Goal: Task Accomplishment & Management: Manage account settings

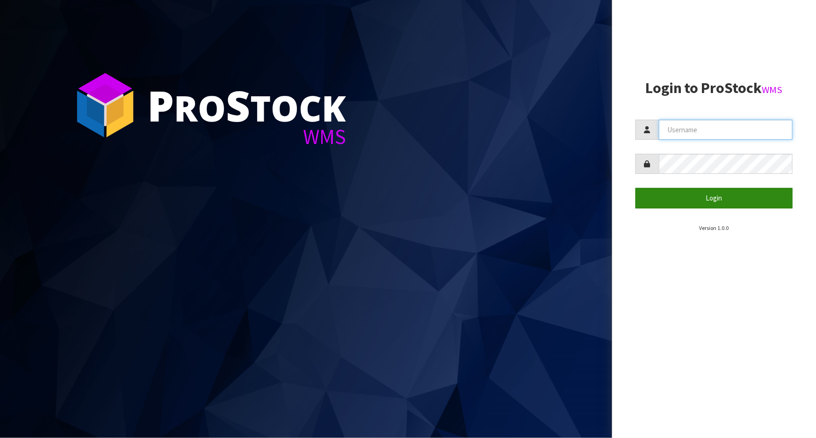
type input "Meena"
click at [661, 202] on button "Login" at bounding box center [713, 198] width 157 height 20
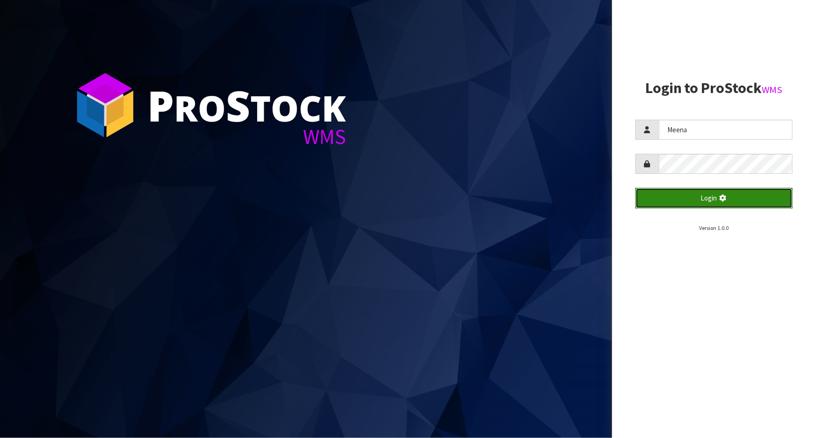
click at [661, 202] on button "Login" at bounding box center [713, 198] width 157 height 20
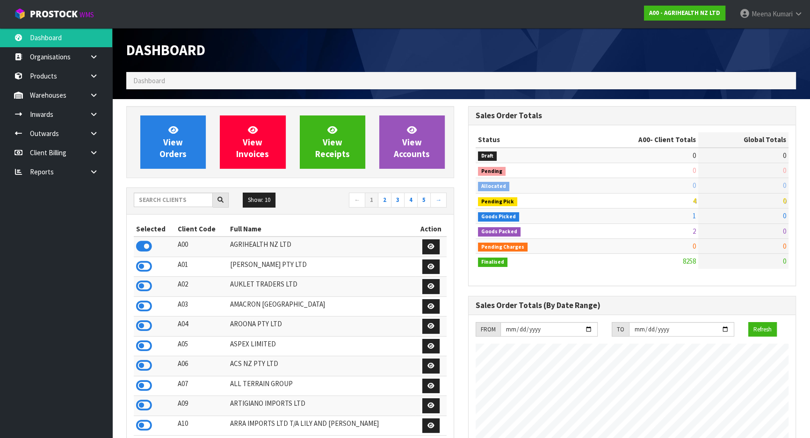
scroll to position [707, 341]
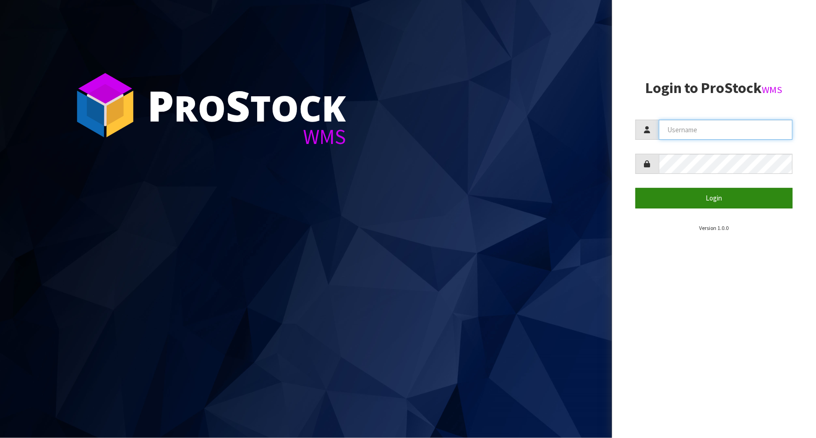
type input "Meena"
click at [661, 201] on button "Login" at bounding box center [713, 198] width 157 height 20
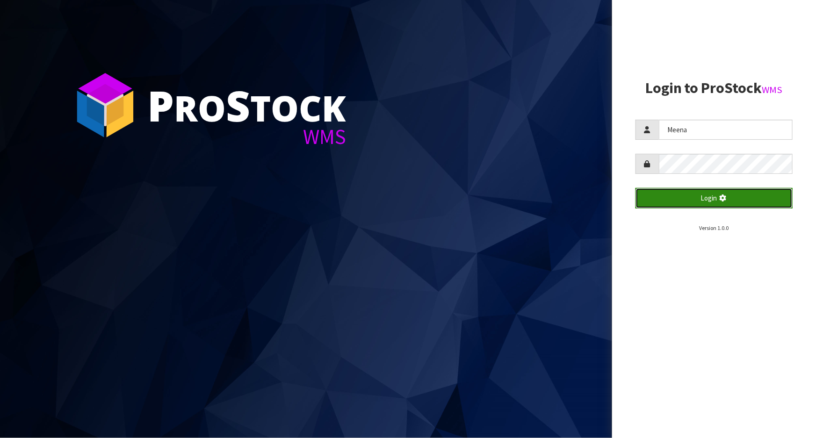
click at [661, 201] on button "Login" at bounding box center [713, 198] width 157 height 20
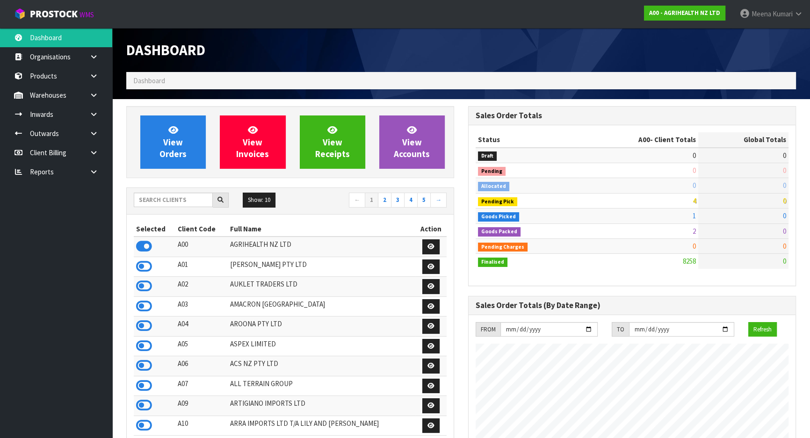
scroll to position [707, 341]
click at [164, 206] on input "text" at bounding box center [173, 200] width 79 height 14
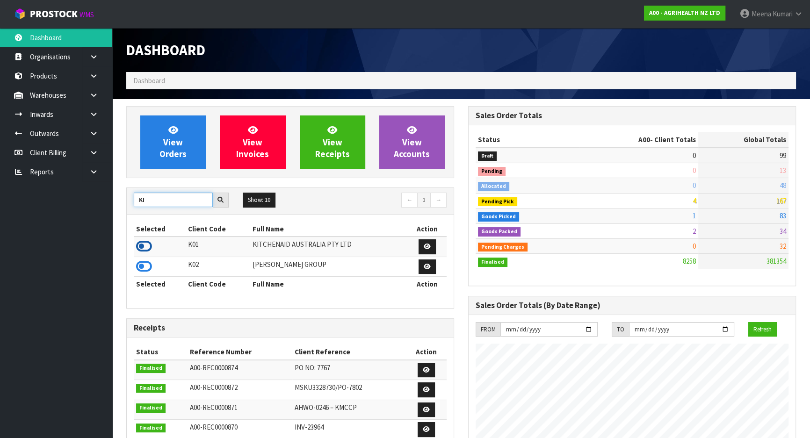
type input "KI"
click at [145, 239] on icon at bounding box center [144, 246] width 16 height 14
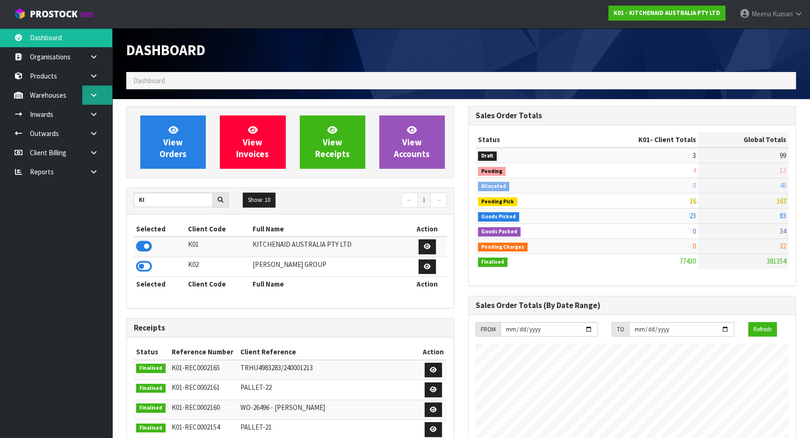
click at [99, 97] on link at bounding box center [97, 95] width 30 height 19
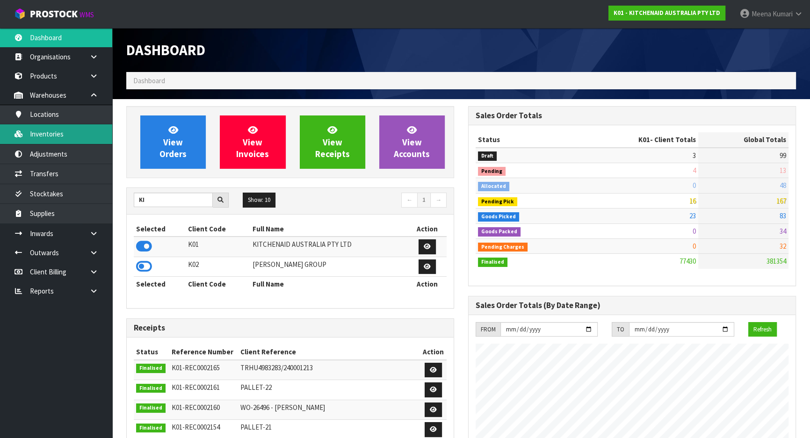
click at [86, 132] on link "Inventories" at bounding box center [56, 133] width 112 height 19
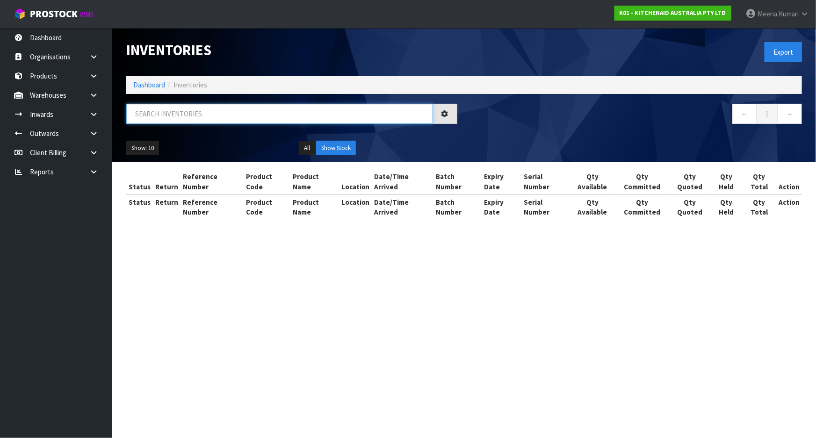
click at [229, 120] on input "text" at bounding box center [279, 114] width 307 height 20
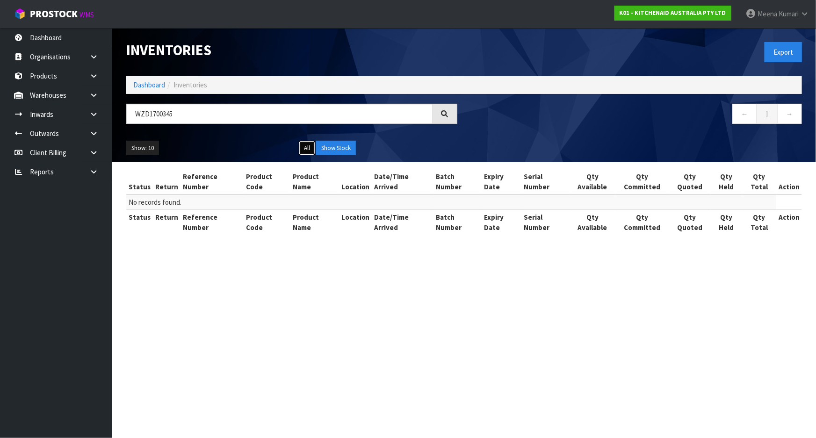
click at [312, 149] on button "All" at bounding box center [307, 148] width 16 height 15
click at [150, 112] on input "WZD1700345" at bounding box center [279, 114] width 307 height 20
click at [145, 112] on input "WZD1700345" at bounding box center [279, 114] width 307 height 20
click at [210, 116] on input "WXD1700345" at bounding box center [279, 114] width 307 height 20
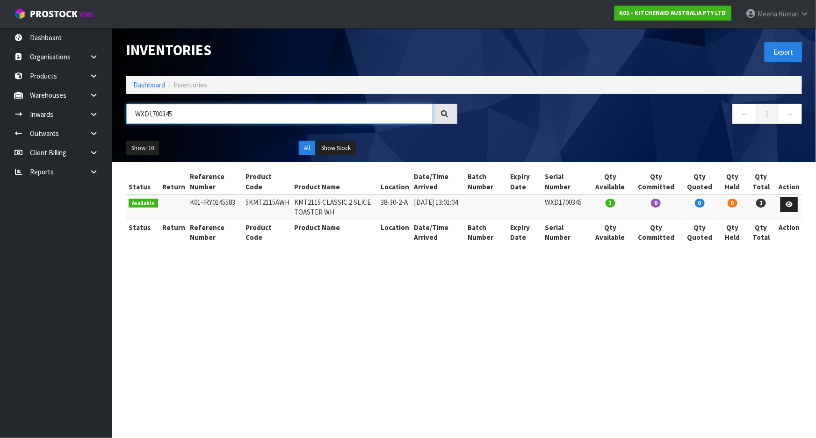
type input "WXD1700345"
click at [136, 84] on link "Dashboard" at bounding box center [149, 84] width 32 height 9
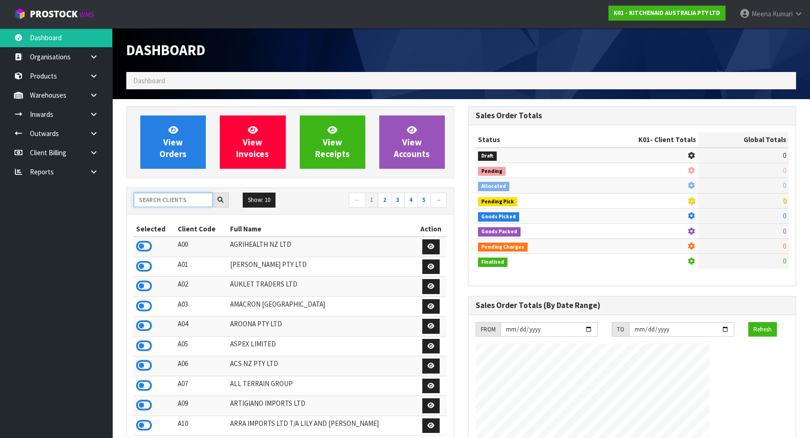
click at [164, 199] on input "text" at bounding box center [173, 200] width 79 height 14
click at [166, 196] on input "text" at bounding box center [173, 200] width 79 height 14
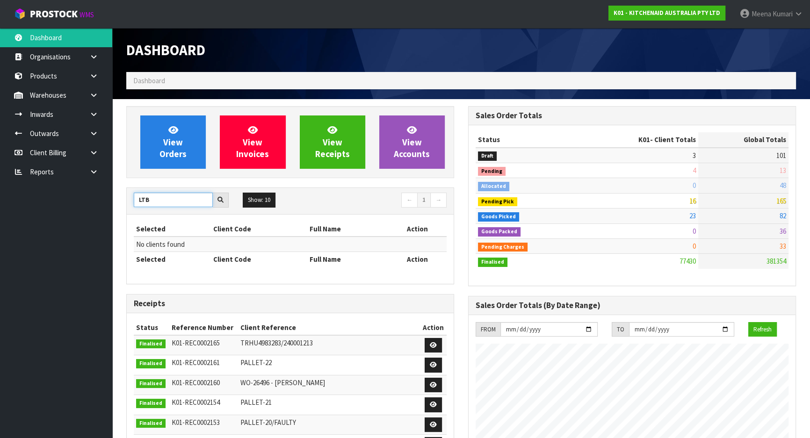
drag, startPoint x: 162, startPoint y: 199, endPoint x: 85, endPoint y: 213, distance: 78.9
click at [85, 213] on body "Toggle navigation ProStock WMS K01 - KITCHENAID AUSTRALIA PTY LTD Meena Kumari …" at bounding box center [405, 219] width 810 height 438
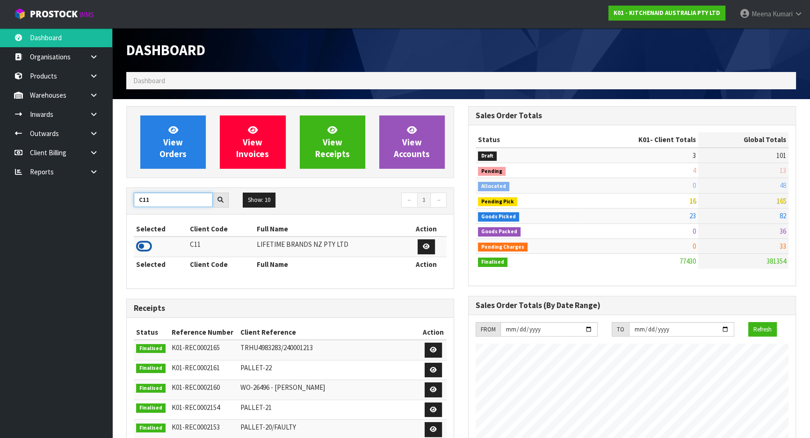
type input "C11"
drag, startPoint x: 146, startPoint y: 244, endPoint x: 109, endPoint y: 195, distance: 61.1
click at [146, 244] on icon at bounding box center [144, 246] width 16 height 14
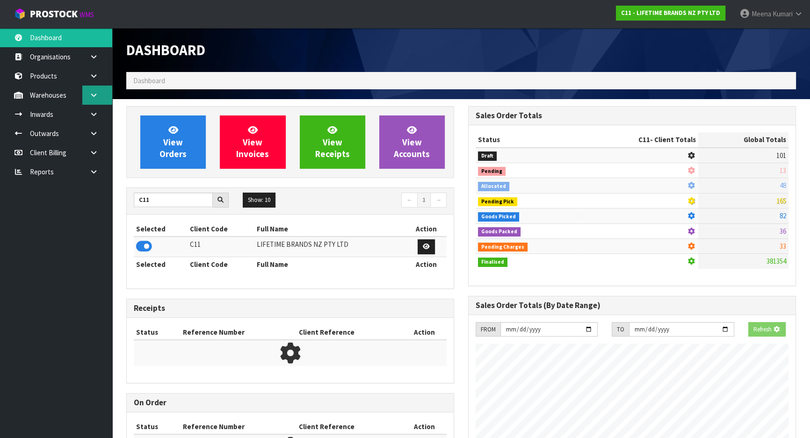
click at [99, 95] on link at bounding box center [97, 95] width 30 height 19
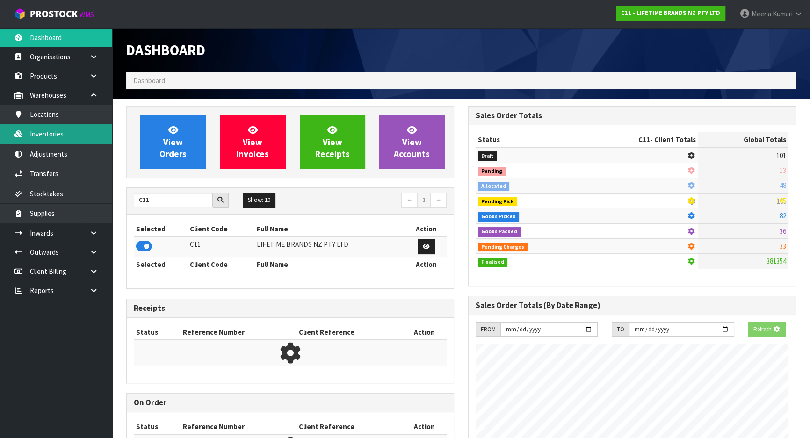
scroll to position [707, 341]
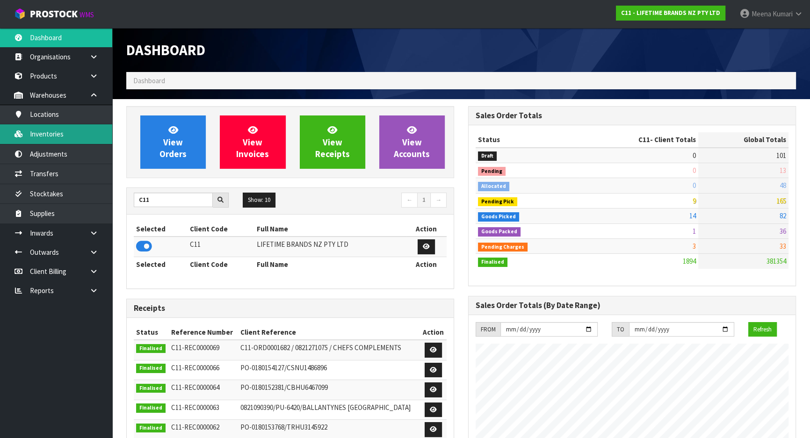
click at [84, 129] on link "Inventories" at bounding box center [56, 133] width 112 height 19
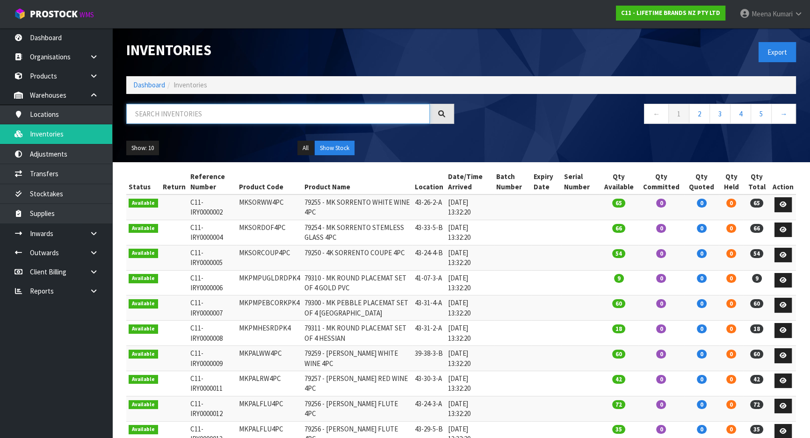
click at [244, 117] on input "text" at bounding box center [277, 114] width 303 height 20
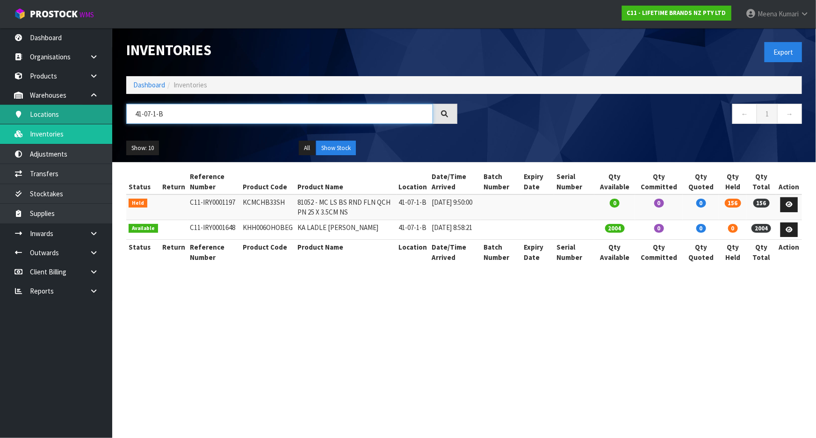
drag, startPoint x: 178, startPoint y: 114, endPoint x: 102, endPoint y: 115, distance: 75.3
click at [102, 115] on body "Toggle navigation ProStock WMS C11 - LIFETIME BRANDS NZ PTY LTD Meena Kumari Lo…" at bounding box center [408, 219] width 816 height 438
click at [229, 109] on input "41-07-1-B" at bounding box center [279, 114] width 307 height 20
drag, startPoint x: 229, startPoint y: 109, endPoint x: 136, endPoint y: 117, distance: 92.4
click at [136, 117] on input "41-07-1-B" at bounding box center [279, 114] width 307 height 20
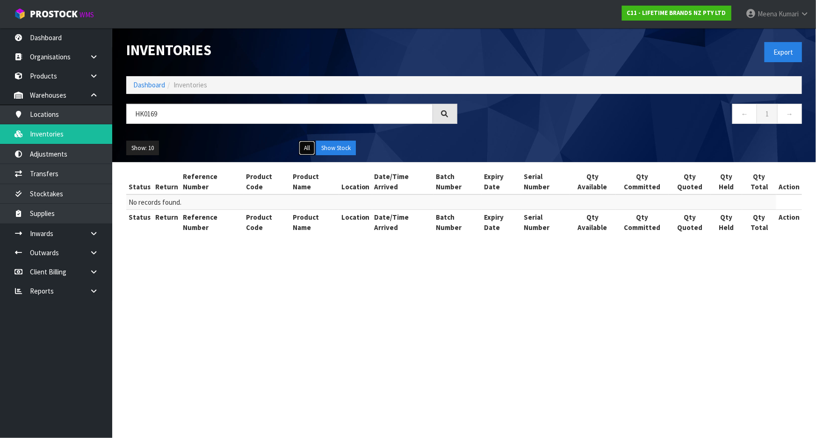
click at [311, 148] on button "All" at bounding box center [307, 148] width 16 height 15
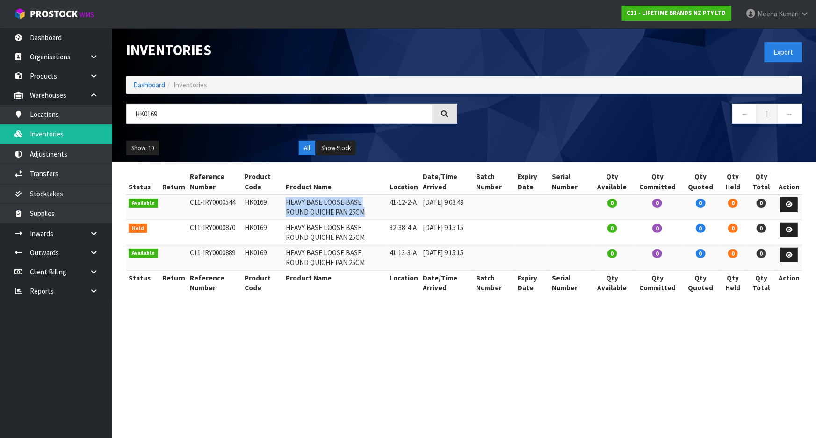
drag, startPoint x: 280, startPoint y: 201, endPoint x: 340, endPoint y: 213, distance: 60.5
click at [340, 213] on td "HEAVY BASE LOOSE BASE ROUND QUICHE PAN 25CM" at bounding box center [335, 206] width 104 height 25
copy td "HEAVY BASE LOOSE BASE ROUND QUICHE PAN 25CM"
drag, startPoint x: 213, startPoint y: 122, endPoint x: 121, endPoint y: 102, distance: 94.1
click at [121, 102] on div "Inventories Export Dashboard Inventories HK0169 ← 1 → Show: 10 5 10 25 50 All S…" at bounding box center [463, 95] width 689 height 134
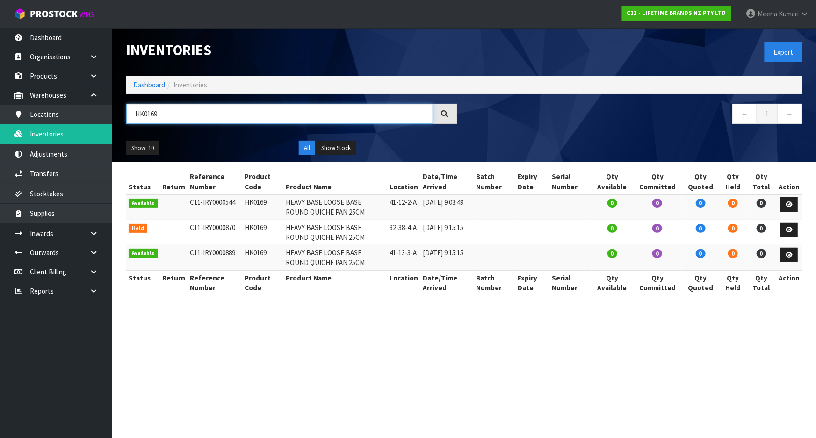
paste input "EAVY BASE LOOSE BASE ROUND QUICHE PAN 25CM"
click at [344, 144] on button "Show Stock" at bounding box center [336, 148] width 40 height 15
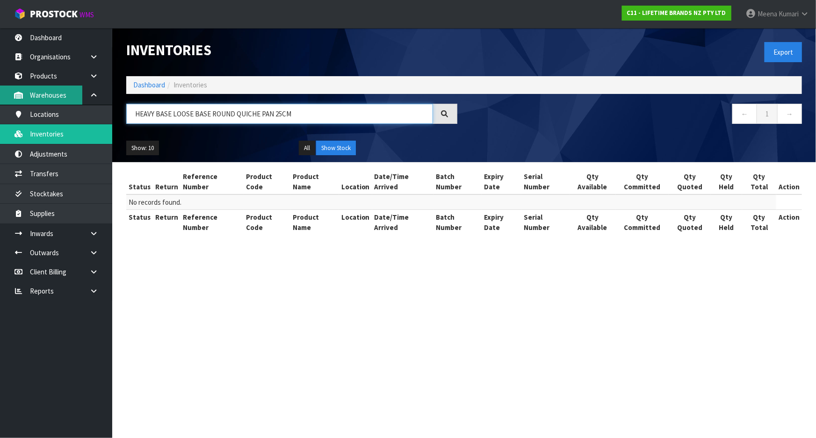
drag, startPoint x: 302, startPoint y: 115, endPoint x: 60, endPoint y: 101, distance: 242.5
click at [60, 101] on body "Toggle navigation ProStock WMS C11 - LIFETIME BRANDS NZ PTY LTD Meena Kumari Lo…" at bounding box center [408, 219] width 816 height 438
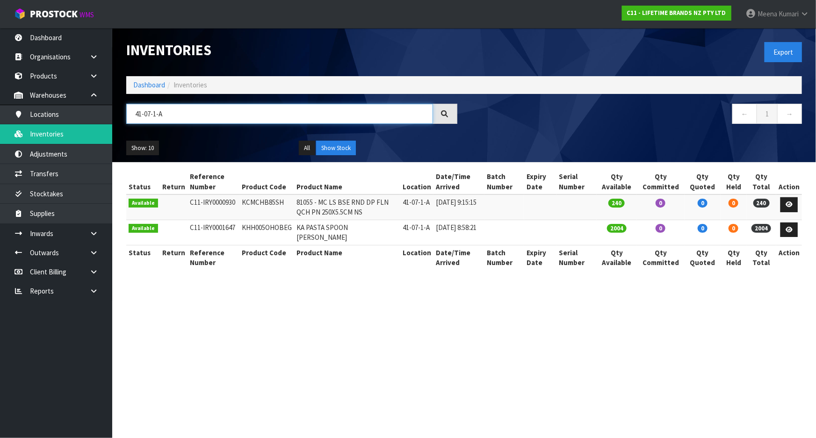
click at [224, 119] on input "41-07-1-A" at bounding box center [279, 114] width 307 height 20
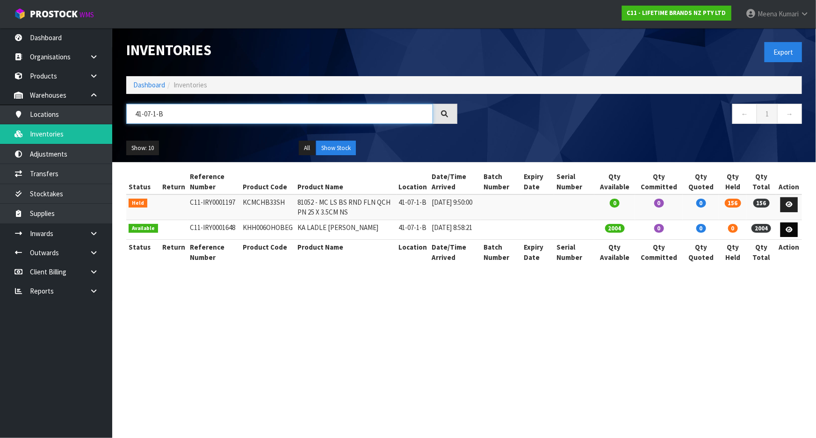
type input "41-07-1-B"
click at [791, 228] on icon at bounding box center [788, 230] width 7 height 6
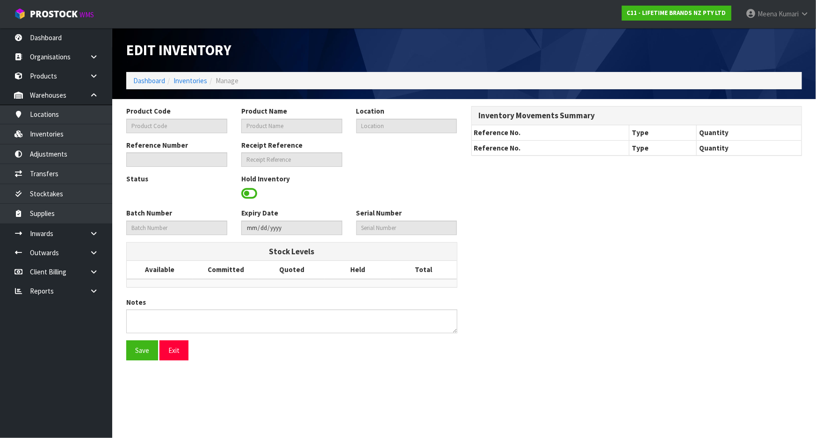
type input "KHH006OHOBEG"
type input "KA LADLE MATT BLACK"
type input "41-07-1-B"
type input "C11-IRY0001648"
type input "C11-REC0000060"
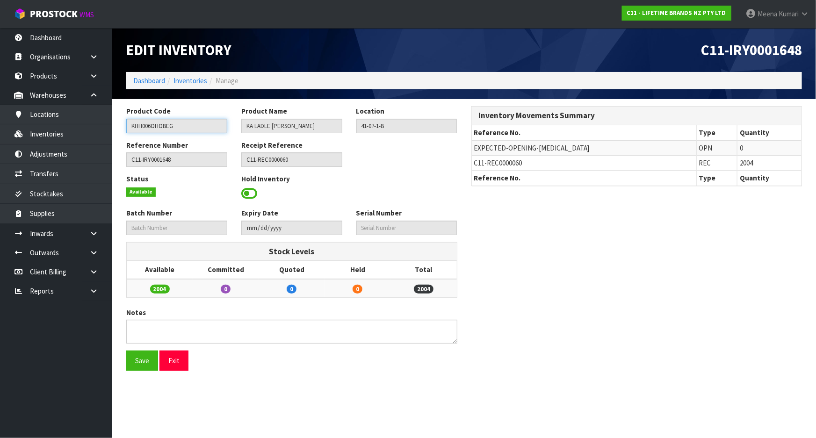
click at [182, 127] on input "KHH006OHOBEG" at bounding box center [176, 126] width 101 height 14
click at [205, 81] on link "Inventories" at bounding box center [190, 80] width 34 height 9
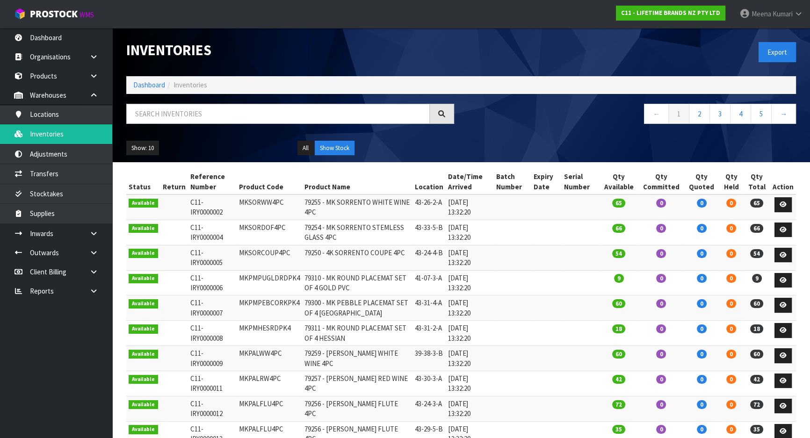
drag, startPoint x: 202, startPoint y: 97, endPoint x: 199, endPoint y: 108, distance: 11.8
click at [202, 97] on div "Inventories Export Dashboard Inventories ← 1 2 3 4 5 → Show: 10 5 10 25 50 All …" at bounding box center [460, 95] width 683 height 134
click at [196, 115] on input "text" at bounding box center [277, 114] width 303 height 20
paste input "KHH006OHOBEG"
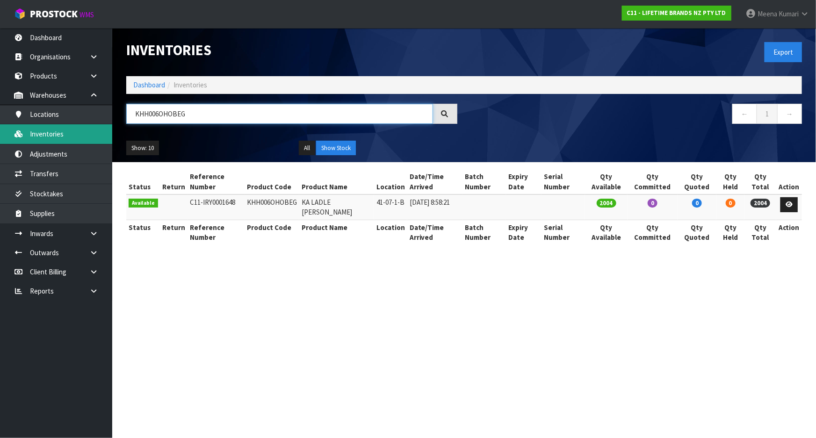
drag, startPoint x: 185, startPoint y: 109, endPoint x: 82, endPoint y: 127, distance: 104.4
click at [82, 127] on body "Toggle navigation ProStock WMS C11 - LIFETIME BRANDS NZ PTY LTD Meena Kumari Lo…" at bounding box center [408, 219] width 816 height 438
paste input "JOBLSSERVER34"
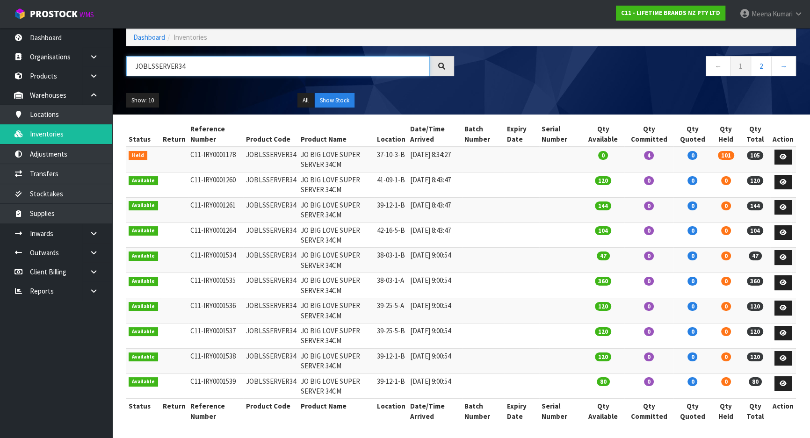
scroll to position [49, 0]
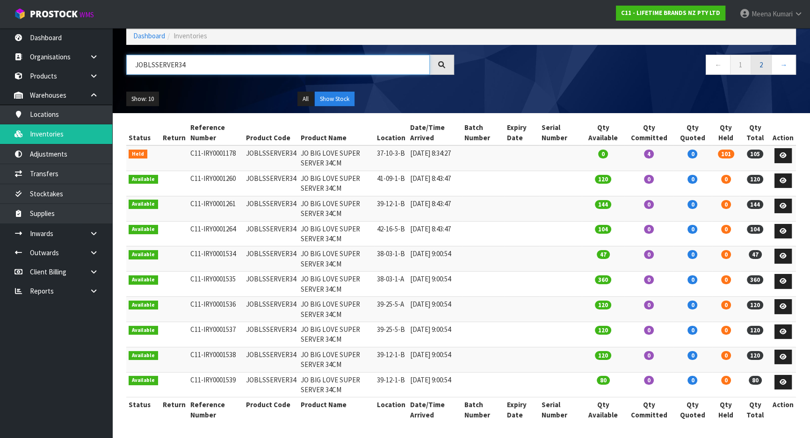
type input "JOBLSSERVER34"
click at [768, 67] on link "2" at bounding box center [760, 65] width 21 height 20
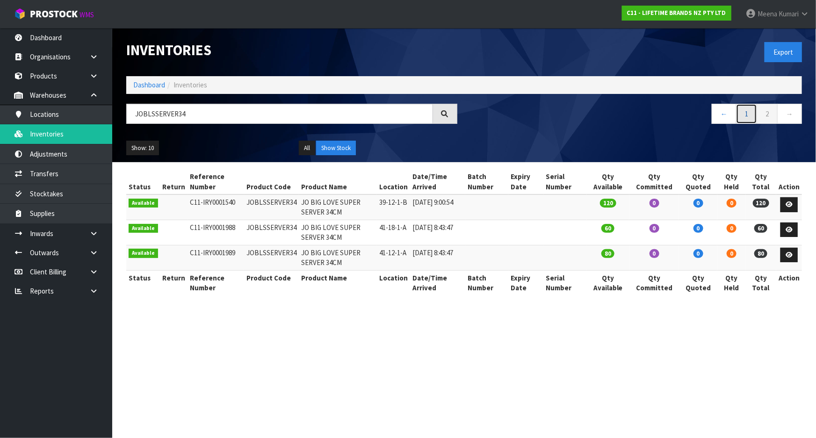
click at [743, 114] on link "1" at bounding box center [746, 114] width 21 height 20
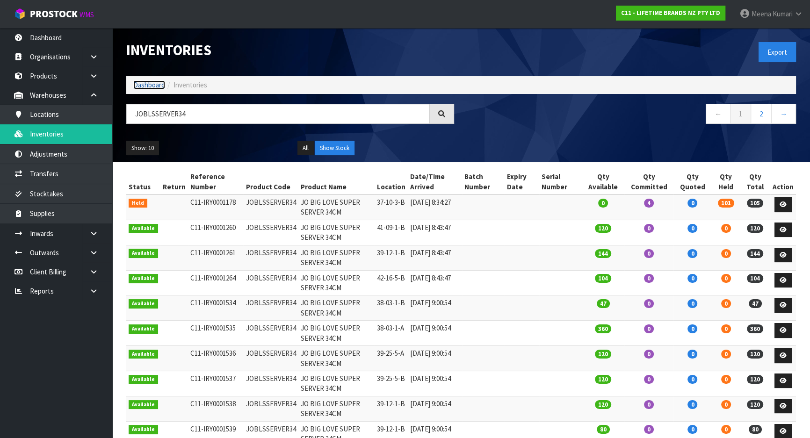
click at [159, 85] on link "Dashboard" at bounding box center [149, 84] width 32 height 9
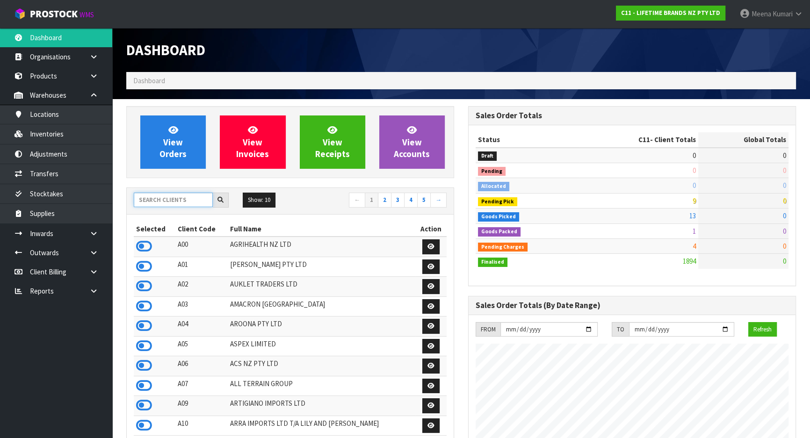
scroll to position [707, 341]
click at [173, 201] on input "text" at bounding box center [173, 200] width 79 height 14
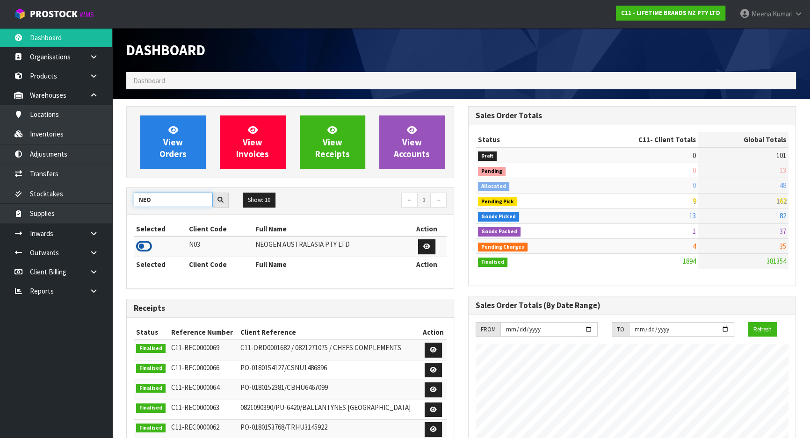
type input "NEO"
click at [147, 249] on icon at bounding box center [144, 246] width 16 height 14
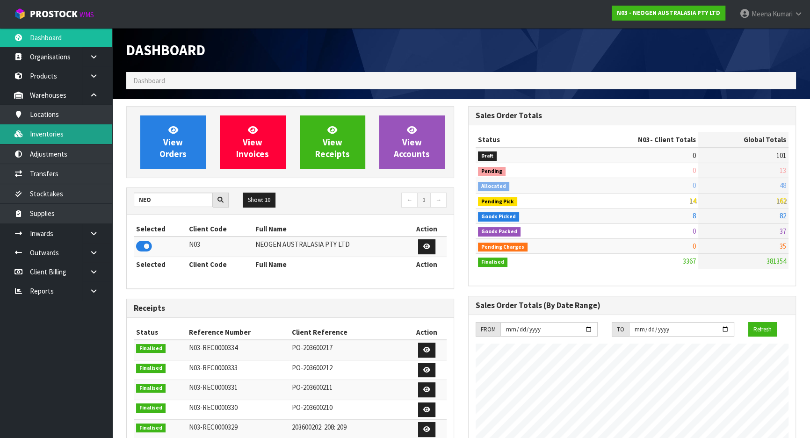
click at [93, 133] on link "Inventories" at bounding box center [56, 133] width 112 height 19
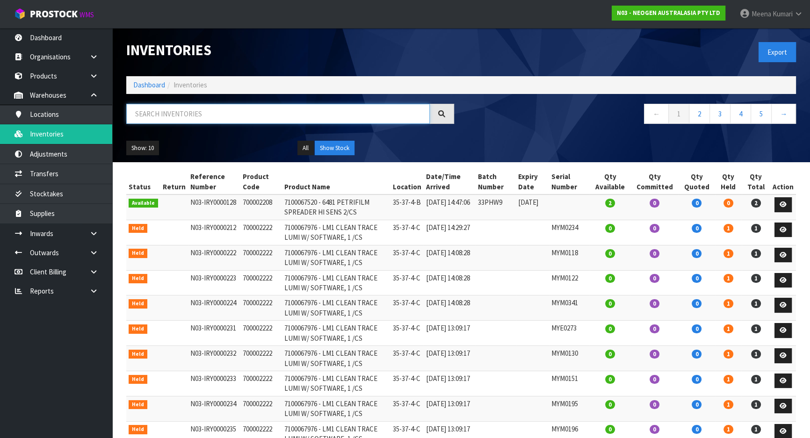
click at [224, 116] on input "text" at bounding box center [277, 114] width 303 height 20
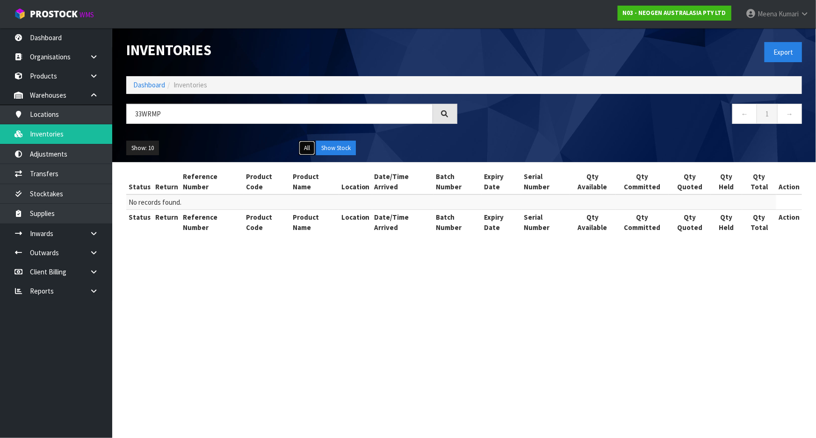
click at [309, 144] on button "All" at bounding box center [307, 148] width 16 height 15
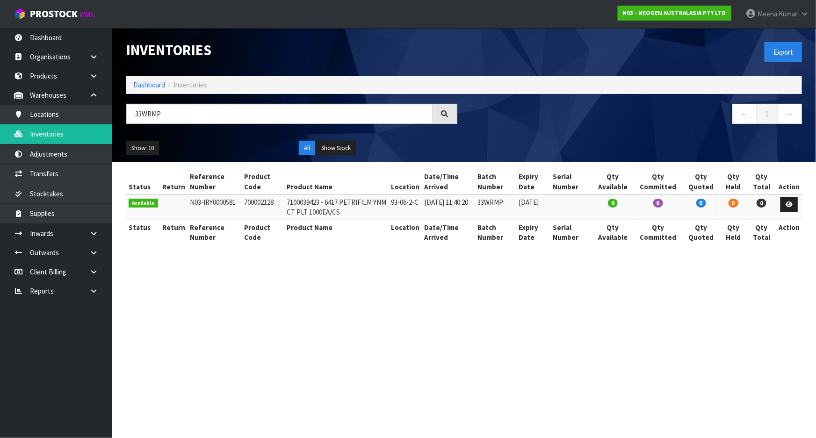
click at [252, 205] on td "700002128" at bounding box center [263, 206] width 43 height 25
copy td "700002128"
click at [199, 107] on input "33WRMP" at bounding box center [279, 114] width 307 height 20
click at [199, 109] on input "33WRMP" at bounding box center [279, 114] width 307 height 20
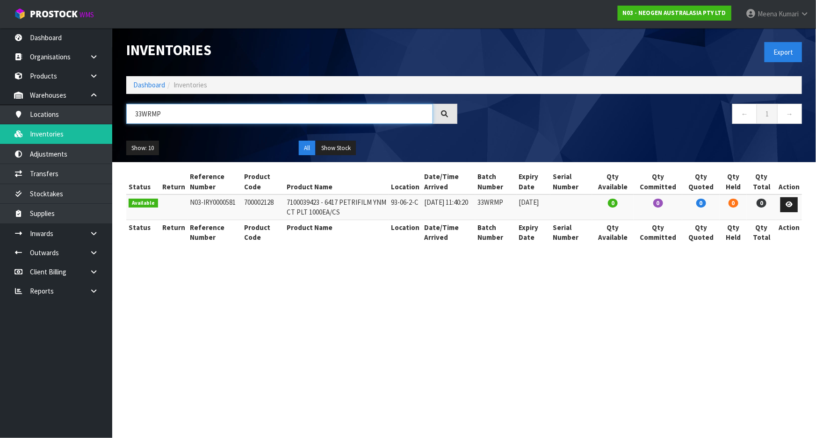
click at [199, 109] on input "33WRMP" at bounding box center [279, 114] width 307 height 20
paste input "700002128"
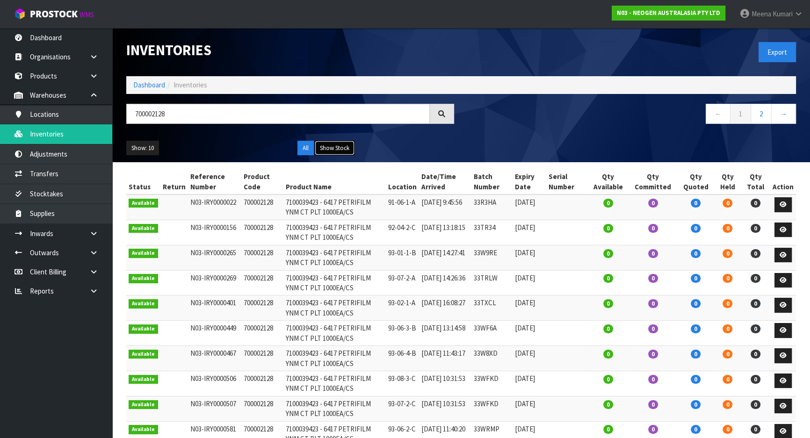
click at [343, 147] on button "Show Stock" at bounding box center [335, 148] width 40 height 15
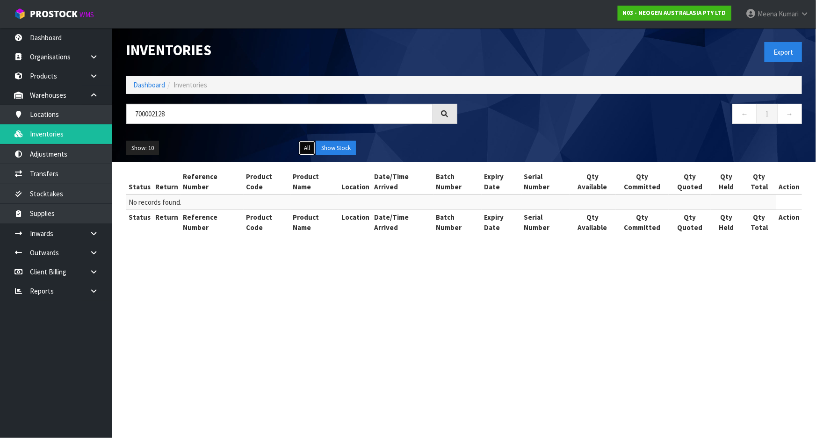
click at [300, 151] on button "All" at bounding box center [307, 148] width 16 height 15
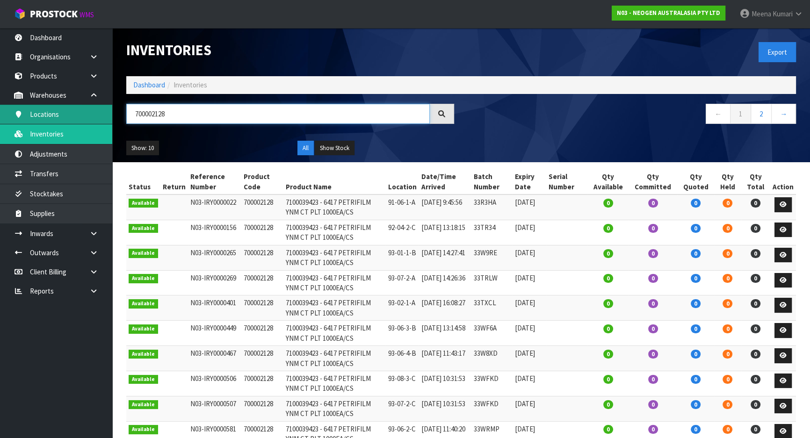
drag, startPoint x: 187, startPoint y: 109, endPoint x: 22, endPoint y: 113, distance: 165.5
click at [22, 113] on body "Toggle navigation ProStock WMS N03 - NEOGEN AUSTRALASIA PTY LTD Meena Kumari Lo…" at bounding box center [405, 219] width 810 height 438
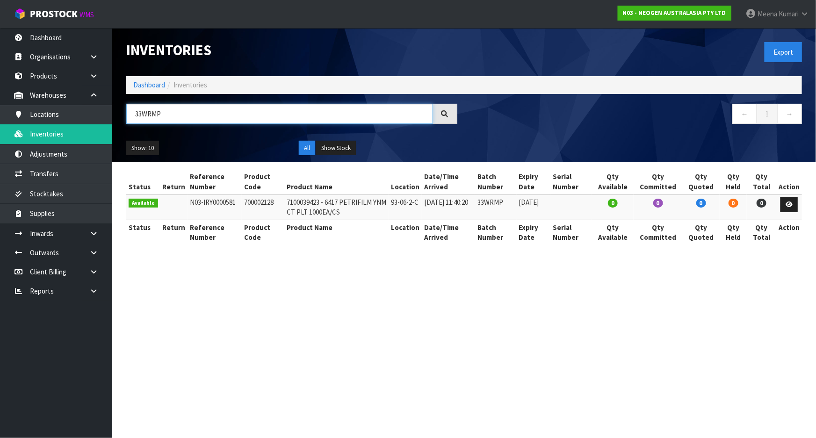
type input "33WRMP"
click at [302, 152] on button "All" at bounding box center [307, 148] width 16 height 15
click at [790, 208] on link at bounding box center [788, 204] width 17 height 15
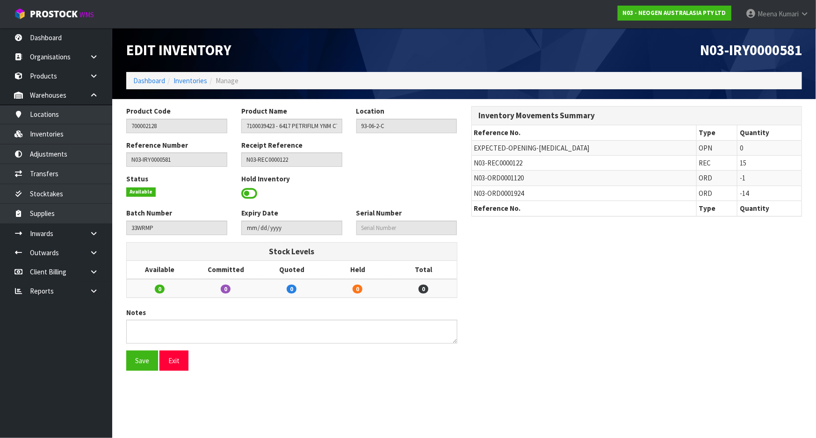
click at [504, 176] on span "N03-ORD0001120" at bounding box center [499, 177] width 50 height 9
click at [503, 175] on span "N03-ORD0001120" at bounding box center [499, 177] width 50 height 9
click at [499, 183] on td "N03-ORD0001120" at bounding box center [584, 178] width 225 height 15
click at [499, 189] on span "N03-ORD0001924" at bounding box center [499, 193] width 50 height 9
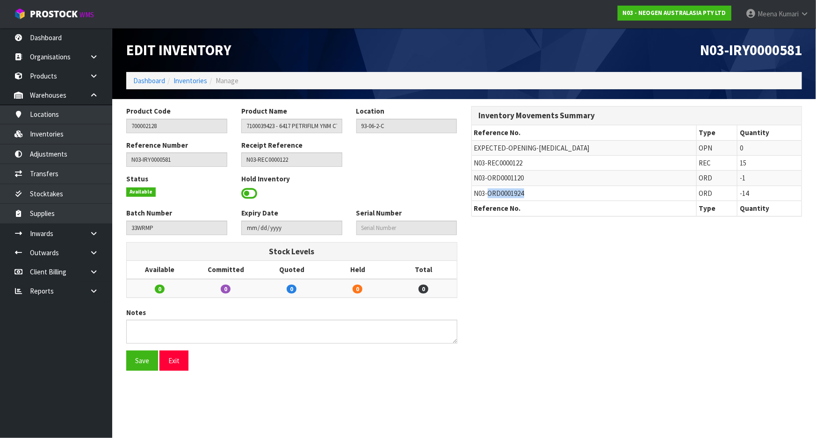
click at [499, 189] on span "N03-ORD0001924" at bounding box center [499, 193] width 50 height 9
click at [499, 191] on span "N03-ORD0001924" at bounding box center [499, 193] width 50 height 9
copy tr "N03-ORD0001924"
click at [498, 177] on span "N03-ORD0001120" at bounding box center [499, 177] width 50 height 9
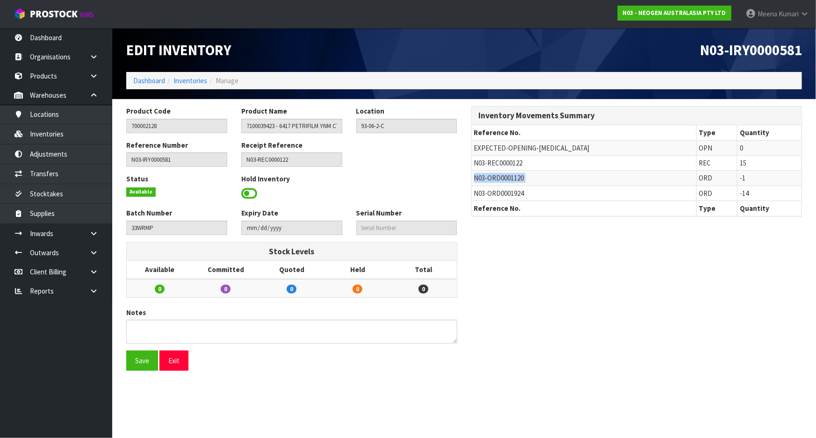
click at [498, 177] on span "N03-ORD0001120" at bounding box center [499, 177] width 50 height 9
copy tr "N03-ORD0001120"
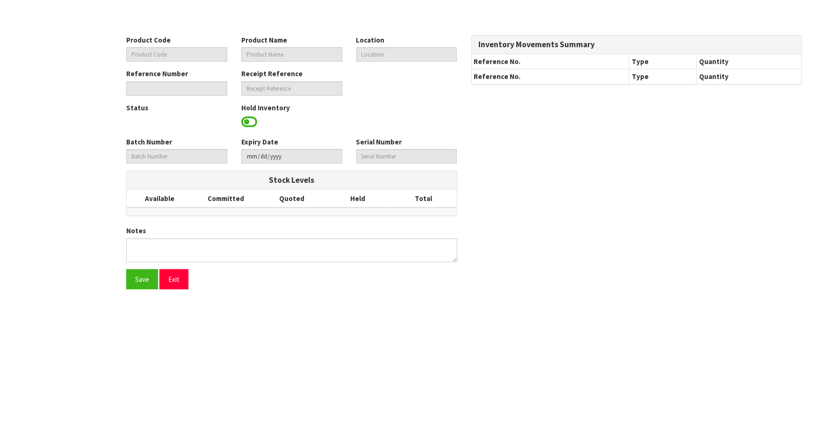
type input "700002128"
type input "7100039423 - 6417 PETRIFILM YNM CT PLT 1000EA/CS"
type input "93-06-2-C"
type input "N03-IRY0000581"
type input "N03-REC0000122"
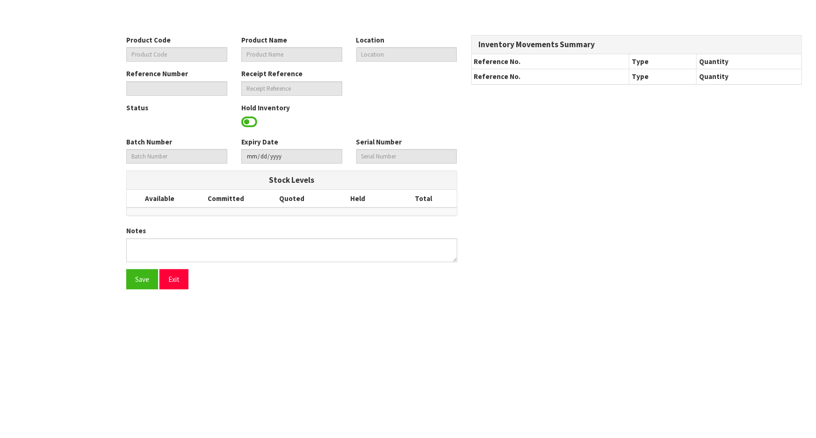
type input "33WRMP"
type input "[DATE]"
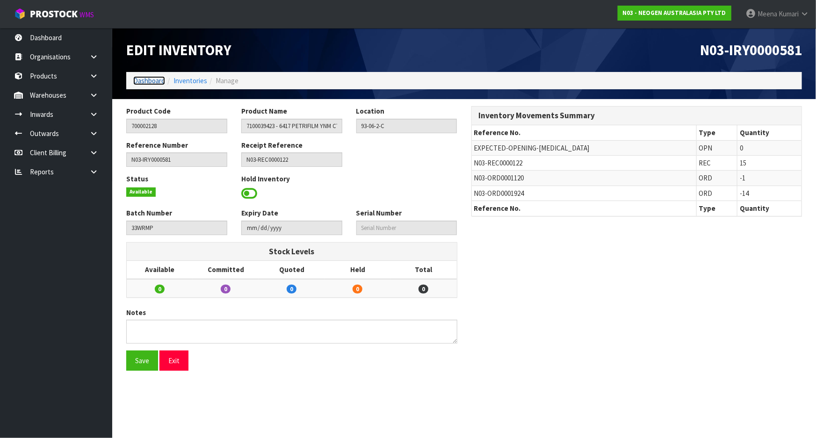
click at [160, 83] on link "Dashboard" at bounding box center [149, 80] width 32 height 9
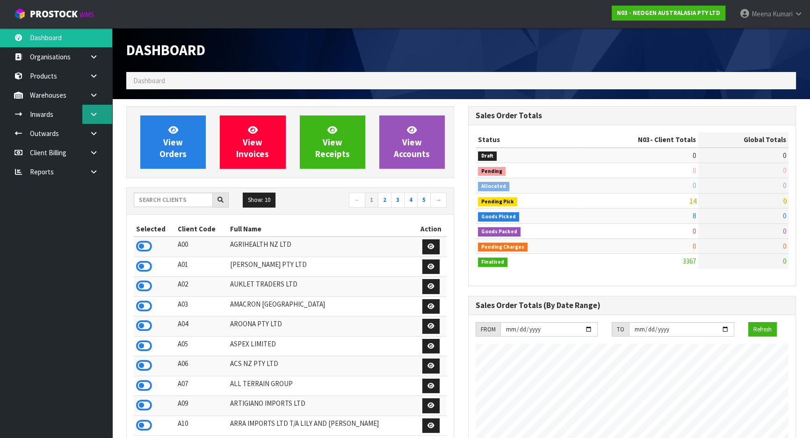
scroll to position [707, 341]
click at [97, 130] on icon at bounding box center [93, 133] width 9 height 7
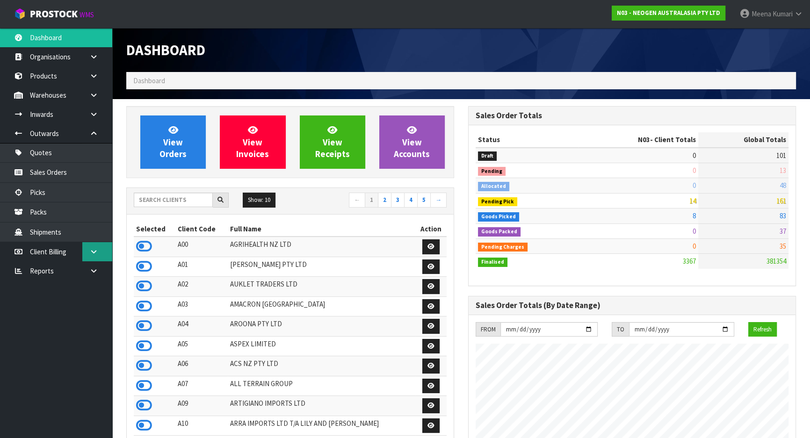
click at [95, 254] on icon at bounding box center [93, 251] width 9 height 7
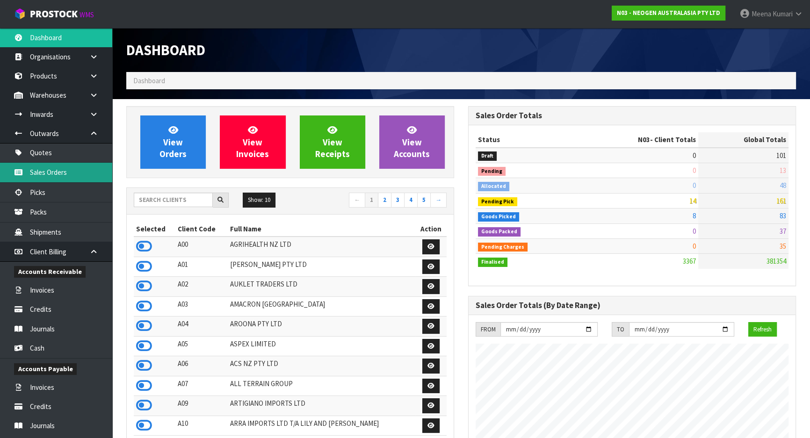
click at [82, 170] on link "Sales Orders" at bounding box center [56, 172] width 112 height 19
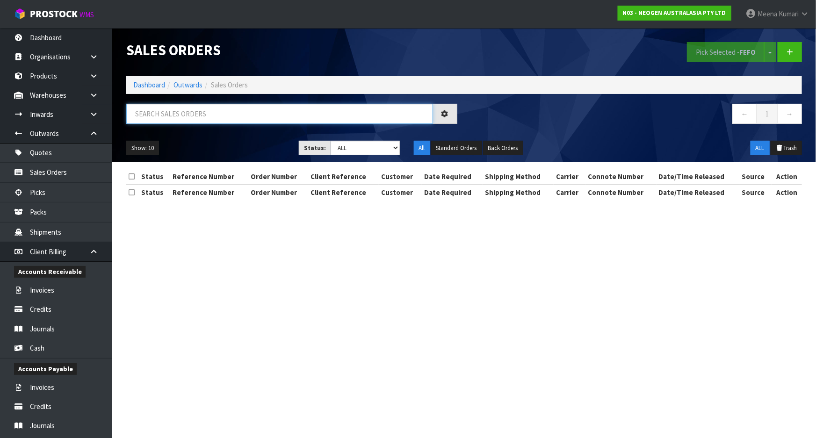
click at [178, 117] on input "text" at bounding box center [279, 114] width 307 height 20
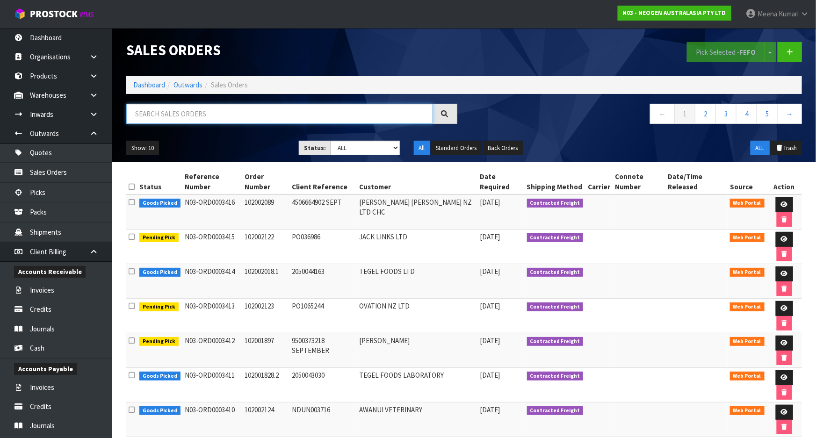
paste input "N03-ORD0001924"
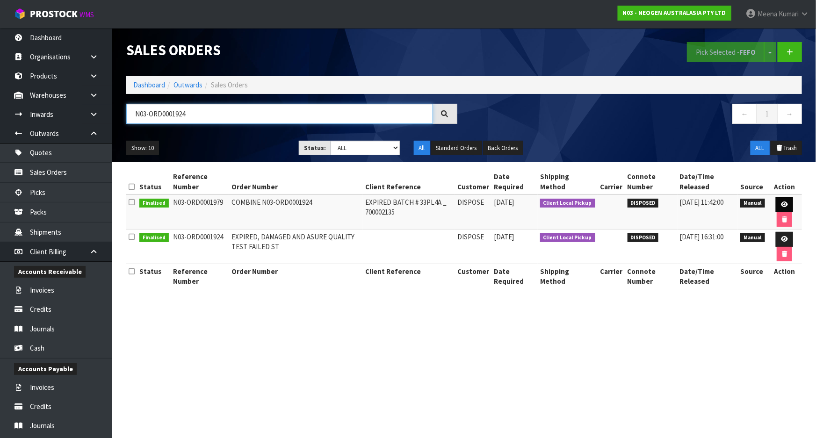
type input "N03-ORD0001924"
click at [781, 203] on icon at bounding box center [784, 204] width 7 height 6
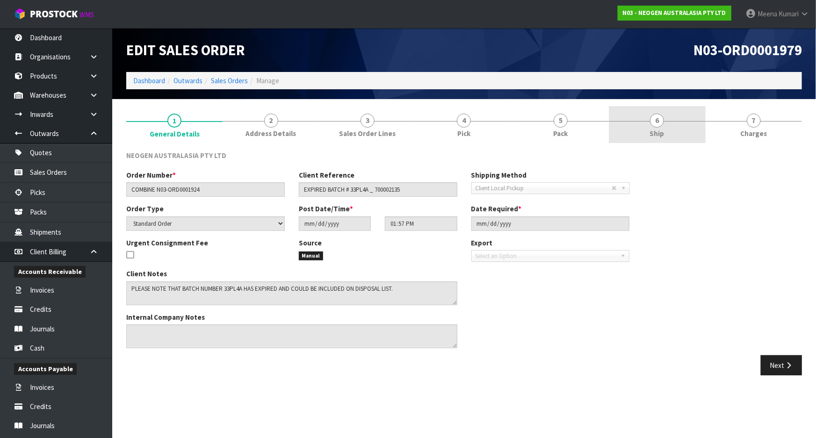
click at [628, 134] on link "6 Ship" at bounding box center [657, 124] width 96 height 37
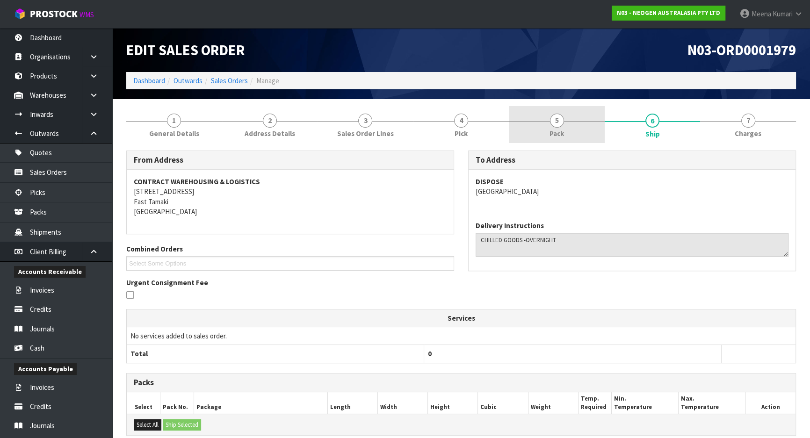
click at [591, 131] on link "5 Pack" at bounding box center [557, 124] width 96 height 37
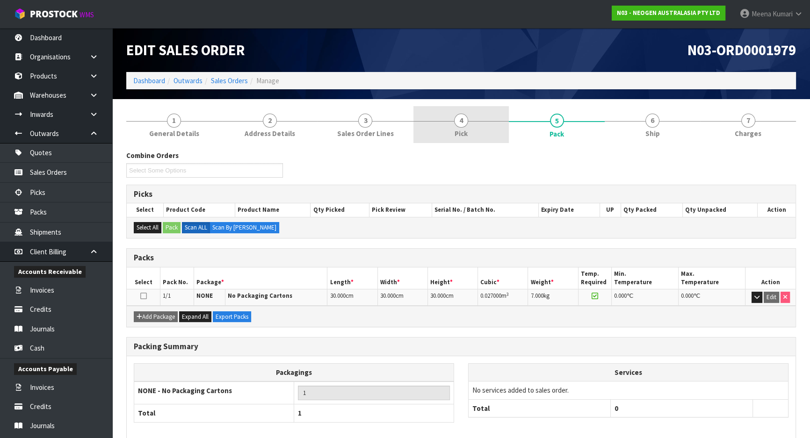
click at [495, 116] on link "4 Pick" at bounding box center [461, 124] width 96 height 37
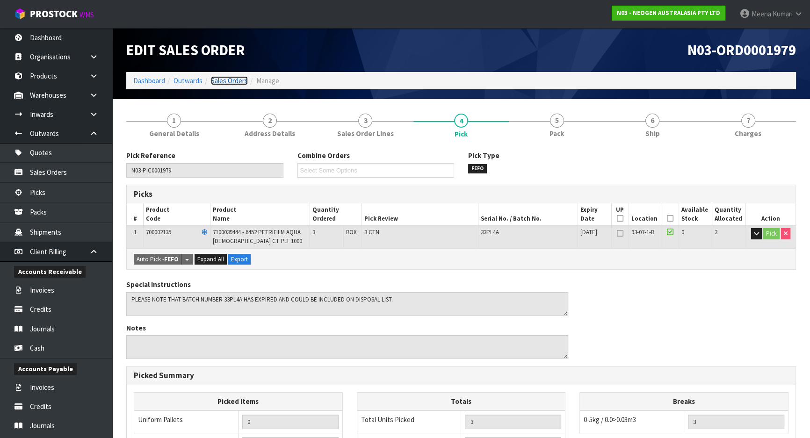
click at [234, 80] on link "Sales Orders" at bounding box center [229, 80] width 37 height 9
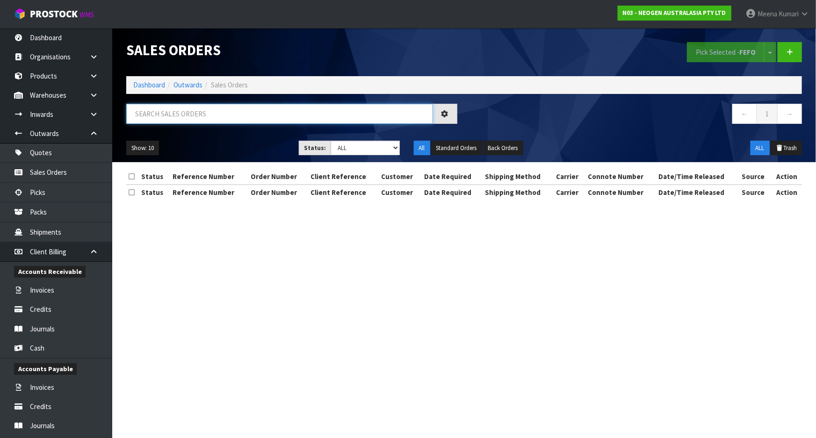
click at [252, 112] on input "text" at bounding box center [279, 114] width 307 height 20
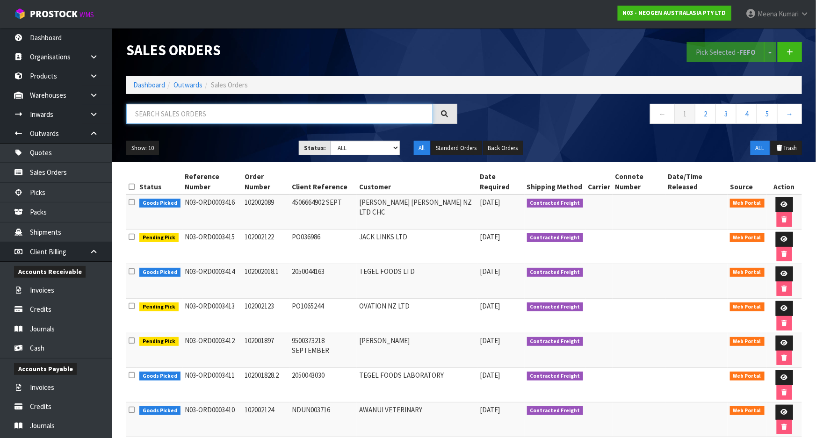
paste input "N03-ORD0001120"
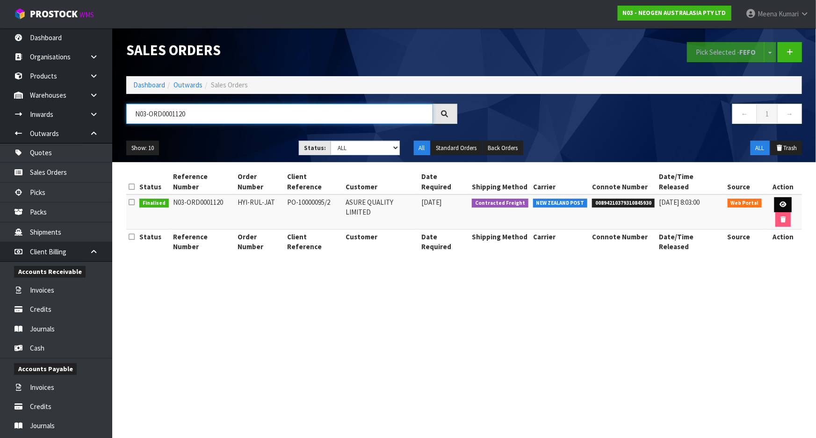
type input "N03-ORD0001120"
click at [779, 201] on icon at bounding box center [782, 204] width 7 height 6
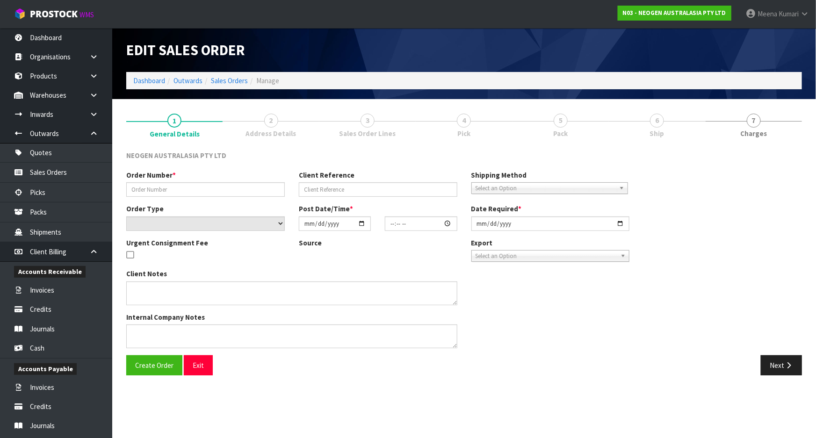
type input "HYI-RUL-JAT"
type input "PO-10000095/2"
select select "number:0"
type input "2024-06-24"
type input "12:03:00.000"
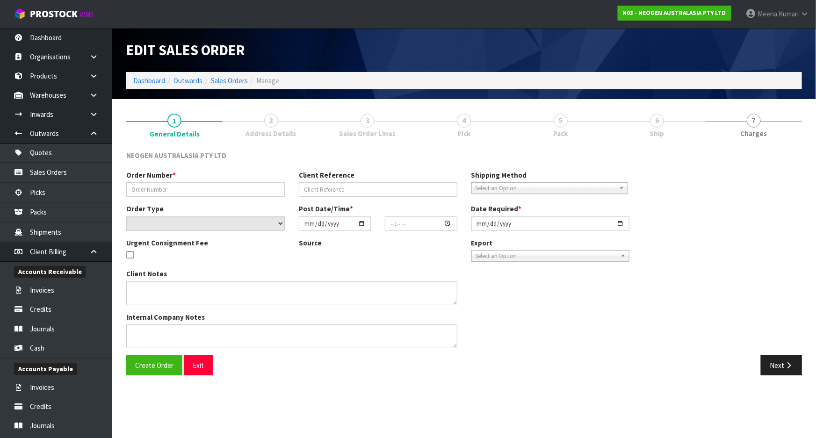
type input "2024-06-25"
type textarea "PLEASE NOTE - THIS BOX MUST COME FROM HELD WAREHOUSE – BATCH # 33WRMP A BARCODE…"
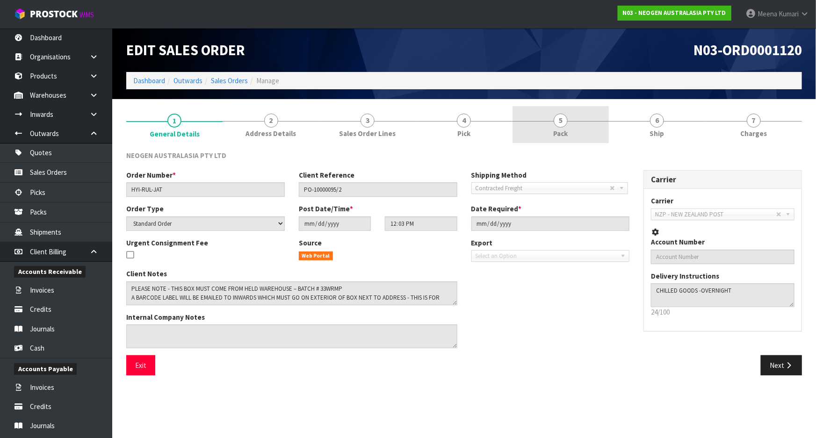
click at [548, 128] on link "5 Pack" at bounding box center [560, 124] width 96 height 37
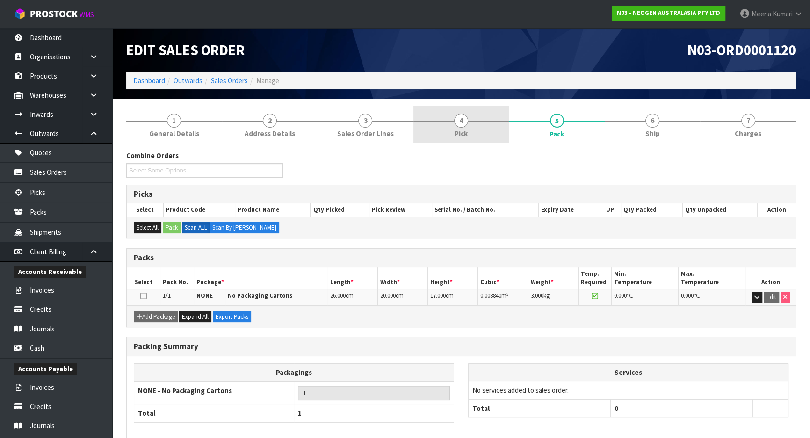
click at [471, 111] on link "4 Pick" at bounding box center [461, 124] width 96 height 37
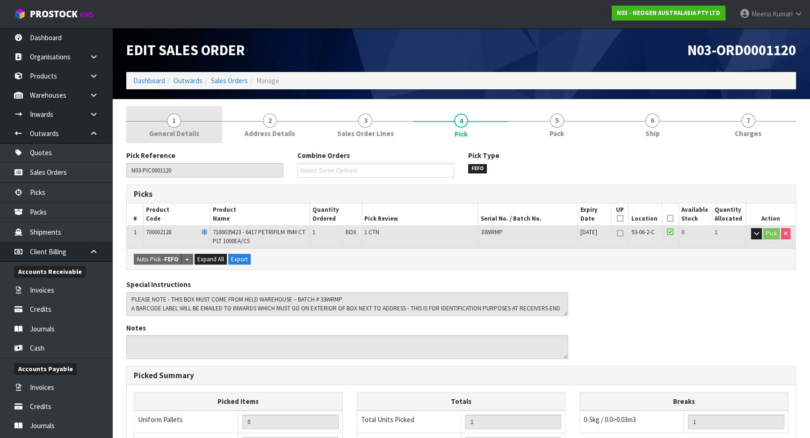
click at [216, 129] on link "1 General Details" at bounding box center [174, 124] width 96 height 37
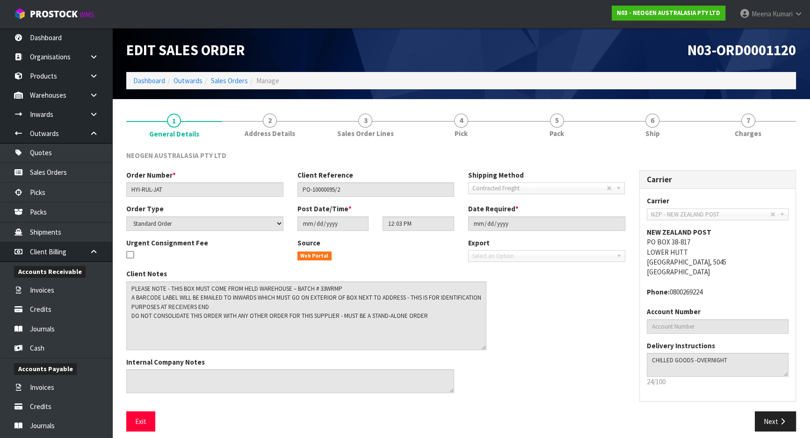
drag, startPoint x: 451, startPoint y: 302, endPoint x: 483, endPoint y: 347, distance: 55.6
click at [483, 347] on textarea at bounding box center [306, 315] width 360 height 69
click at [633, 123] on link "6 Ship" at bounding box center [652, 124] width 96 height 37
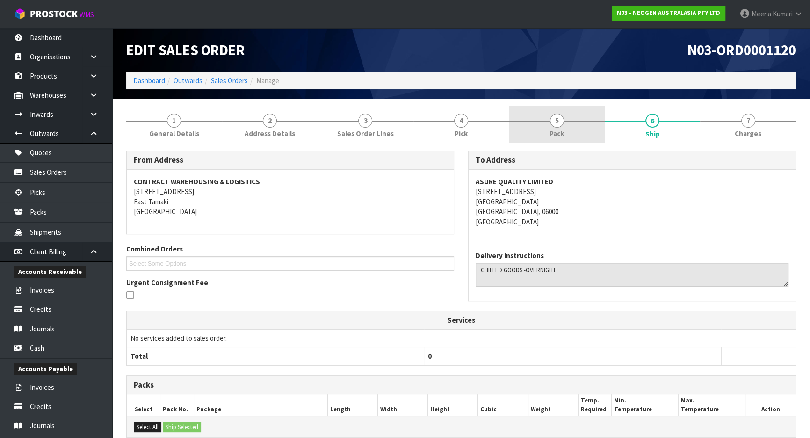
click at [531, 122] on link "5 Pack" at bounding box center [557, 124] width 96 height 37
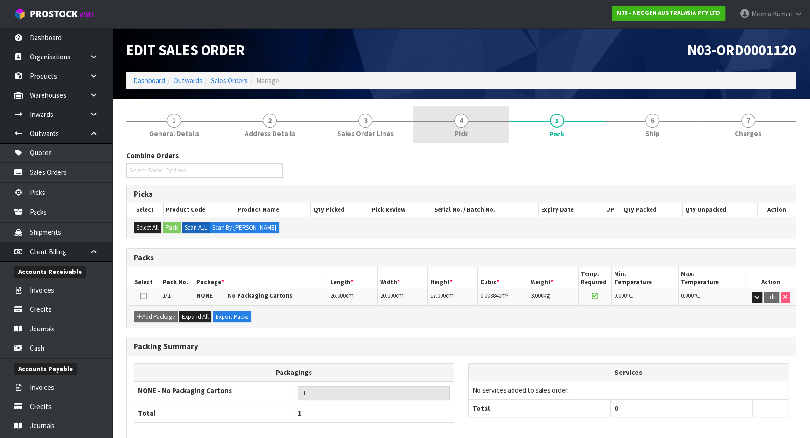
click at [448, 129] on link "4 Pick" at bounding box center [461, 124] width 96 height 37
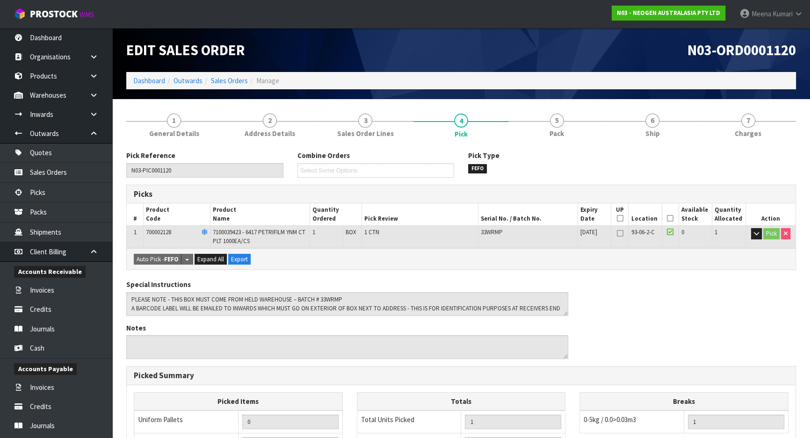
click at [490, 232] on span "33WRMP" at bounding box center [492, 232] width 22 height 8
copy span "33WRMP"
click at [87, 94] on link at bounding box center [97, 95] width 30 height 19
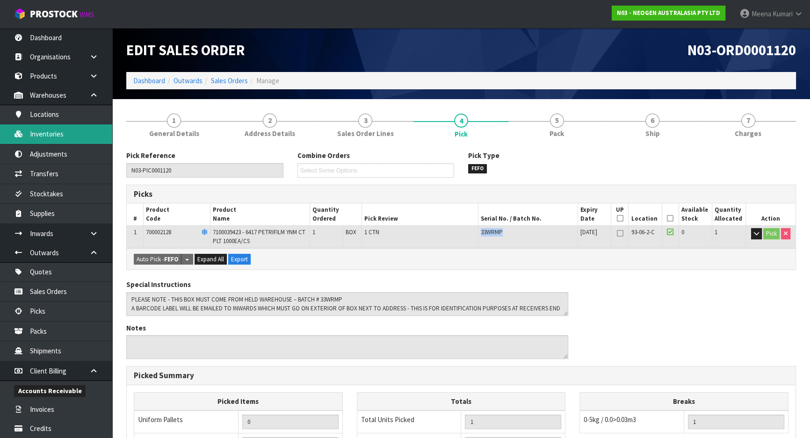
click at [89, 128] on link "Inventories" at bounding box center [56, 133] width 112 height 19
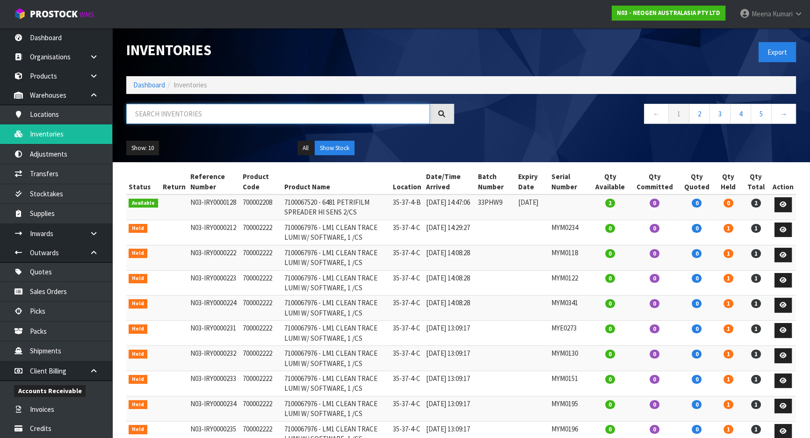
click at [300, 111] on input "text" at bounding box center [277, 114] width 303 height 20
paste input "33WRMP"
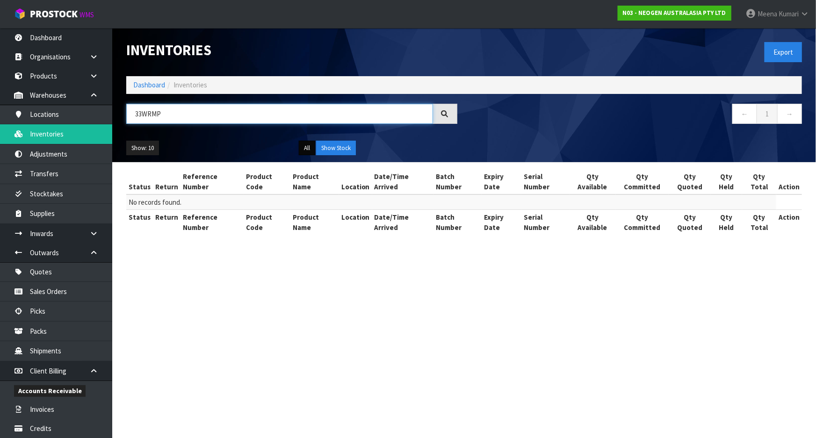
type input "33WRMP"
click at [309, 146] on button "All" at bounding box center [307, 148] width 16 height 15
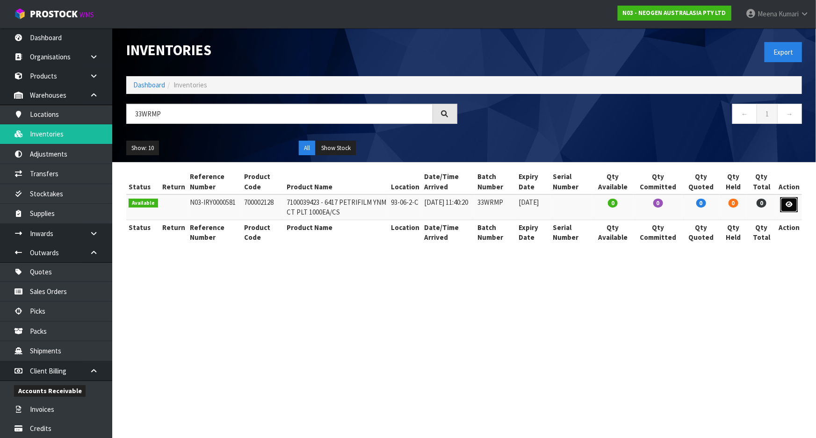
click at [791, 205] on icon at bounding box center [788, 204] width 7 height 6
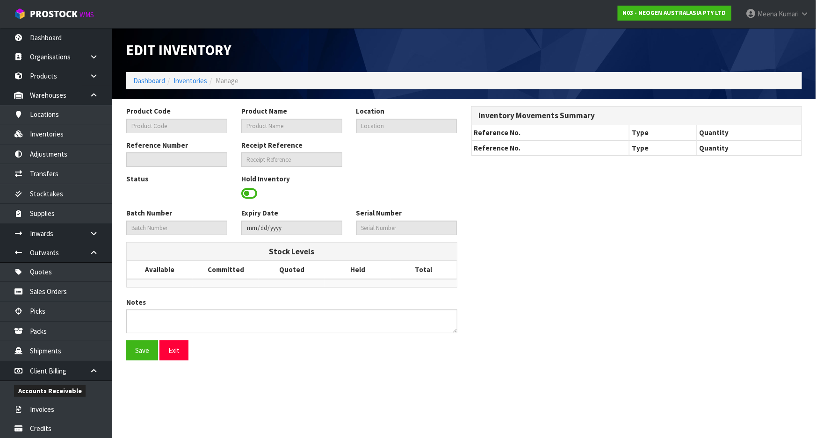
type input "700002128"
type input "7100039423 - 6417 PETRIFILM YNM CT PLT 1000EA/CS"
type input "93-06-2-C"
type input "N03-IRY0000581"
type input "N03-REC0000122"
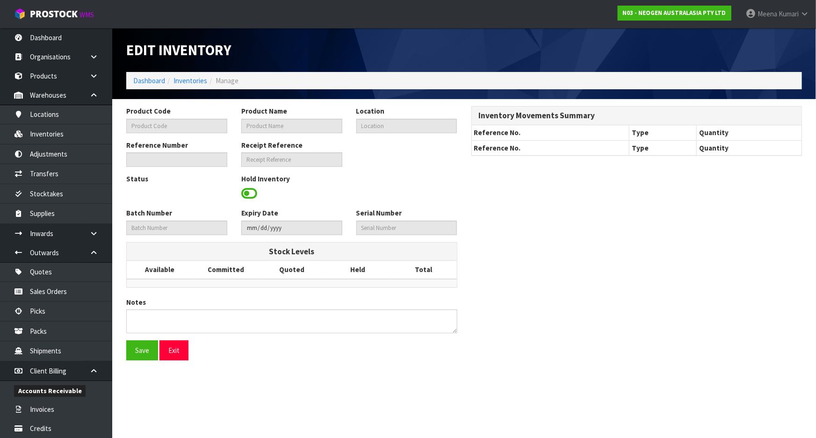
type input "33WRMP"
type input "2025-08-23"
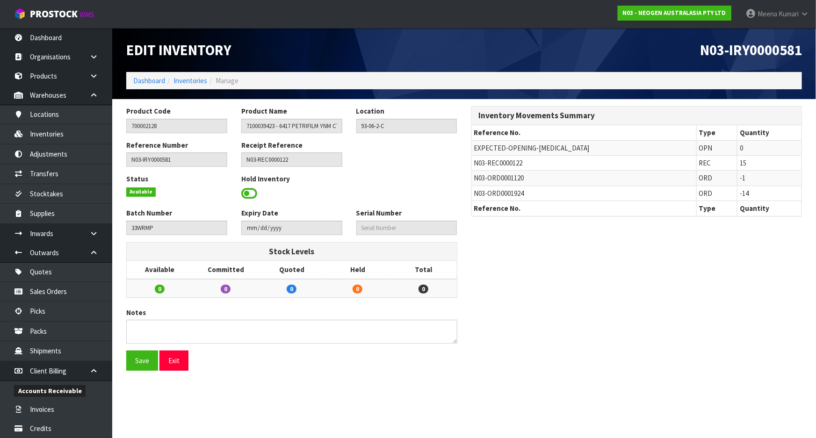
click at [505, 194] on span "N03-ORD0001924" at bounding box center [499, 193] width 50 height 9
click at [505, 193] on span "N03-ORD0001924" at bounding box center [499, 193] width 50 height 9
copy tr "N03-ORD0001924"
click at [47, 293] on link "Sales Orders" at bounding box center [56, 291] width 112 height 19
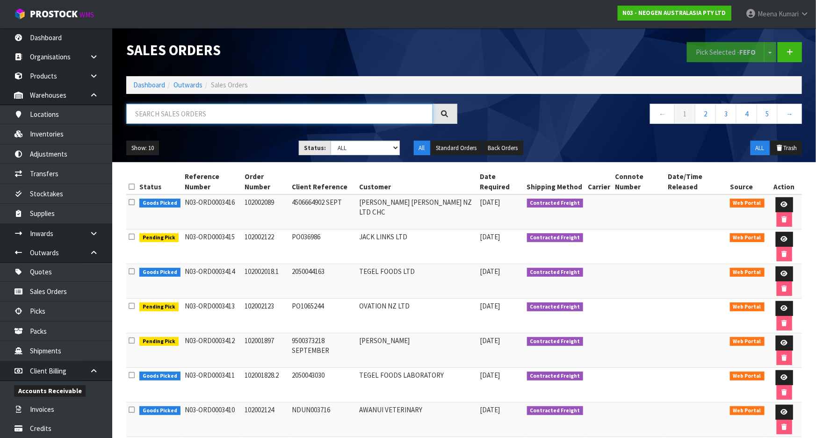
click at [190, 122] on input "text" at bounding box center [279, 114] width 307 height 20
paste input "N03-ORD0001924"
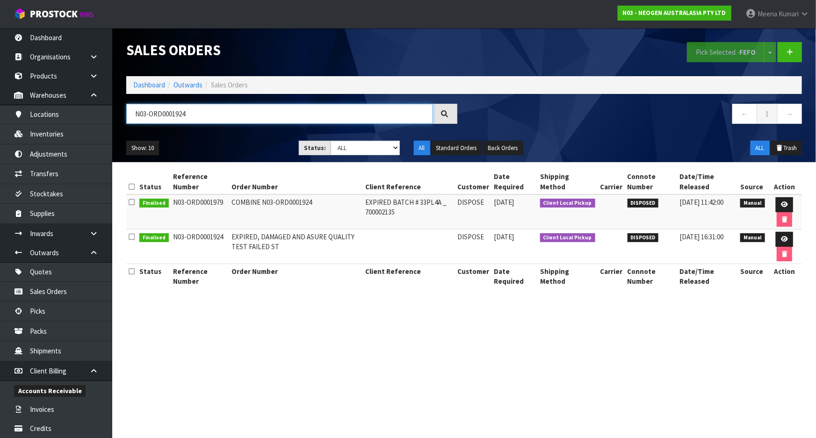
type input "N03-ORD0001924"
click at [783, 237] on icon at bounding box center [784, 239] width 7 height 6
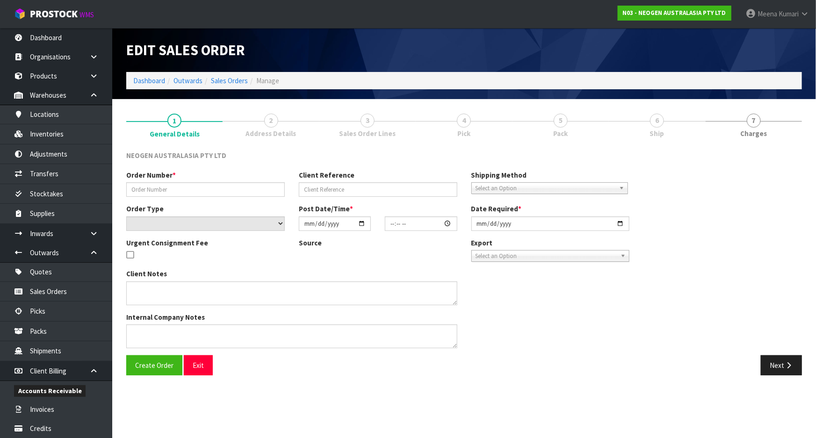
type input "EXPIRED, DAMAGED AND ASURE QUALITY TEST FAILED ST"
select select "number:0"
type input "2024-11-20"
type input "08:52:00.000"
type input "2024-11-20"
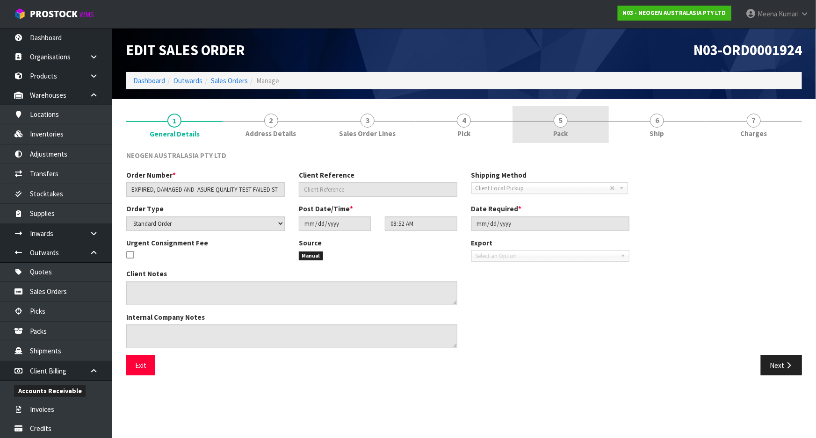
click at [573, 122] on link "5 Pack" at bounding box center [560, 124] width 96 height 37
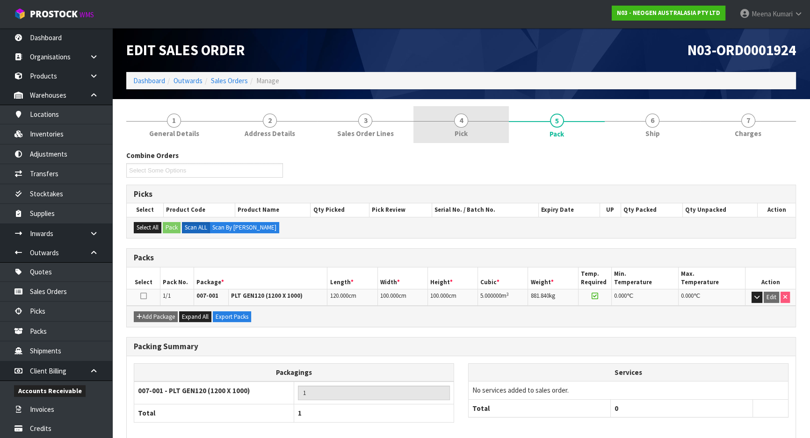
click at [490, 116] on link "4 Pick" at bounding box center [461, 124] width 96 height 37
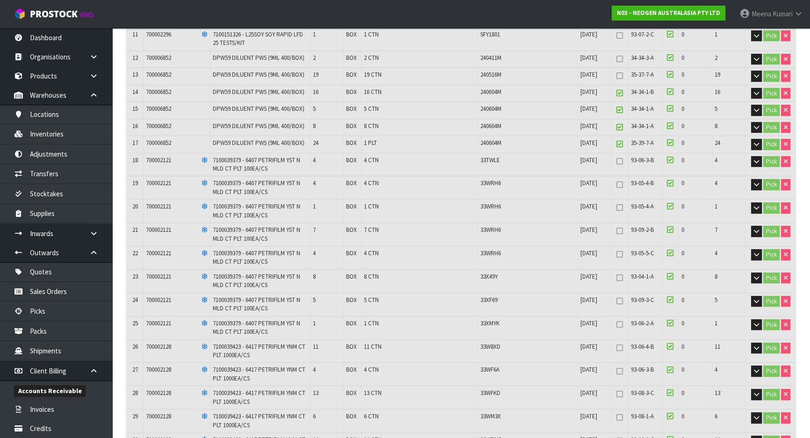
scroll to position [467, 0]
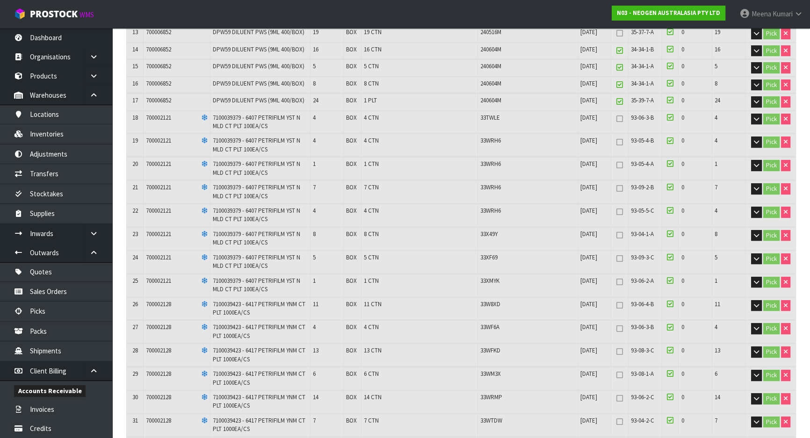
click at [159, 340] on td "700002128" at bounding box center [177, 331] width 67 height 22
copy span "700002128"
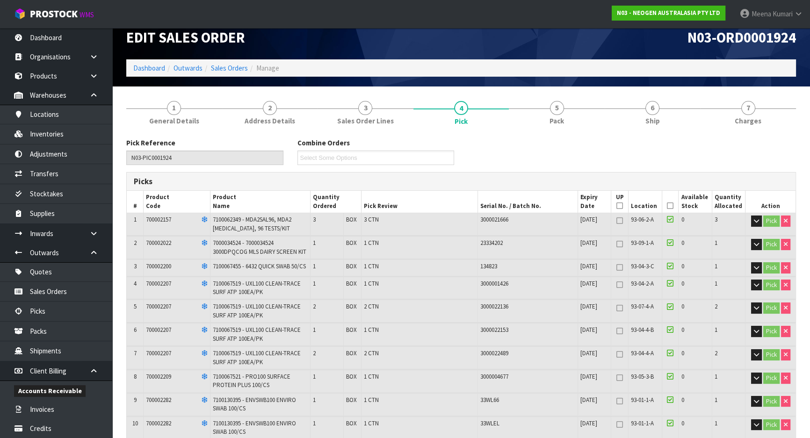
scroll to position [0, 0]
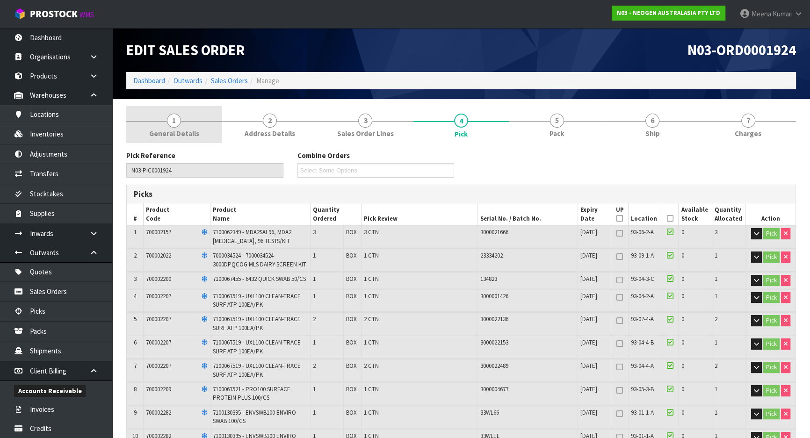
click at [188, 118] on link "1 General Details" at bounding box center [174, 124] width 96 height 37
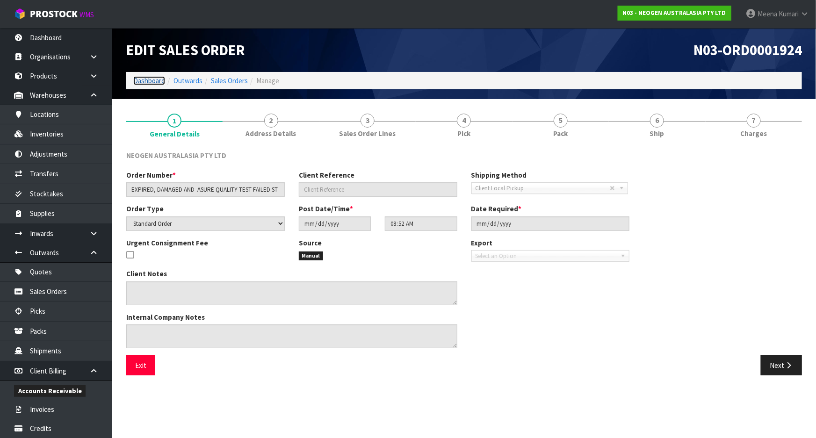
click at [159, 83] on link "Dashboard" at bounding box center [149, 80] width 32 height 9
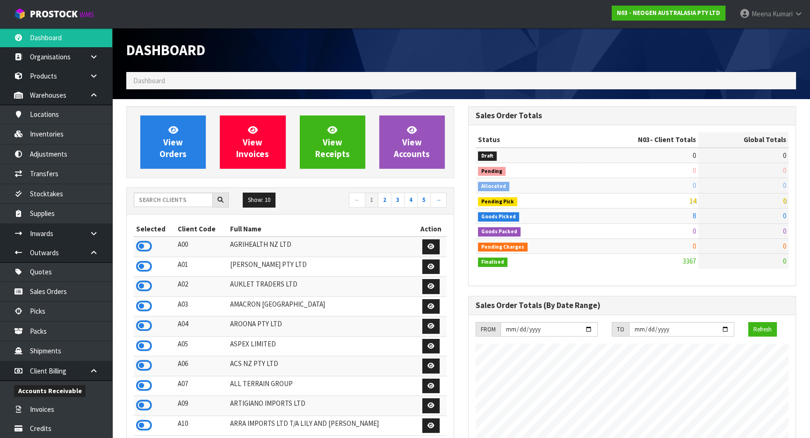
scroll to position [707, 341]
click at [169, 198] on input "text" at bounding box center [173, 200] width 79 height 14
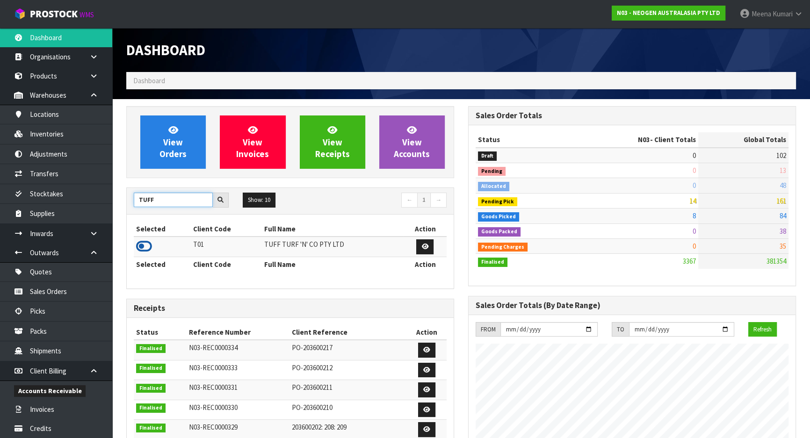
type input "TUFF"
click at [148, 243] on icon at bounding box center [144, 246] width 16 height 14
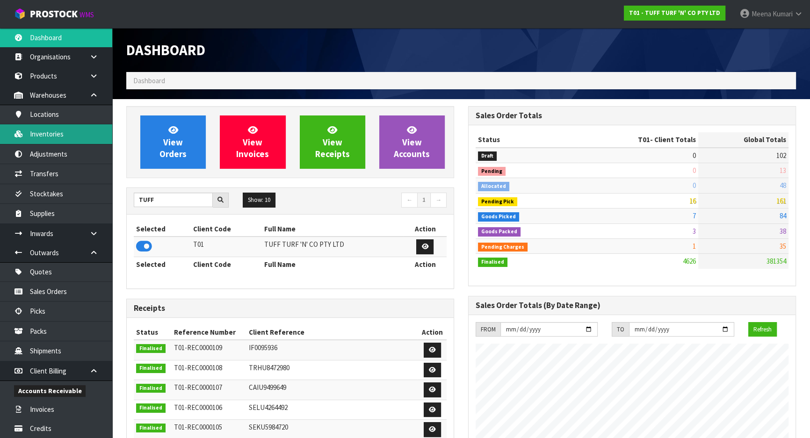
click at [74, 139] on link "Inventories" at bounding box center [56, 133] width 112 height 19
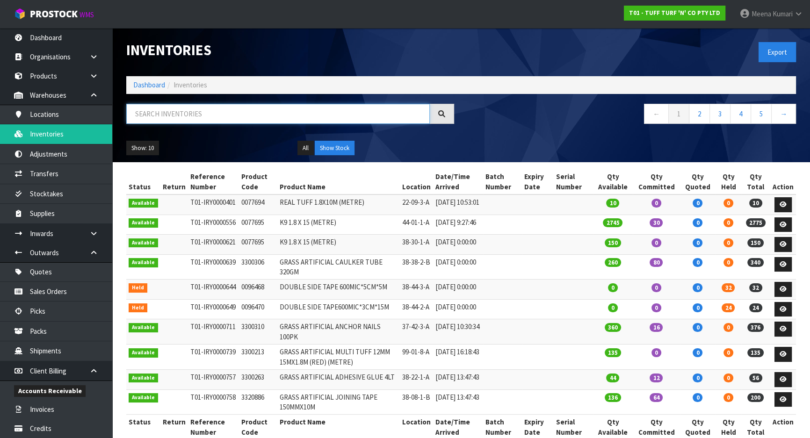
click at [162, 118] on input "text" at bounding box center [277, 114] width 303 height 20
paste input "0077694"
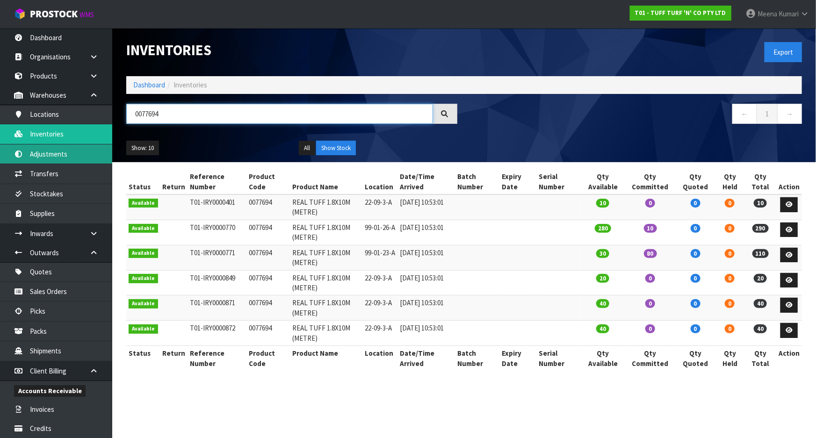
type input "0077694"
click at [66, 158] on link "Adjustments" at bounding box center [56, 153] width 112 height 19
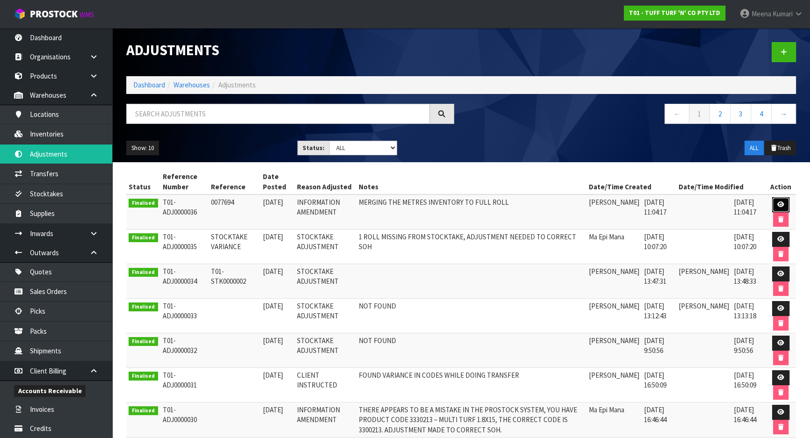
click at [778, 204] on icon at bounding box center [780, 204] width 7 height 6
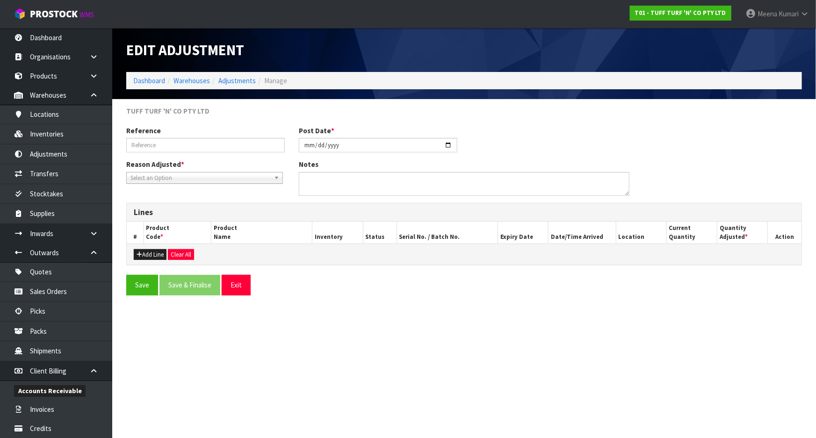
type input "0077694"
type input "2025-09-16"
type textarea "MERGING THE METRES INVENTORY TO FULL ROLL"
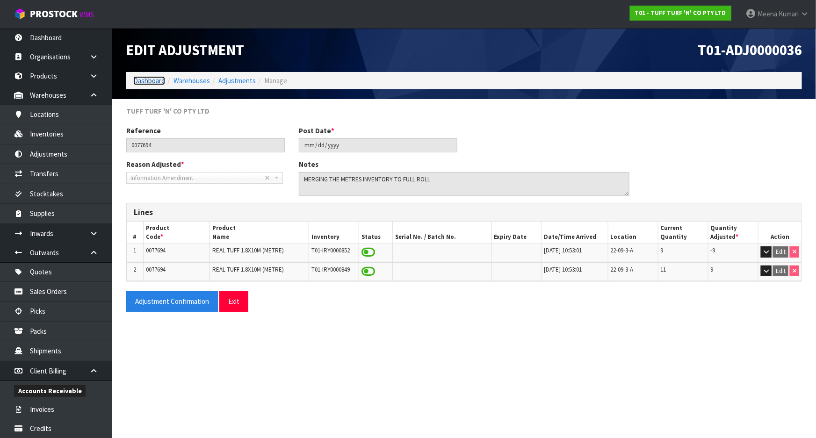
click at [144, 83] on link "Dashboard" at bounding box center [149, 80] width 32 height 9
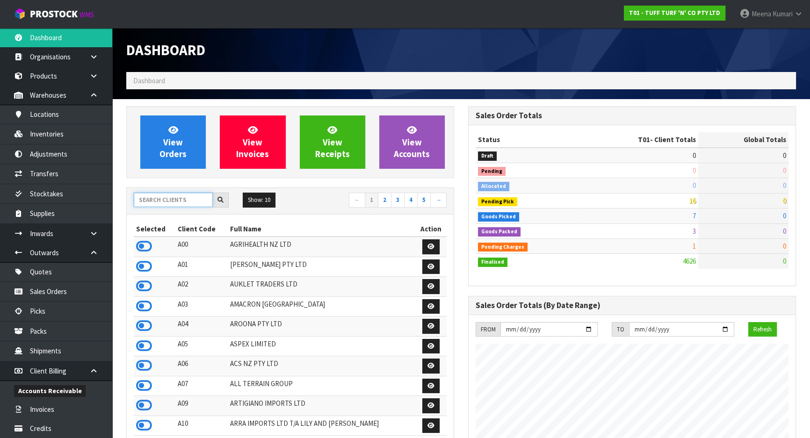
scroll to position [707, 341]
click at [167, 200] on input "text" at bounding box center [173, 200] width 79 height 14
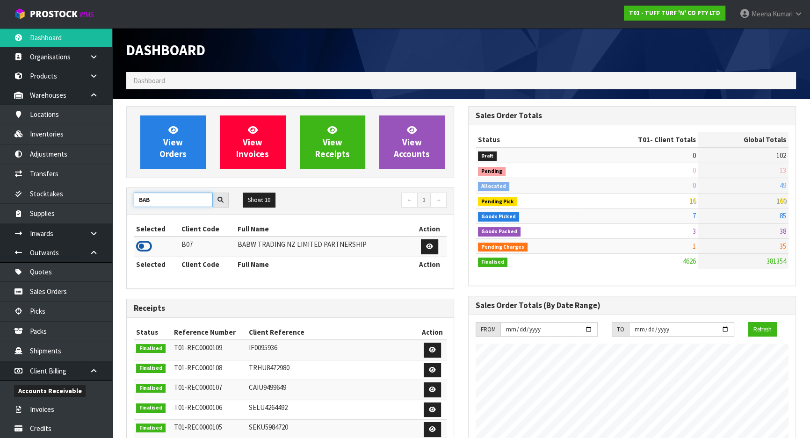
type input "BAB"
click at [145, 243] on icon at bounding box center [144, 246] width 16 height 14
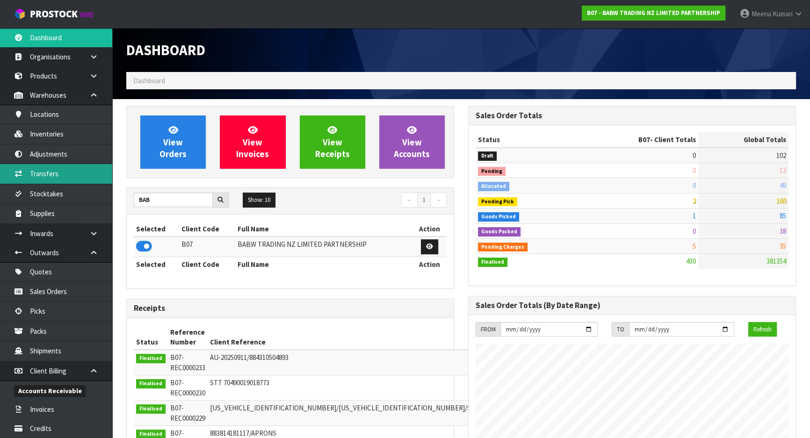
click at [72, 172] on link "Transfers" at bounding box center [56, 173] width 112 height 19
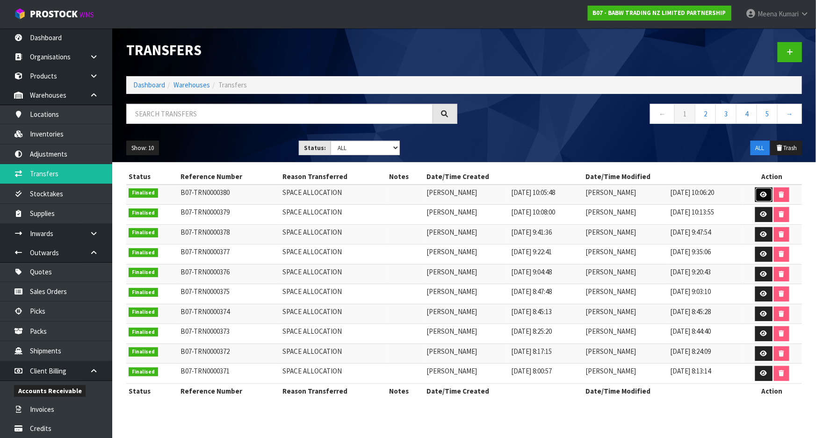
click at [757, 192] on link at bounding box center [763, 194] width 17 height 15
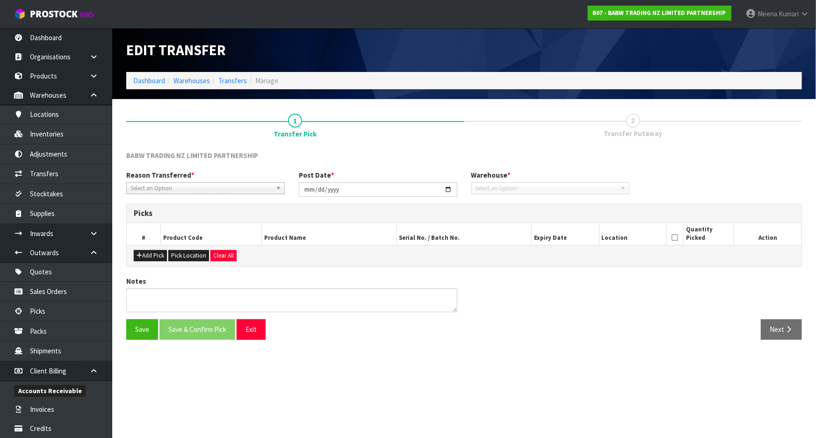
type input "2025-09-16"
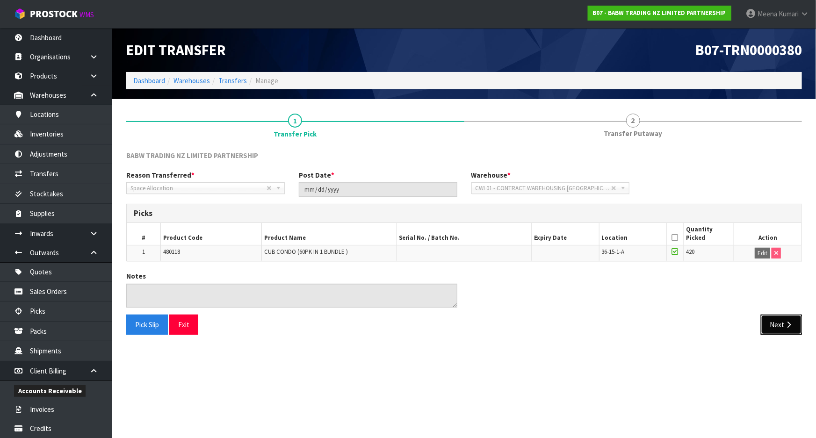
click at [785, 324] on icon "button" at bounding box center [788, 324] width 9 height 7
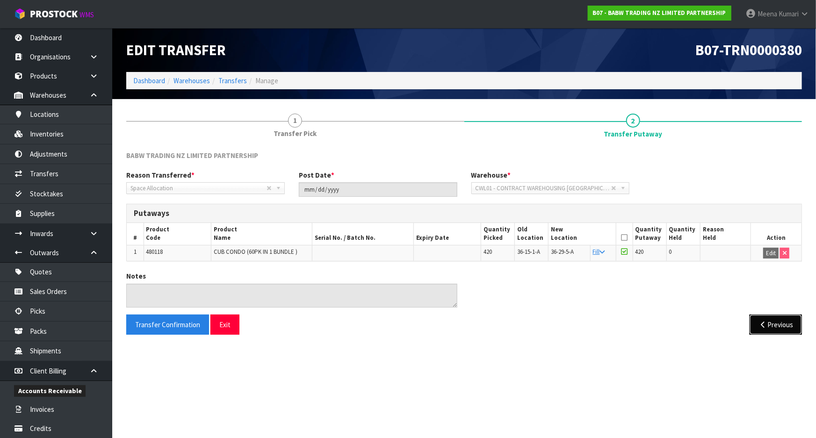
click at [781, 325] on button "Previous" at bounding box center [775, 325] width 52 height 20
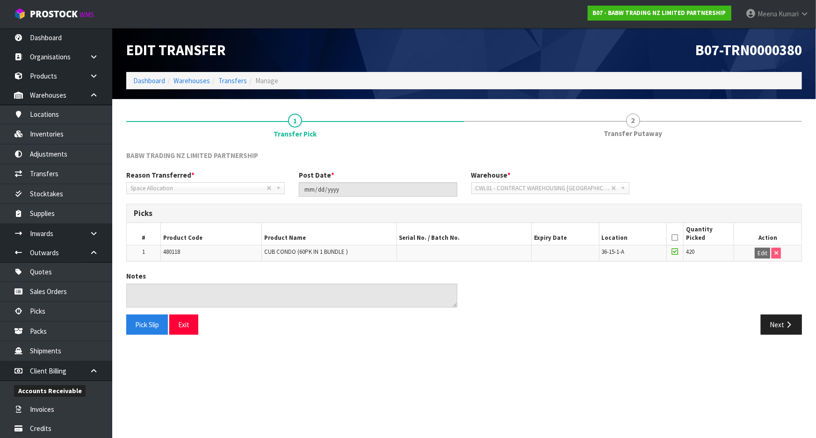
click at [173, 252] on span "480118" at bounding box center [171, 252] width 17 height 8
copy span "480118"
click at [59, 141] on link "Inventories" at bounding box center [56, 133] width 112 height 19
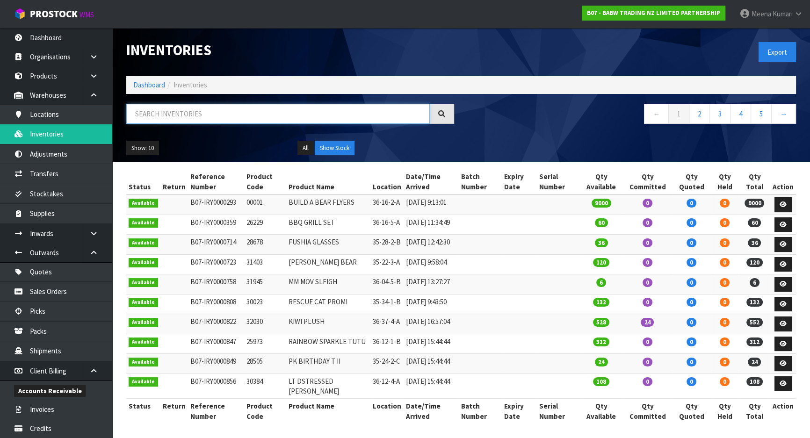
click at [215, 109] on input "text" at bounding box center [277, 114] width 303 height 20
paste input "480118"
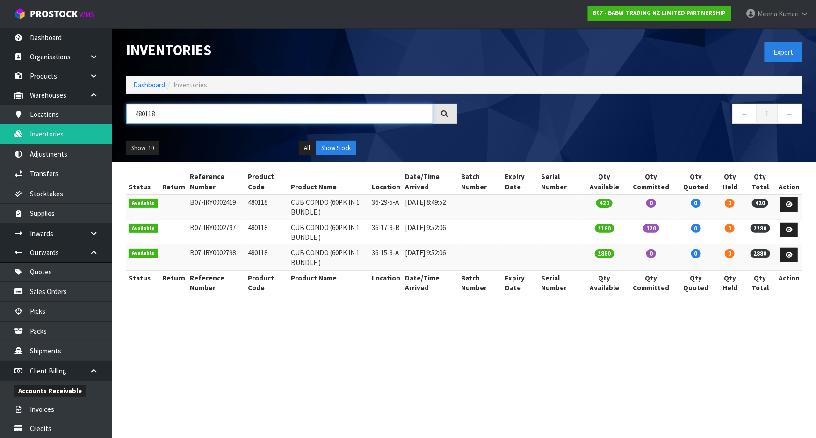
type input "480118"
click at [157, 87] on link "Dashboard" at bounding box center [149, 84] width 32 height 9
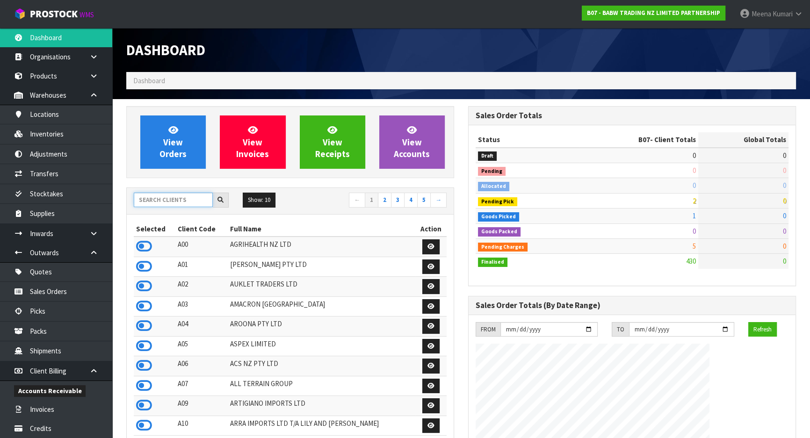
click at [186, 205] on input "text" at bounding box center [173, 200] width 79 height 14
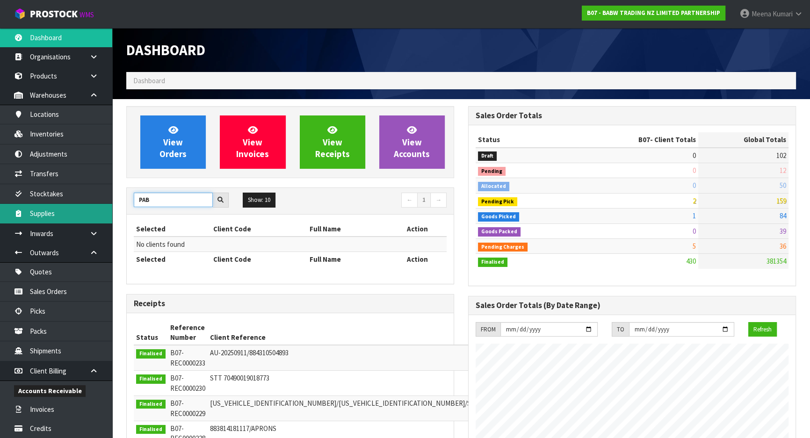
drag, startPoint x: 165, startPoint y: 197, endPoint x: 104, endPoint y: 209, distance: 62.3
click at [104, 209] on body "Toggle navigation ProStock WMS B07 - BABW TRADING NZ LIMITED PARTNERSHIP Meena …" at bounding box center [405, 219] width 810 height 438
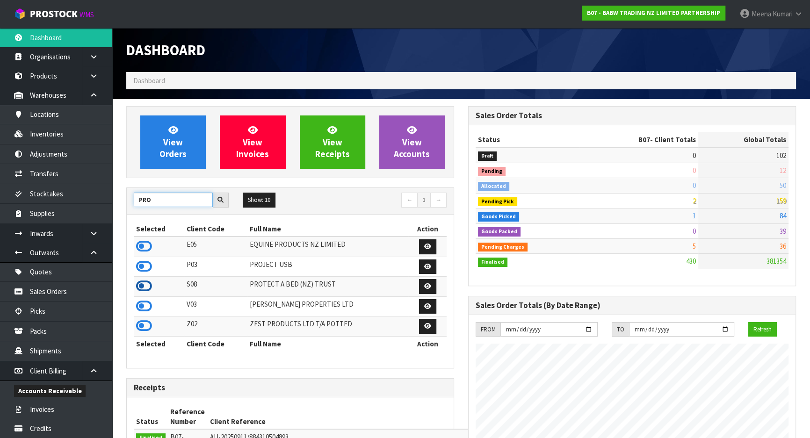
type input "PRO"
click at [148, 290] on icon at bounding box center [144, 286] width 16 height 14
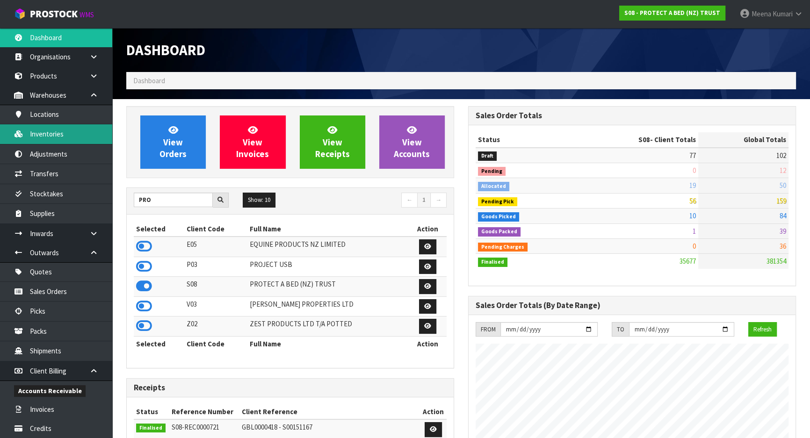
scroll to position [737, 341]
click at [56, 129] on link "Inventories" at bounding box center [56, 133] width 112 height 19
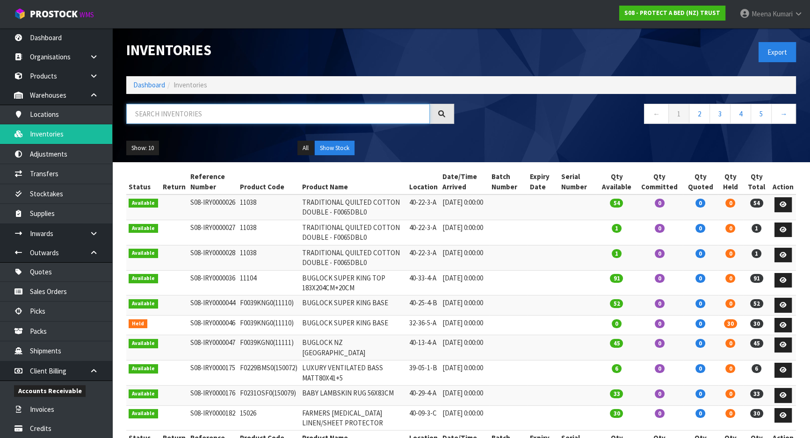
click at [170, 112] on input "text" at bounding box center [277, 114] width 303 height 20
paste input "F0402DBL2"
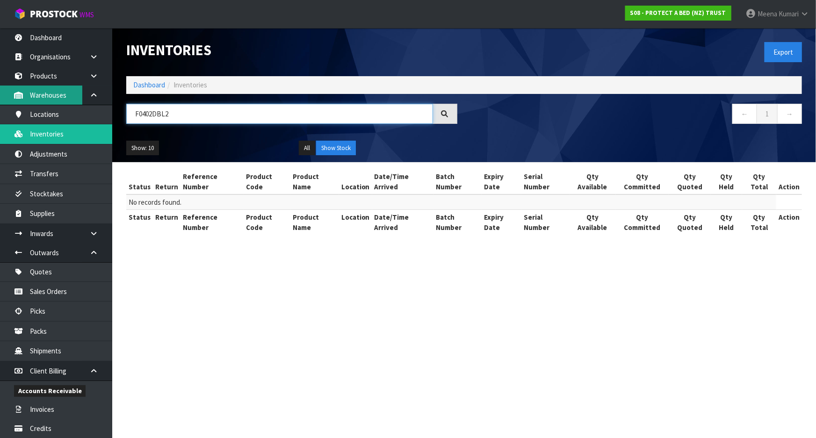
type input "F0402DBL2"
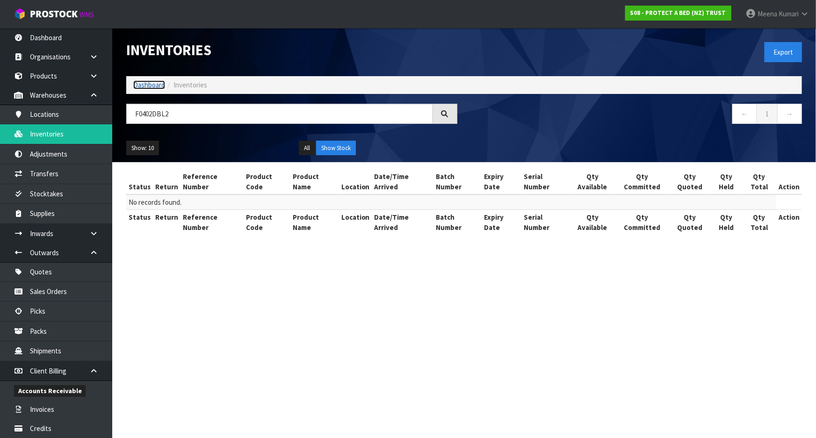
click at [145, 84] on link "Dashboard" at bounding box center [149, 84] width 32 height 9
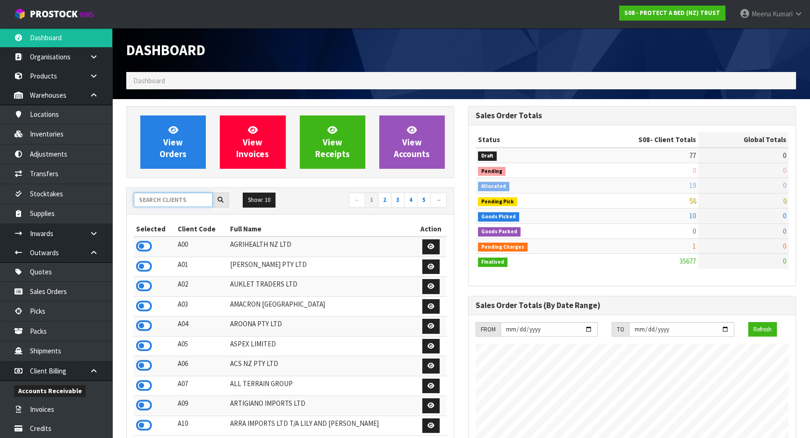
scroll to position [737, 341]
click at [159, 201] on input "text" at bounding box center [173, 200] width 79 height 14
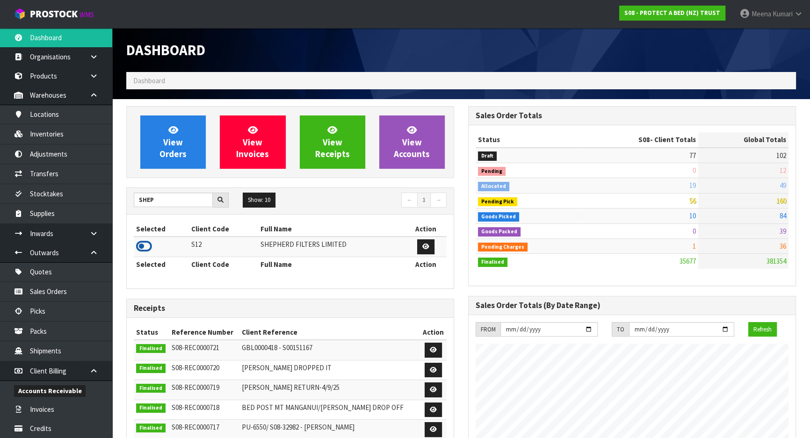
click at [149, 244] on icon at bounding box center [144, 246] width 16 height 14
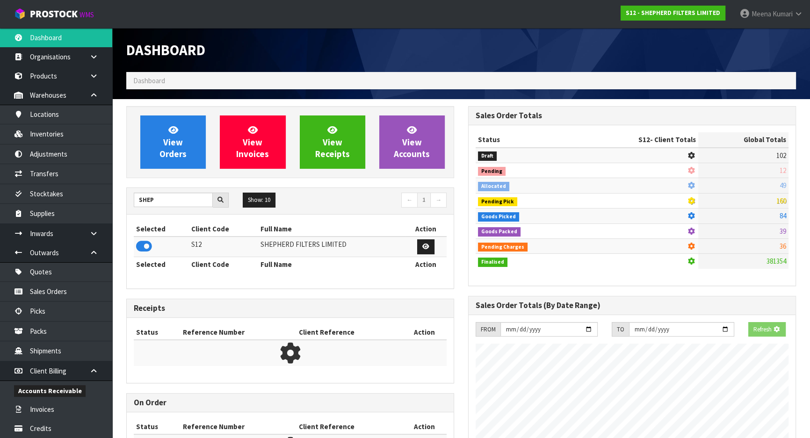
scroll to position [656, 341]
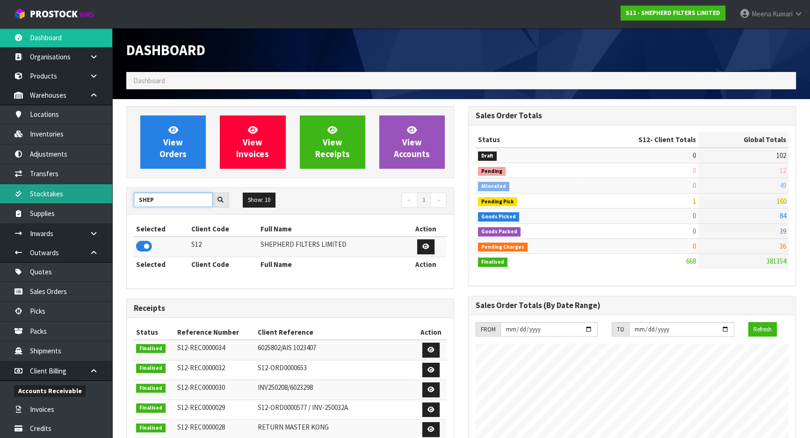
drag, startPoint x: 171, startPoint y: 201, endPoint x: 89, endPoint y: 201, distance: 81.8
click at [89, 201] on body "Toggle navigation ProStock WMS S12 - SHEPHERD FILTERS LIMITED Meena Kumari Logo…" at bounding box center [405, 219] width 810 height 438
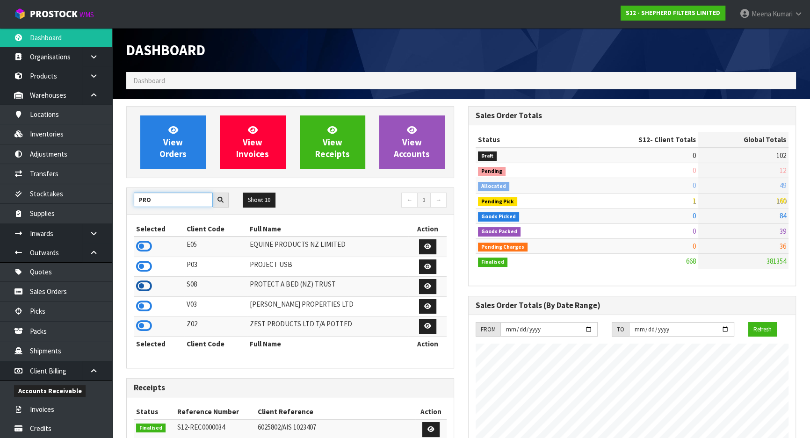
type input "PRO"
click at [147, 285] on icon at bounding box center [144, 286] width 16 height 14
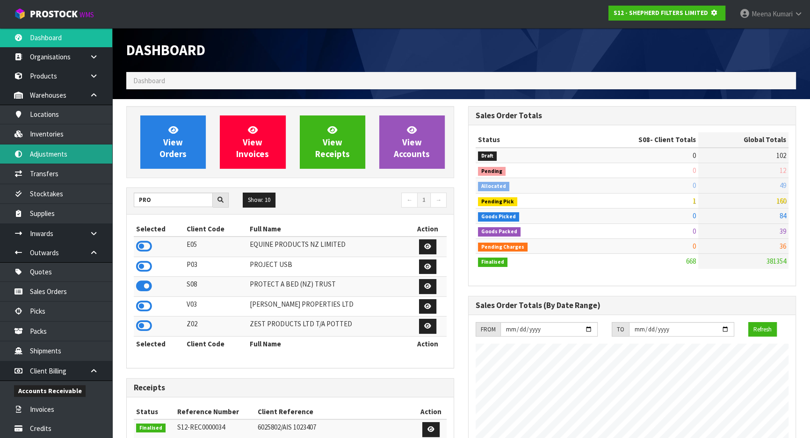
scroll to position [582, 341]
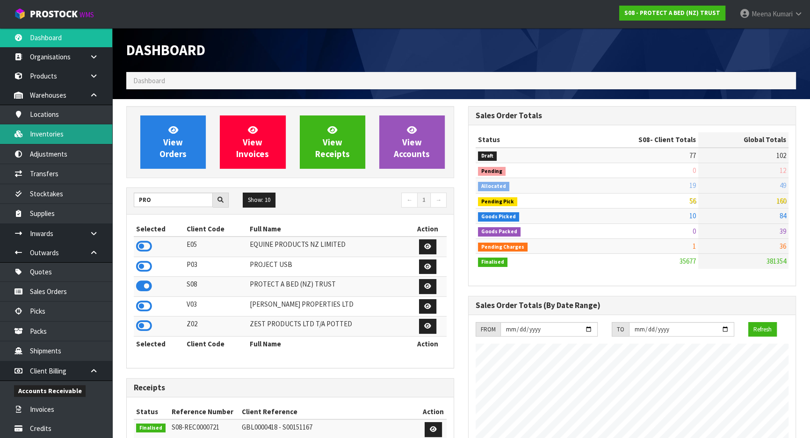
click at [60, 136] on link "Inventories" at bounding box center [56, 133] width 112 height 19
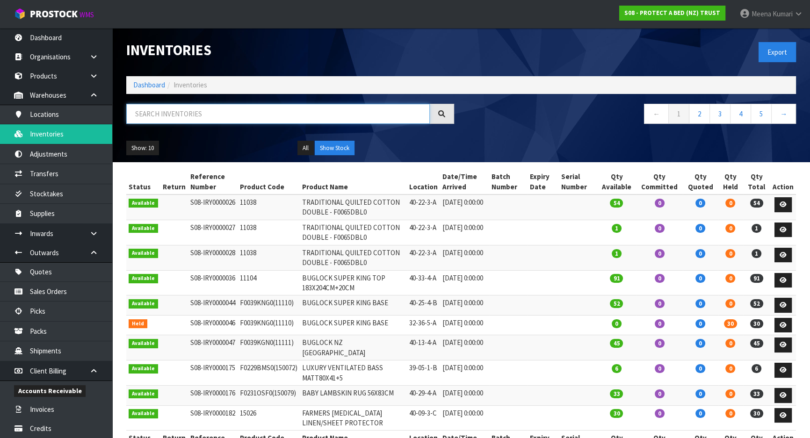
click at [197, 113] on input "text" at bounding box center [277, 114] width 303 height 20
paste input "F0402DBL2"
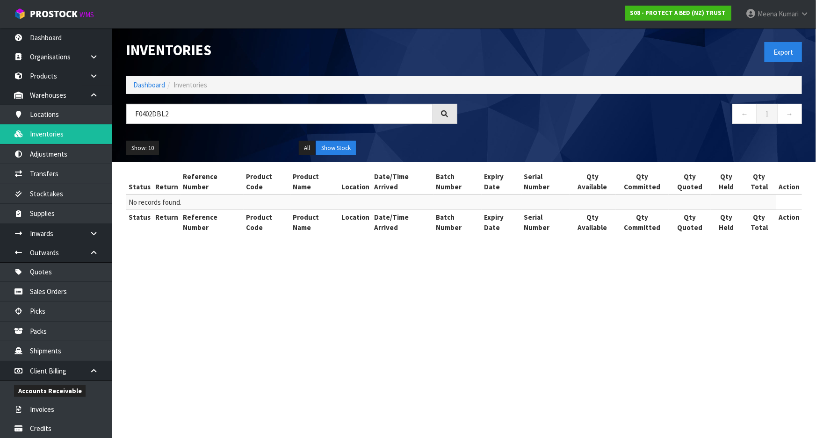
click at [302, 155] on div "Show: 10 5 10 25 50 All Show Stock" at bounding box center [463, 148] width 689 height 29
click at [305, 150] on button "All" at bounding box center [307, 148] width 16 height 15
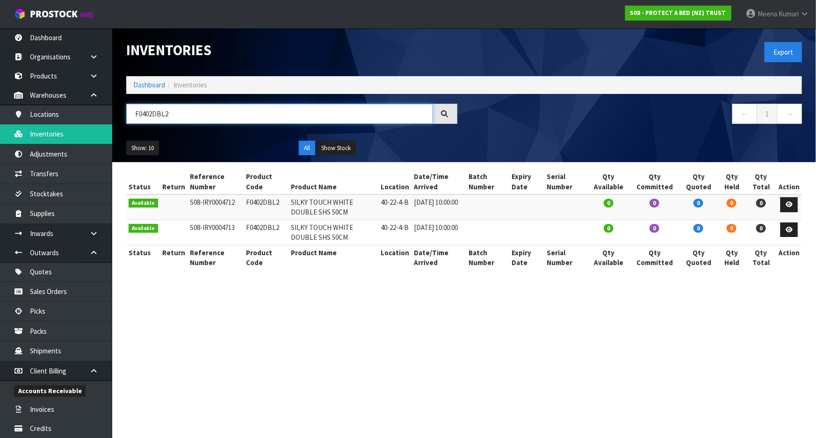
drag, startPoint x: 194, startPoint y: 120, endPoint x: 107, endPoint y: 104, distance: 88.4
click at [107, 104] on body "Toggle navigation ProStock WMS S08 - PROTECT A BED (NZ) TRUST Meena Kumari Logo…" at bounding box center [408, 219] width 816 height 438
paste input "0"
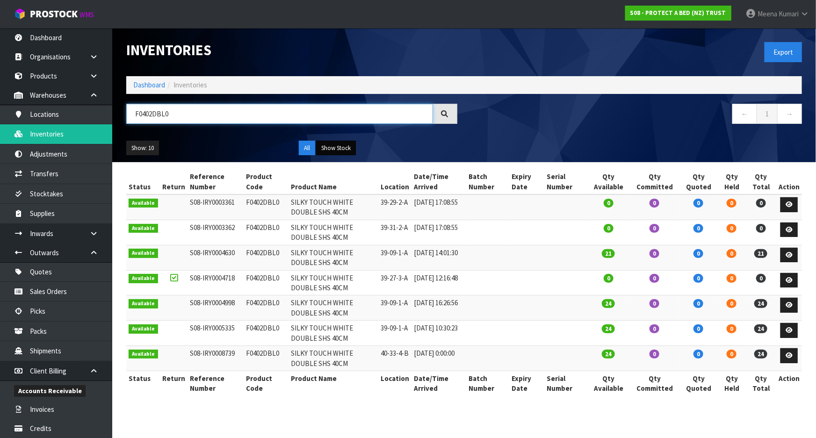
type input "F0402DBL0"
click at [350, 150] on button "Show Stock" at bounding box center [336, 148] width 40 height 15
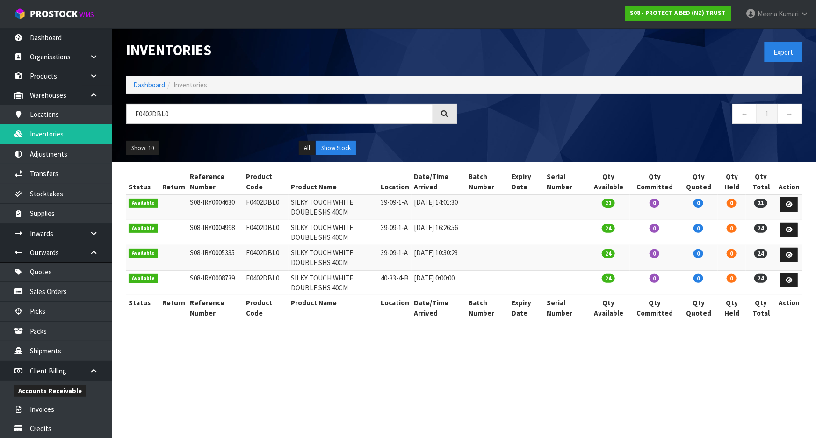
click at [509, 341] on section "Inventories Export Dashboard Inventories F0402DBL0 ← 1 → Show: 10 5 10 25 50 Al…" at bounding box center [408, 219] width 816 height 438
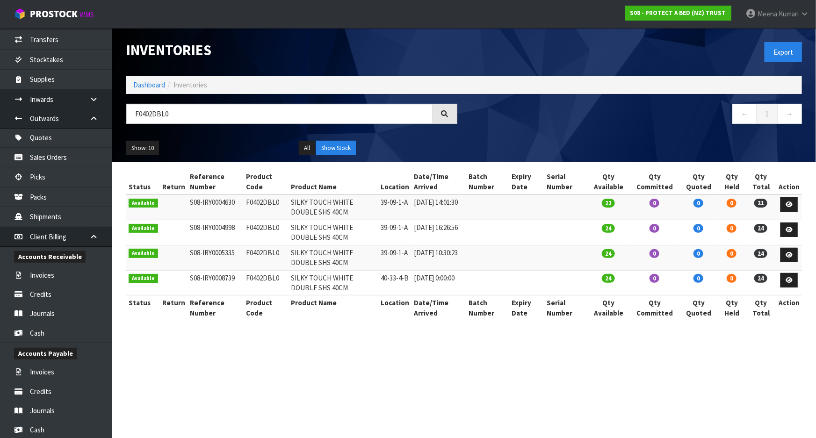
scroll to position [233, 0]
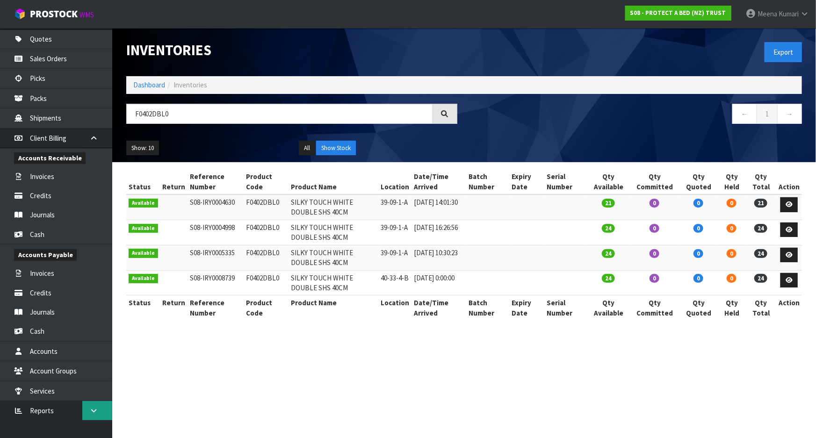
click at [98, 411] on icon at bounding box center [93, 410] width 9 height 7
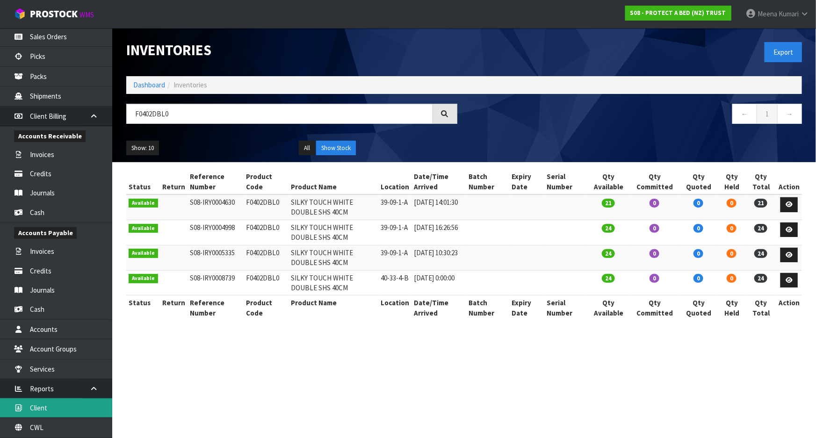
scroll to position [272, 0]
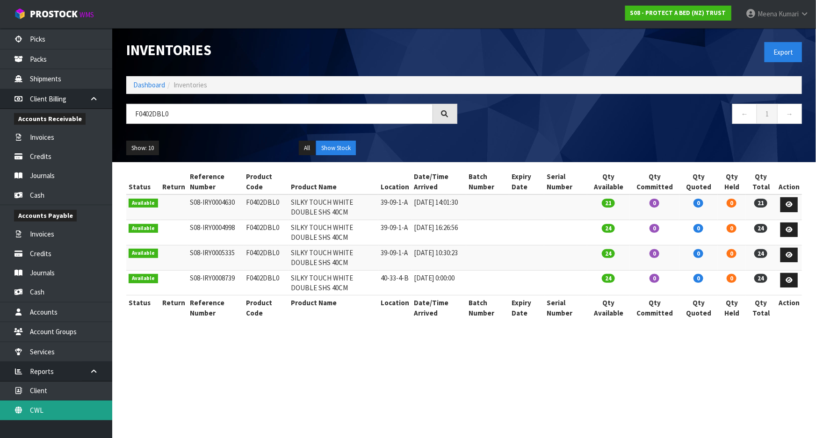
click at [49, 406] on link "CWL" at bounding box center [56, 410] width 112 height 19
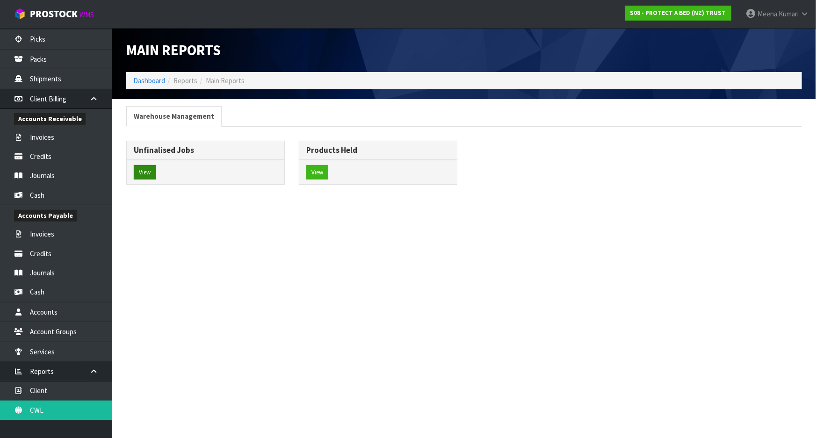
click at [155, 173] on div "View" at bounding box center [206, 172] width 158 height 25
click at [150, 173] on button "View" at bounding box center [145, 172] width 22 height 15
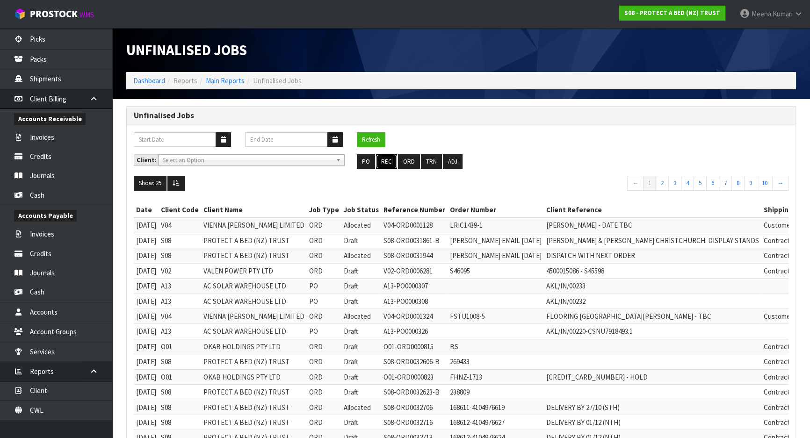
click at [383, 164] on button "REC" at bounding box center [386, 161] width 21 height 15
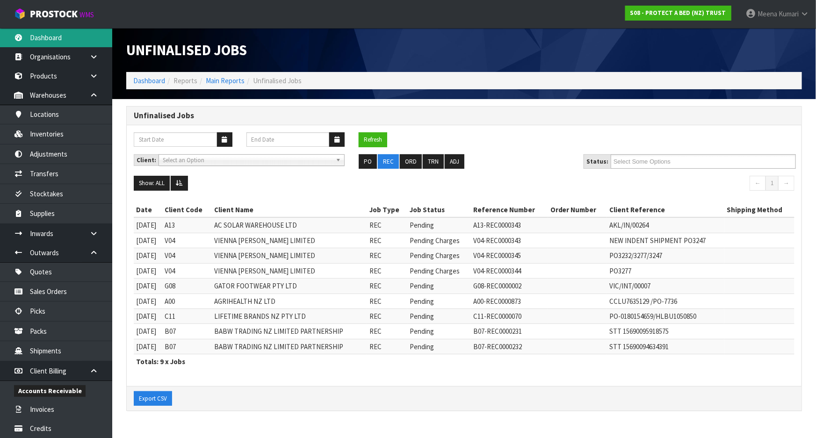
click at [56, 42] on link "Dashboard" at bounding box center [56, 37] width 112 height 19
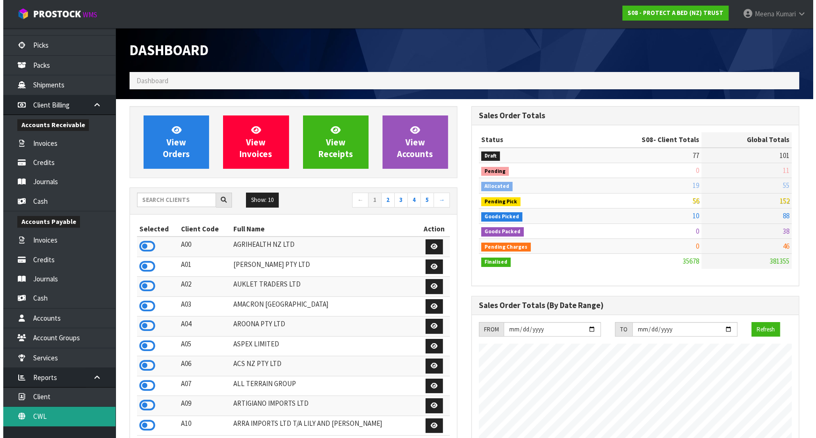
scroll to position [272, 0]
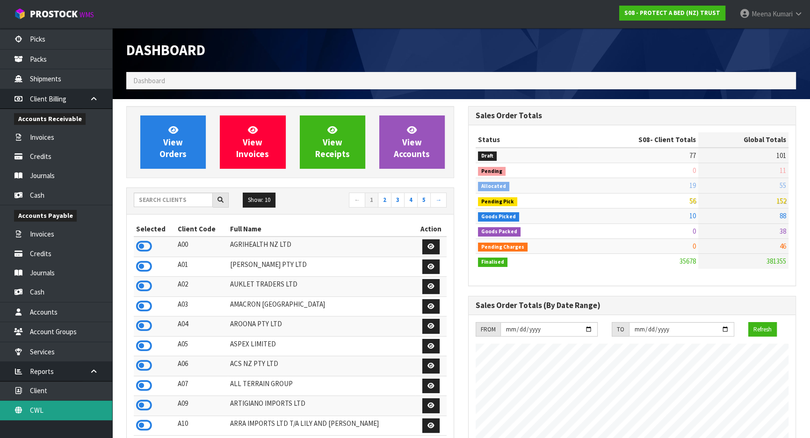
click at [58, 405] on link "CWL" at bounding box center [56, 410] width 112 height 19
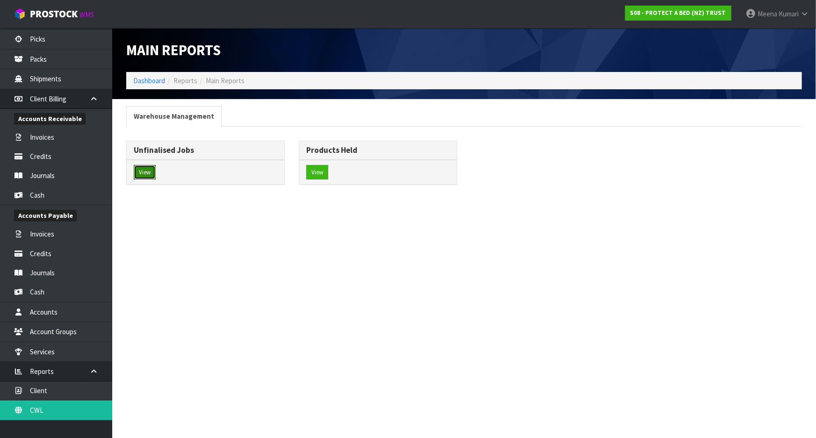
click at [152, 171] on button "View" at bounding box center [145, 172] width 22 height 15
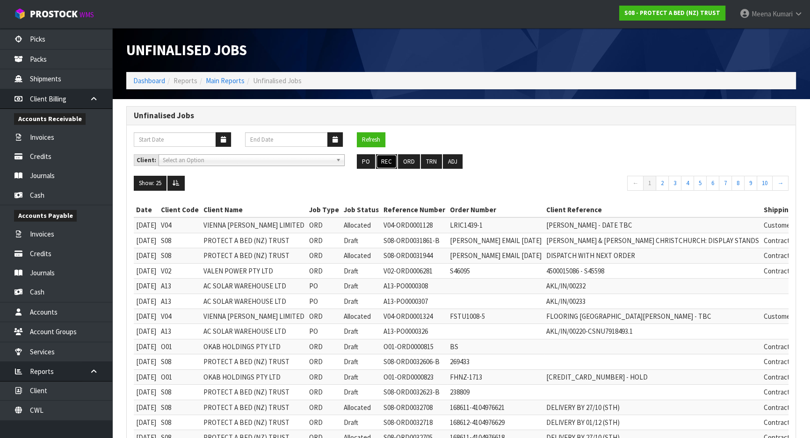
click at [385, 158] on button "REC" at bounding box center [386, 161] width 21 height 15
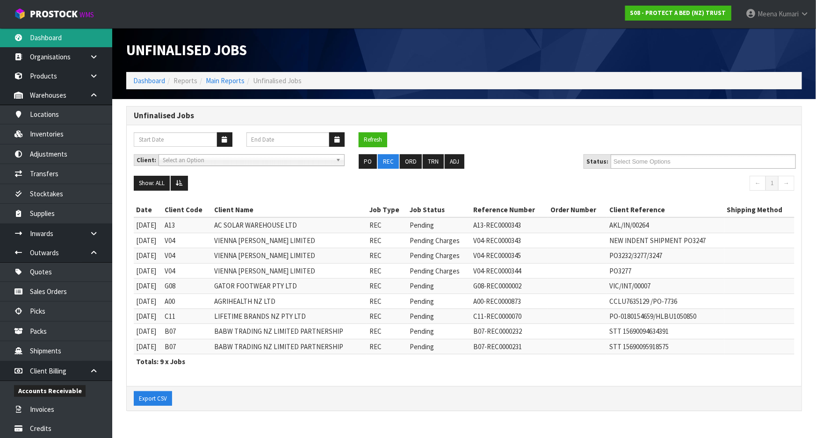
click at [50, 33] on link "Dashboard" at bounding box center [56, 37] width 112 height 19
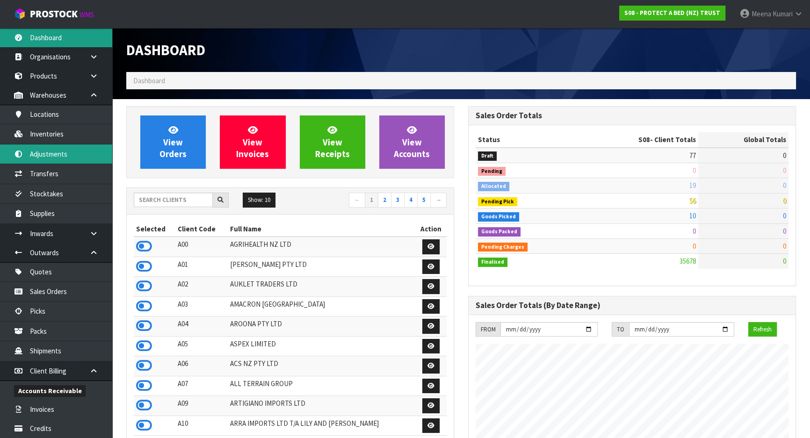
scroll to position [737, 341]
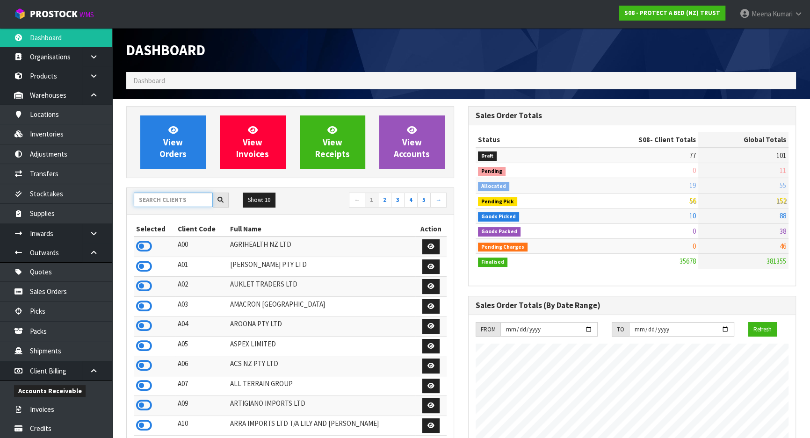
click at [150, 201] on input "text" at bounding box center [173, 200] width 79 height 14
drag, startPoint x: 144, startPoint y: 247, endPoint x: 135, endPoint y: 251, distance: 10.7
click at [144, 247] on icon at bounding box center [144, 246] width 16 height 14
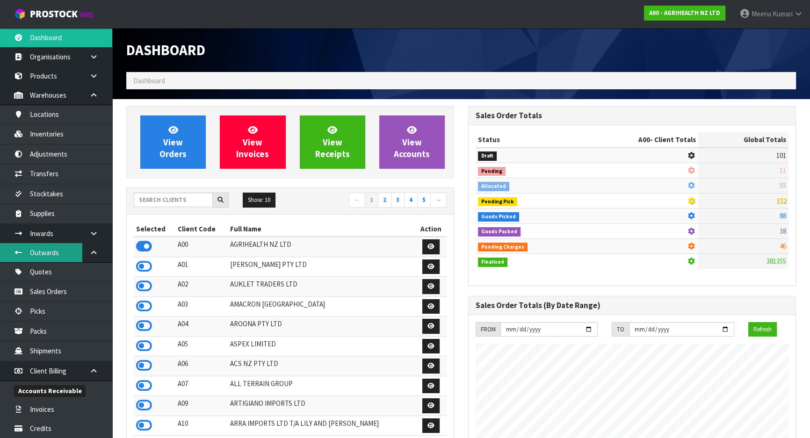
scroll to position [707, 341]
click at [90, 235] on icon at bounding box center [93, 233] width 9 height 7
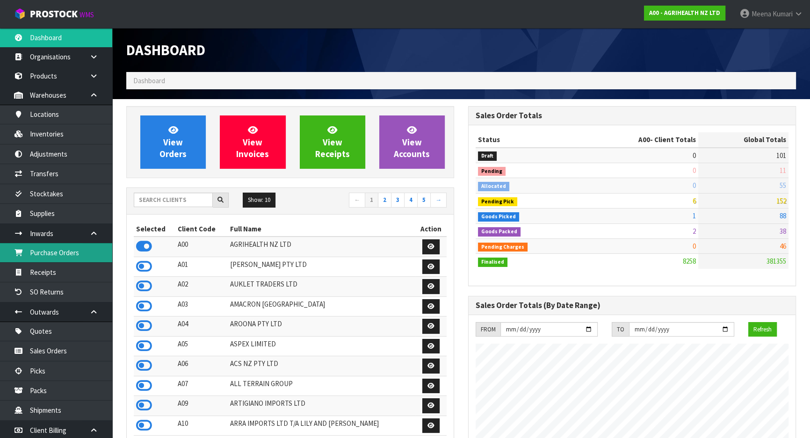
click at [58, 258] on link "Purchase Orders" at bounding box center [56, 252] width 112 height 19
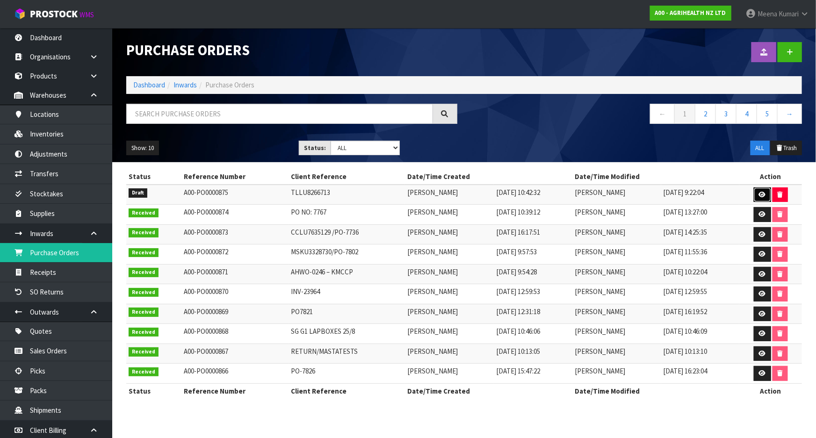
click at [761, 193] on icon at bounding box center [762, 195] width 7 height 6
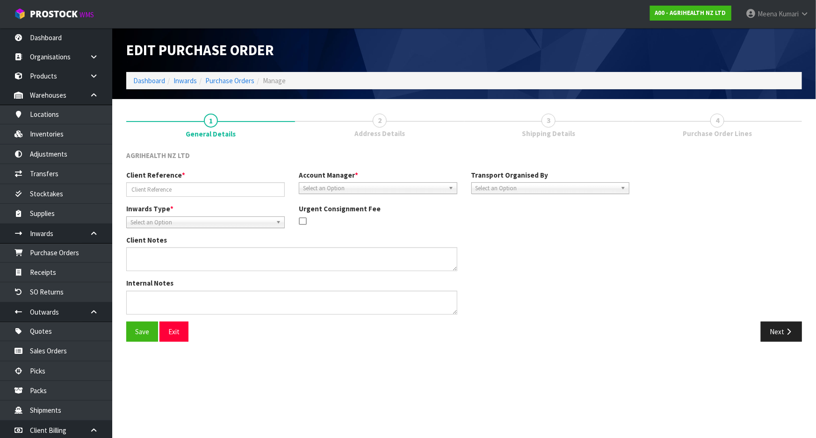
type input "TLLU8266713"
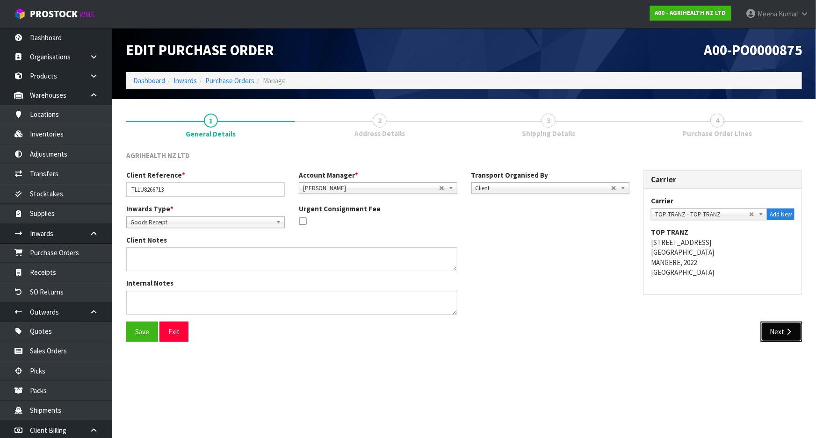
click at [783, 328] on button "Next" at bounding box center [781, 332] width 41 height 20
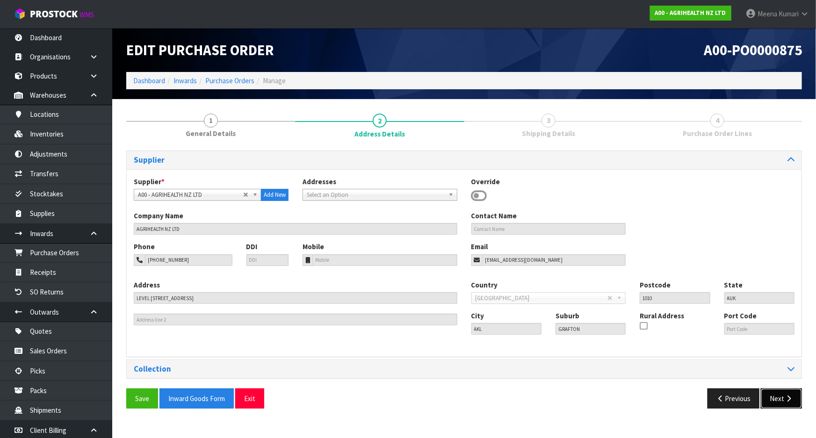
click at [785, 393] on button "Next" at bounding box center [781, 398] width 41 height 20
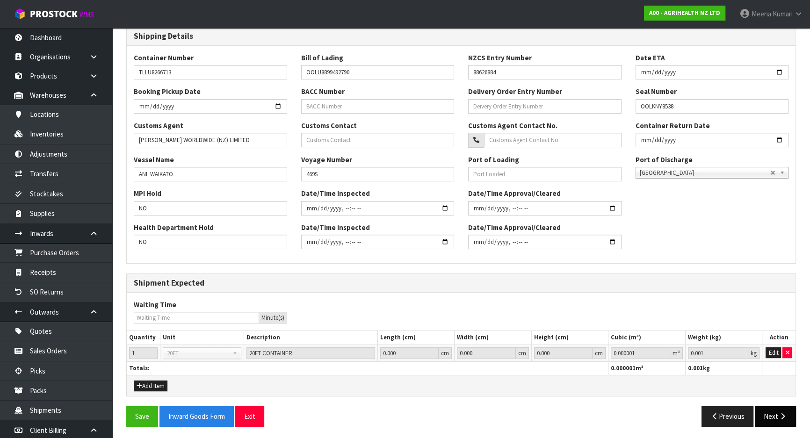
scroll to position [202, 0]
click at [779, 412] on icon "button" at bounding box center [782, 415] width 9 height 7
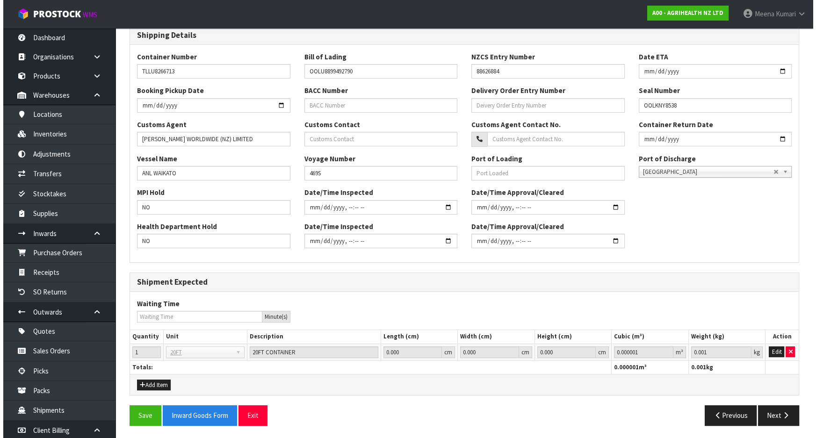
scroll to position [0, 0]
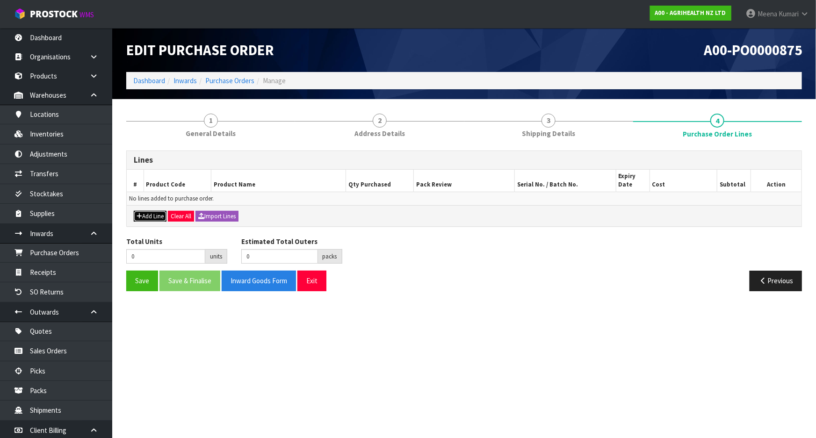
click at [148, 215] on button "Add Line" at bounding box center [150, 216] width 33 height 11
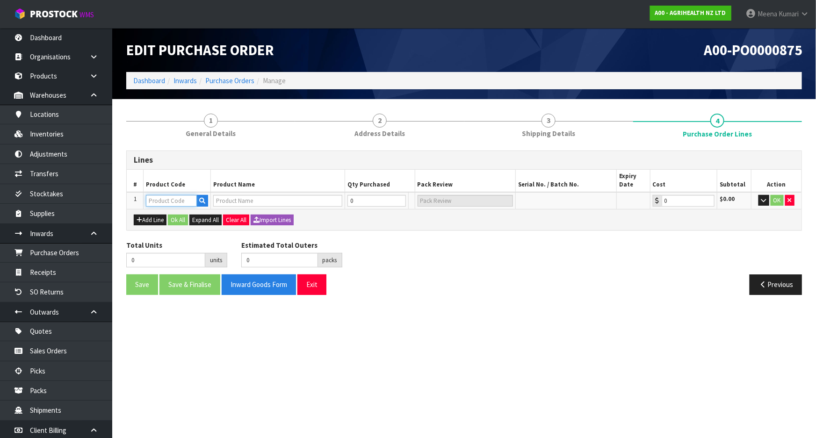
click at [154, 200] on input "text" at bounding box center [171, 201] width 51 height 12
type input "2000"
type input "BACIMAX 150 GRANULAR 25KG RVM"
type input "0.00"
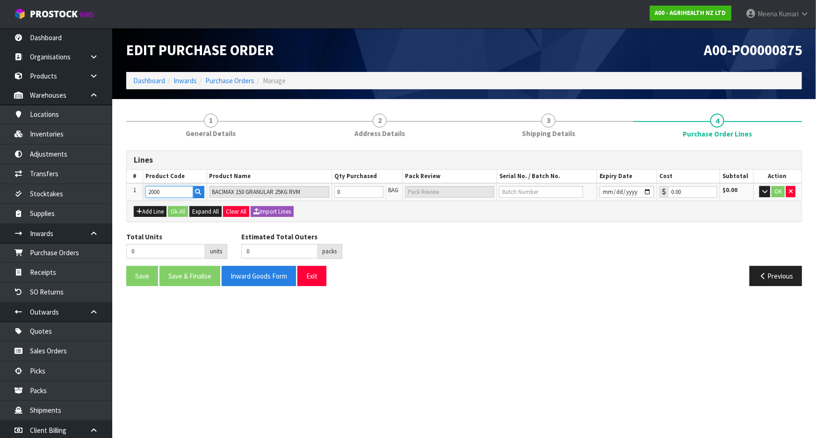
type input "2000"
drag, startPoint x: 345, startPoint y: 193, endPoint x: 309, endPoint y: 200, distance: 37.5
click at [309, 200] on div "Lines # Product Code Product Name Qty Purchased Pack Review Serial No. / Batch …" at bounding box center [463, 187] width 675 height 72
type input "6"
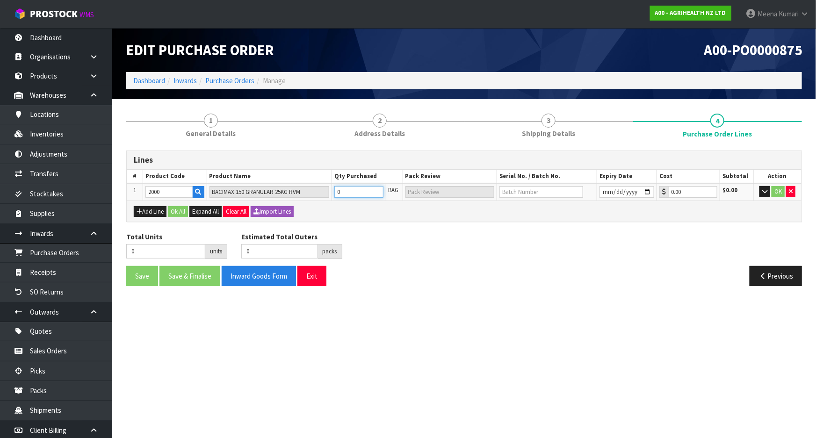
type input "6 BAG"
type input "60"
type input "2 PLT"
type input "600"
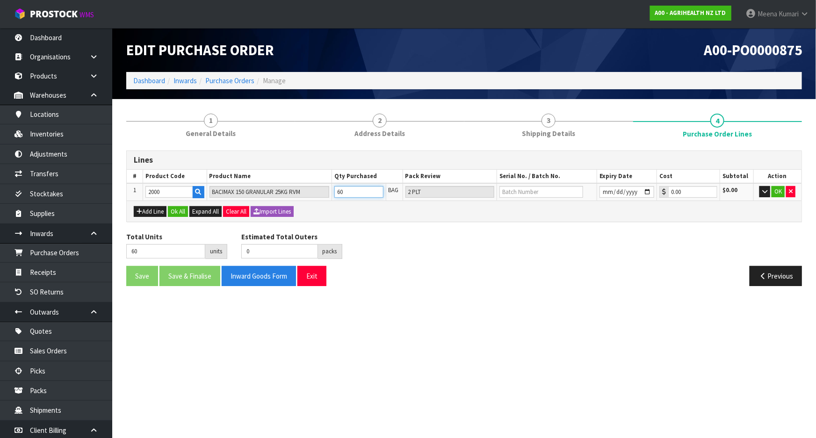
type input "600"
type input "20 PLT"
type input "600"
click at [179, 214] on button "Ok All" at bounding box center [178, 211] width 20 height 11
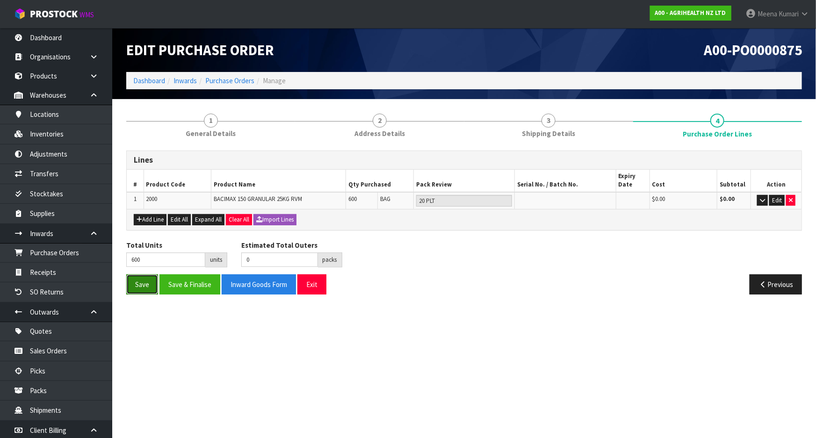
click at [140, 286] on button "Save" at bounding box center [142, 284] width 32 height 20
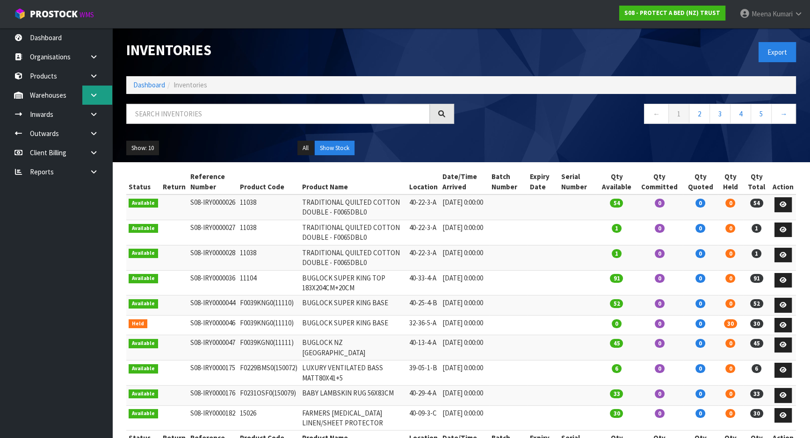
click at [100, 96] on link at bounding box center [97, 95] width 30 height 19
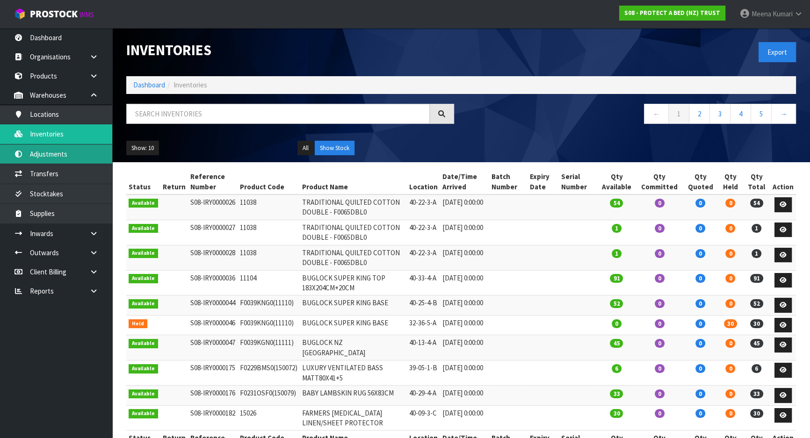
click at [79, 158] on link "Adjustments" at bounding box center [56, 153] width 112 height 19
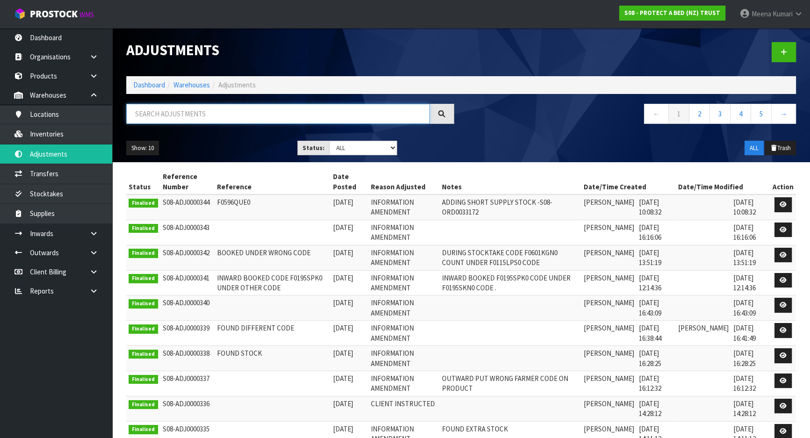
click at [162, 111] on input "text" at bounding box center [277, 114] width 303 height 20
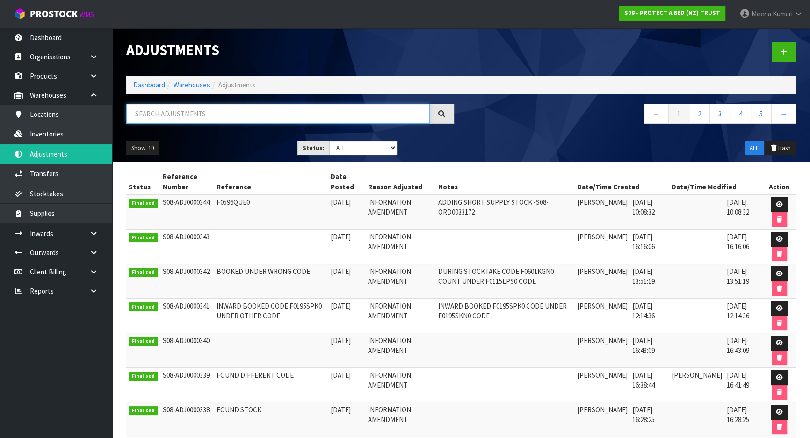
paste input "F0402DBL2"
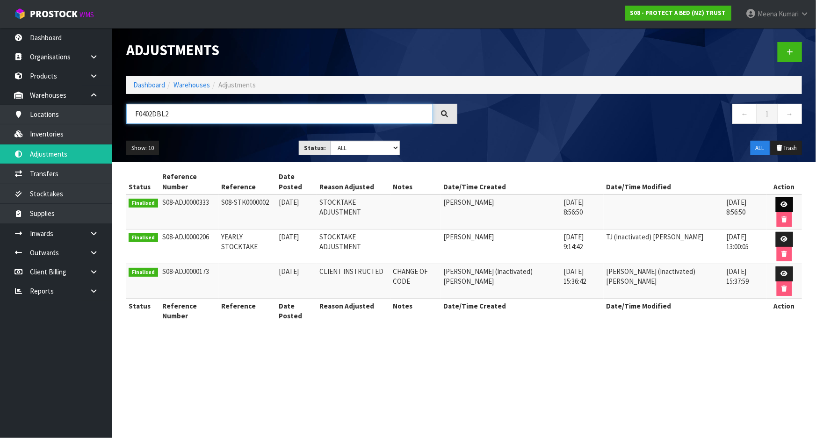
type input "F0402DBL2"
click at [776, 197] on link at bounding box center [784, 204] width 17 height 15
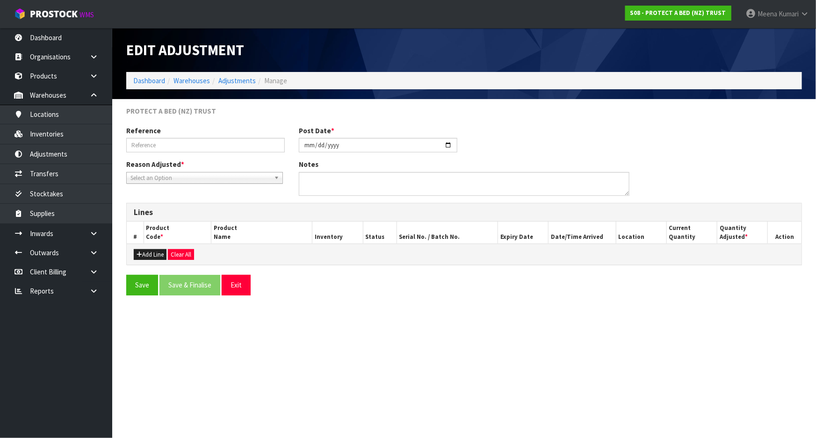
type input "S08-STK0000002"
type input "2025-06-07"
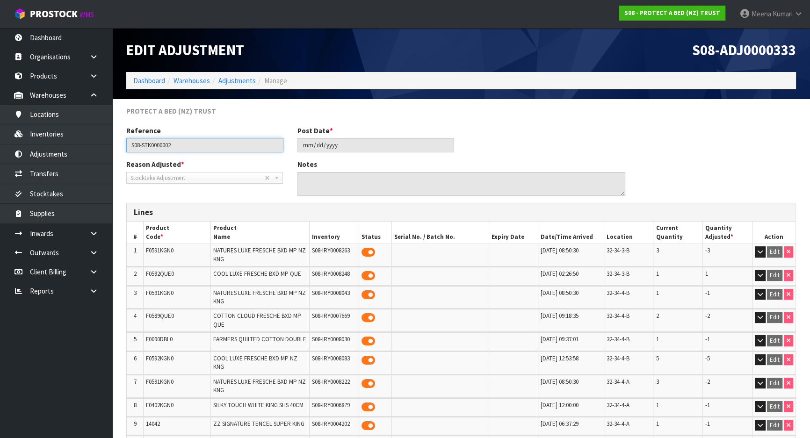
click at [207, 145] on input "S08-STK0000002" at bounding box center [204, 145] width 157 height 14
click at [229, 83] on link "Adjustments" at bounding box center [236, 80] width 37 height 9
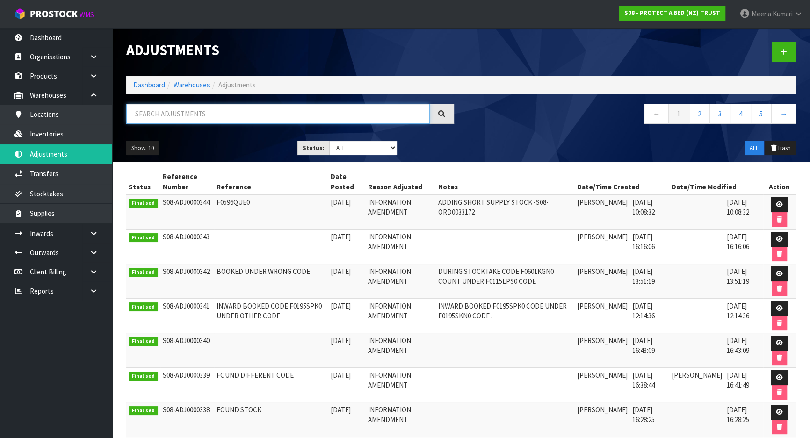
click at [223, 118] on input "text" at bounding box center [277, 114] width 303 height 20
paste input "S08-STK0000002"
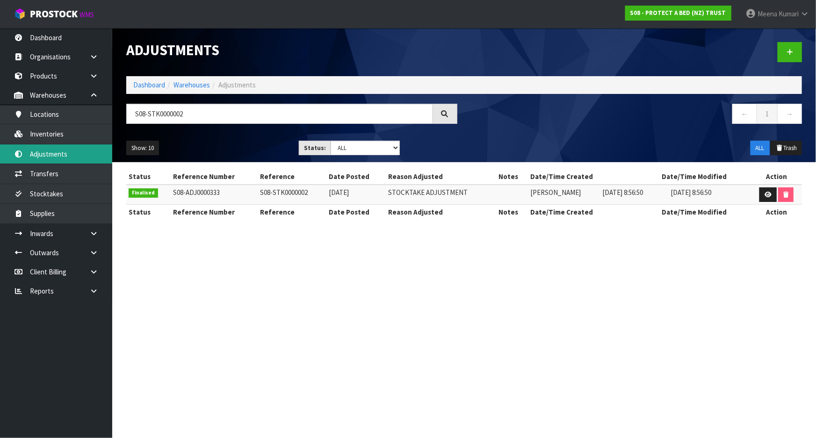
click at [69, 157] on link "Adjustments" at bounding box center [56, 153] width 112 height 19
click at [238, 110] on input "S08-STK0000002" at bounding box center [279, 114] width 307 height 20
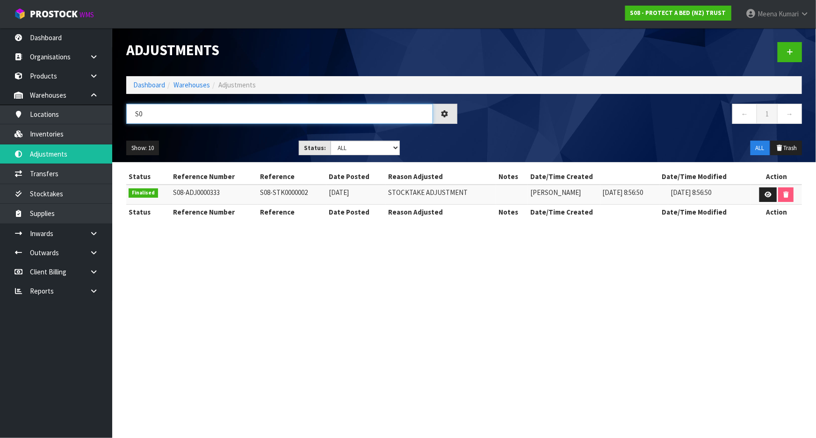
type input "S"
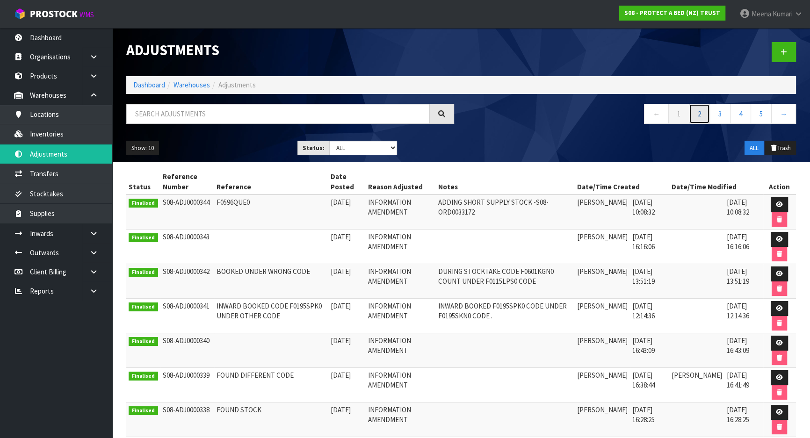
click at [696, 121] on link "2" at bounding box center [699, 114] width 21 height 20
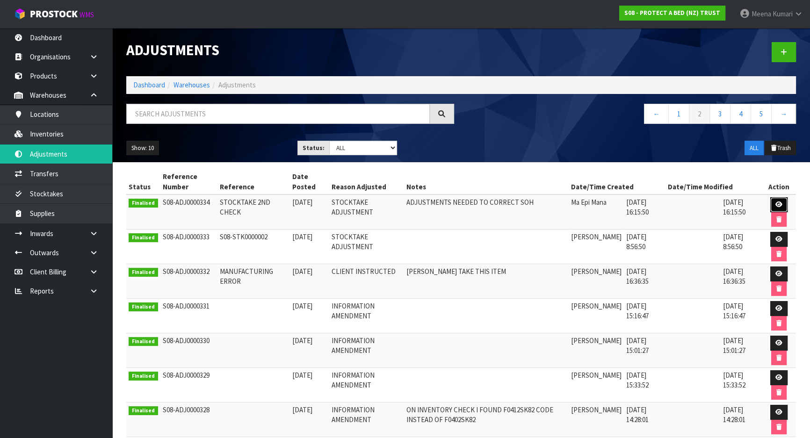
click at [774, 203] on link at bounding box center [778, 204] width 17 height 15
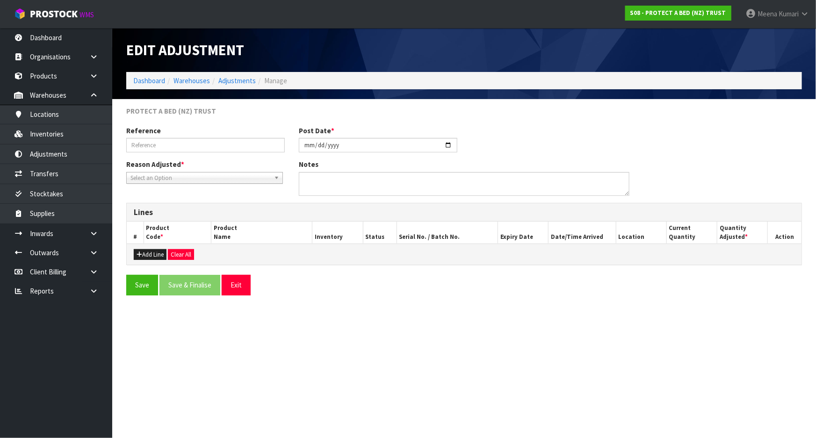
type input "STOCKTAKE 2ND CHECK"
type input "2025-06-13"
type textarea "ADJUSTMENTS NEEDED TO CORRECT SOH"
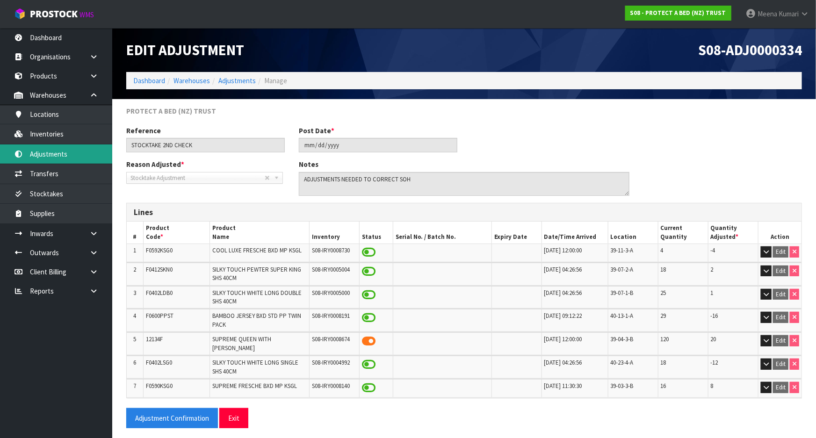
click at [92, 162] on link "Adjustments" at bounding box center [56, 153] width 112 height 19
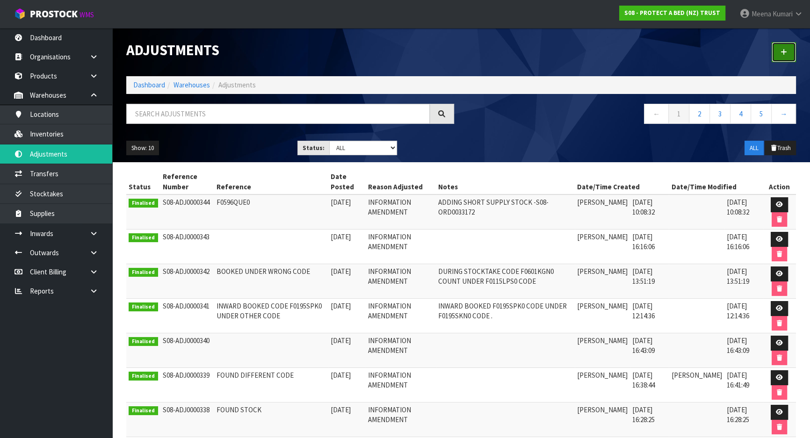
click at [783, 61] on link at bounding box center [783, 52] width 24 height 20
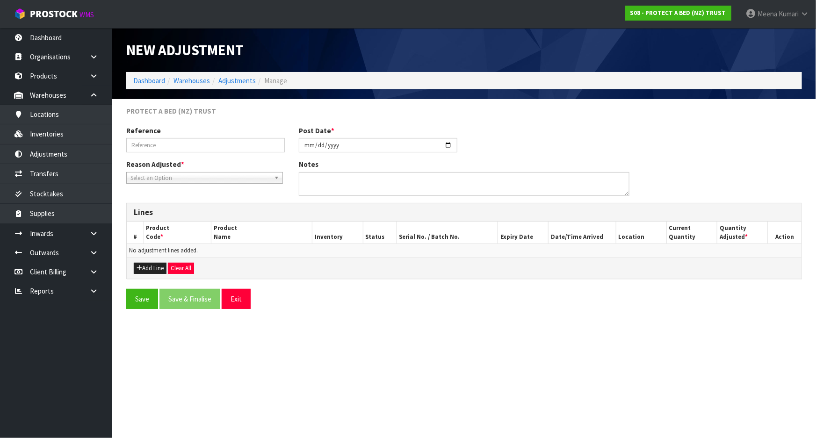
click at [210, 180] on span "Select an Option" at bounding box center [200, 177] width 140 height 11
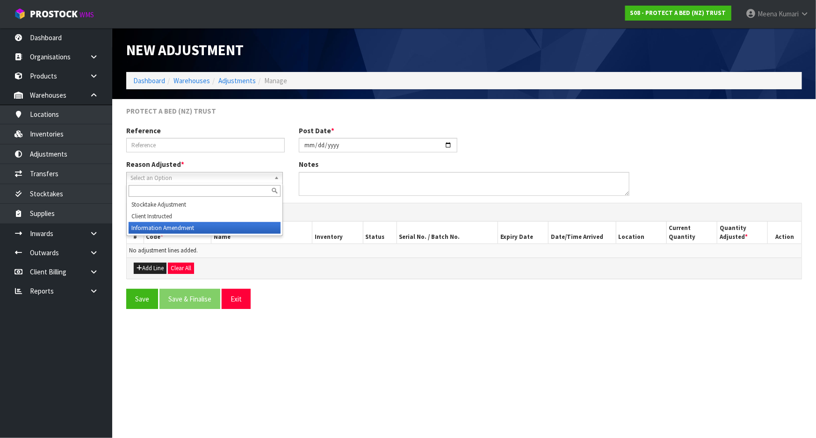
click at [197, 225] on li "Information Amendment" at bounding box center [205, 228] width 152 height 12
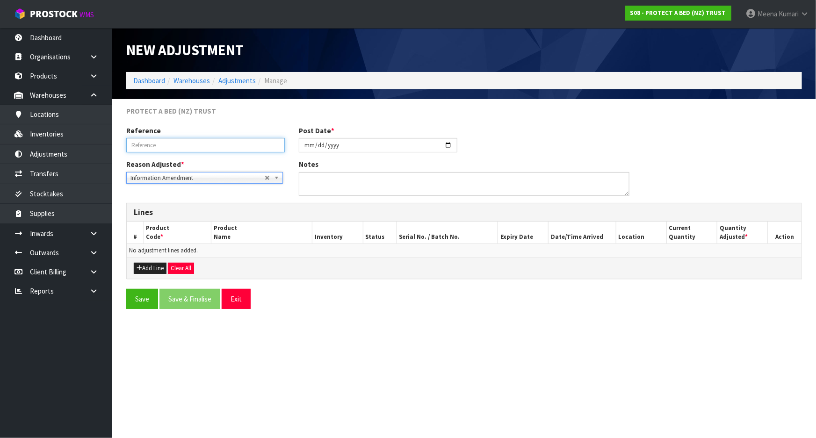
click at [180, 146] on input "text" at bounding box center [205, 145] width 158 height 14
type input "U"
type input "BOOKED UNDER WRONG CODE"
click at [154, 267] on button "Add Line" at bounding box center [150, 268] width 33 height 11
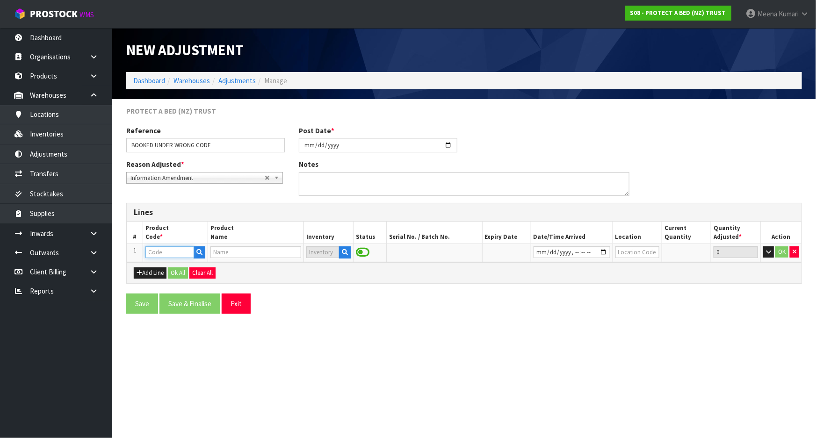
click at [156, 256] on input "text" at bounding box center [169, 252] width 49 height 12
type input "F0402DBL"
click at [175, 270] on strong "F0402DBL" at bounding box center [170, 268] width 31 height 9
type input "F0402DBL0"
type input "SILKY TOUCH WHITE DOUBLE SHS 40CM"
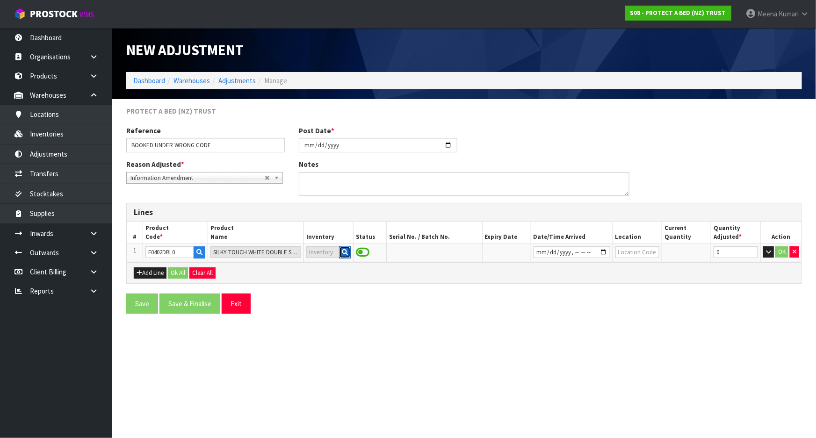
click at [346, 256] on button "button" at bounding box center [345, 252] width 12 height 12
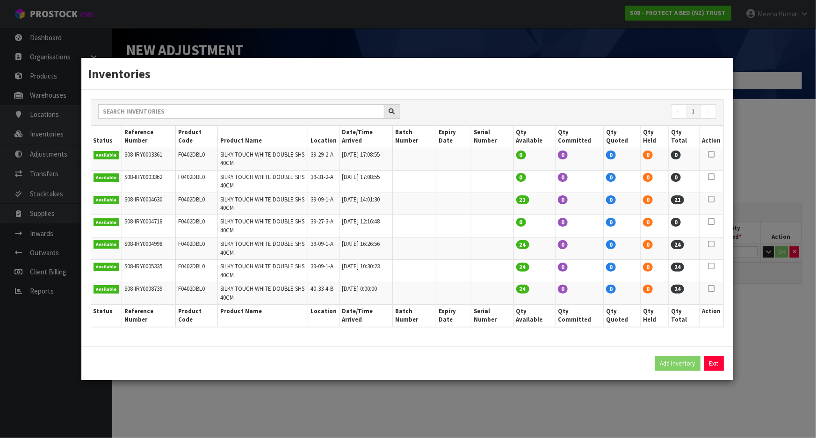
click at [714, 289] on icon at bounding box center [711, 288] width 7 height 0
click at [674, 364] on button "Add Inventory" at bounding box center [677, 363] width 45 height 15
type input "S08-IRY0008739"
type input "2025-06-07T00:00"
type input "40-33-4-B"
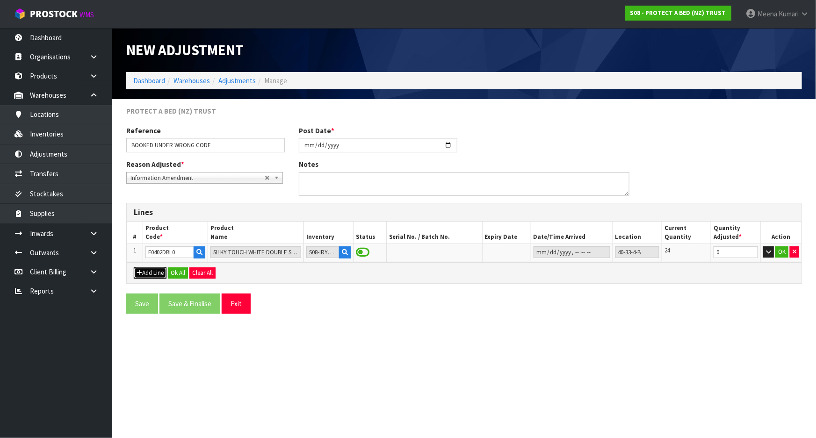
click at [159, 275] on button "Add Line" at bounding box center [150, 272] width 33 height 11
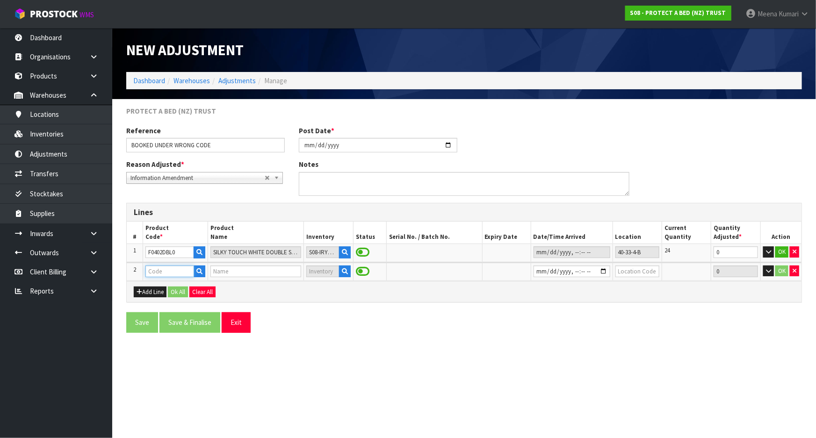
click at [160, 273] on input "text" at bounding box center [169, 272] width 49 height 12
type input "F0402DBL2"
click at [344, 269] on icon "button" at bounding box center [345, 271] width 6 height 6
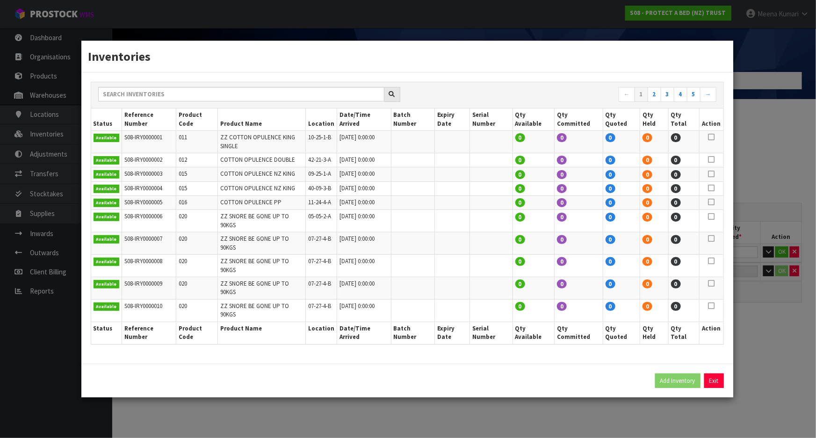
click at [372, 364] on div "Add Inventory Exit" at bounding box center [407, 381] width 652 height 34
click at [323, 407] on div "Inventories ← 1 2 3 4 5 → Status Reference Number Product Code Product Name Loc…" at bounding box center [408, 219] width 816 height 438
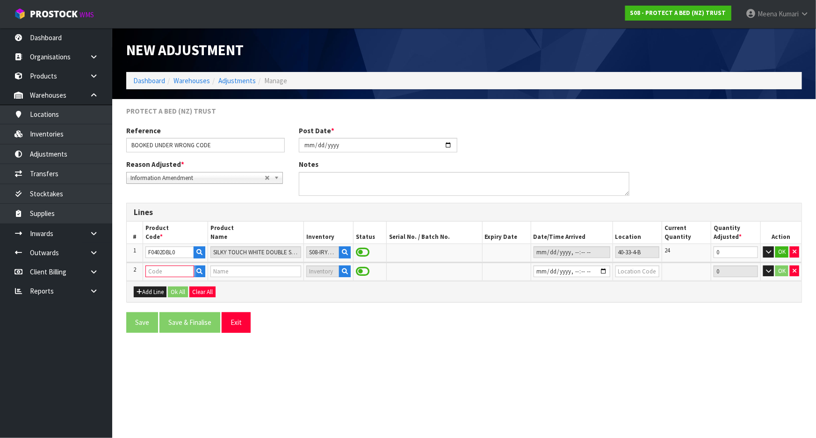
click at [169, 276] on input "text" at bounding box center [169, 272] width 49 height 12
type input "F0402DBL2"
click at [165, 272] on input "text" at bounding box center [169, 272] width 49 height 12
paste input "F0402DBL2"
type input "F0402DBL2"
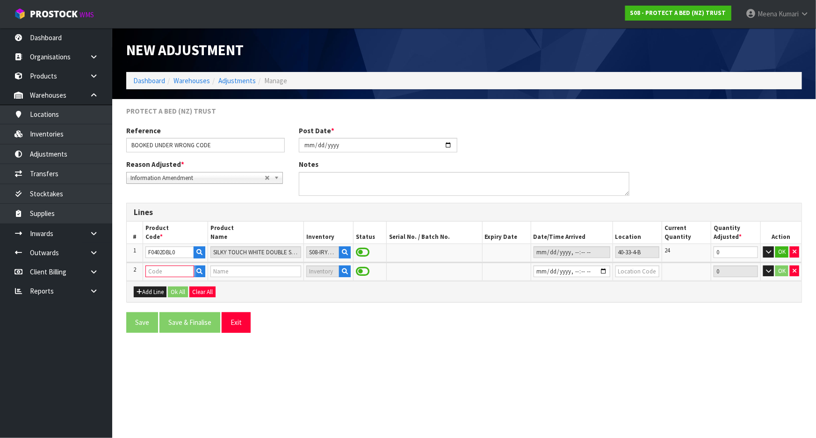
click at [169, 273] on input "text" at bounding box center [169, 272] width 49 height 12
paste input "F0402DBL2"
type input "F0402DBL2"
type input "SILKY TOUCH WHITE DOUBLE SHS 50CM"
type input "F0402DBL2"
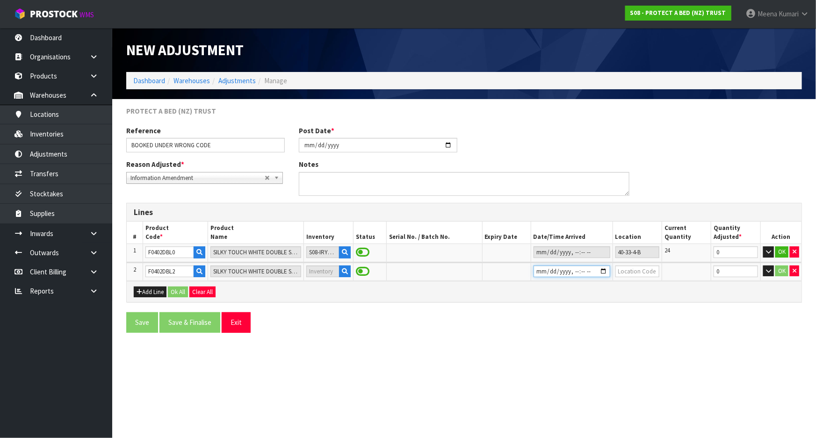
click at [604, 270] on input "datetime-local" at bounding box center [571, 272] width 77 height 12
click at [510, 338] on section "PROTECT A BED (NZ) TRUST Reference BOOKED UNDER WRONG CODE Post Date * 2025-09-…" at bounding box center [464, 222] width 704 height 247
click at [542, 277] on td at bounding box center [572, 272] width 82 height 18
click at [541, 273] on input "datetime-local" at bounding box center [571, 272] width 77 height 12
type input "2025-06-07T00:00"
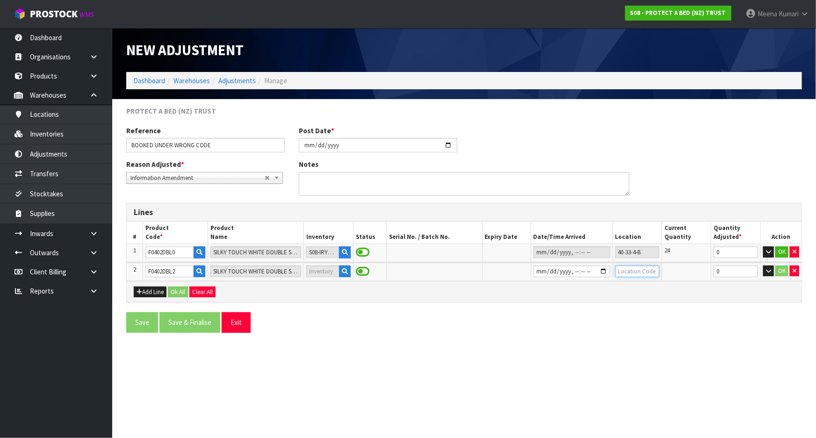
click at [630, 271] on input "text" at bounding box center [637, 272] width 44 height 12
drag, startPoint x: 643, startPoint y: 252, endPoint x: 602, endPoint y: 243, distance: 42.1
click at [602, 244] on tr "1 F0402DBL0 SILKY TOUCH WHITE DOUBLE SHS 40CM S08-IRY0008739 40-33-4-B 24 0 OK" at bounding box center [464, 253] width 675 height 18
click at [631, 273] on input "text" at bounding box center [637, 272] width 44 height 12
paste input "40-33-4-B"
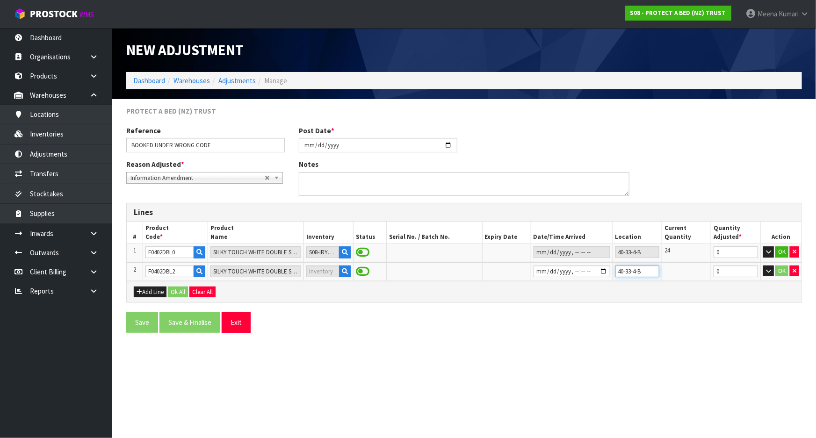
type input "40-33-4-B"
drag, startPoint x: 728, startPoint y: 273, endPoint x: 687, endPoint y: 274, distance: 41.2
click at [687, 274] on tr "2 F0402DBL2 SILKY TOUCH WHITE DOUBLE SHS 50CM 40-33-4-B 0 OK" at bounding box center [464, 272] width 675 height 18
type input "24"
drag, startPoint x: 735, startPoint y: 252, endPoint x: 682, endPoint y: 253, distance: 53.3
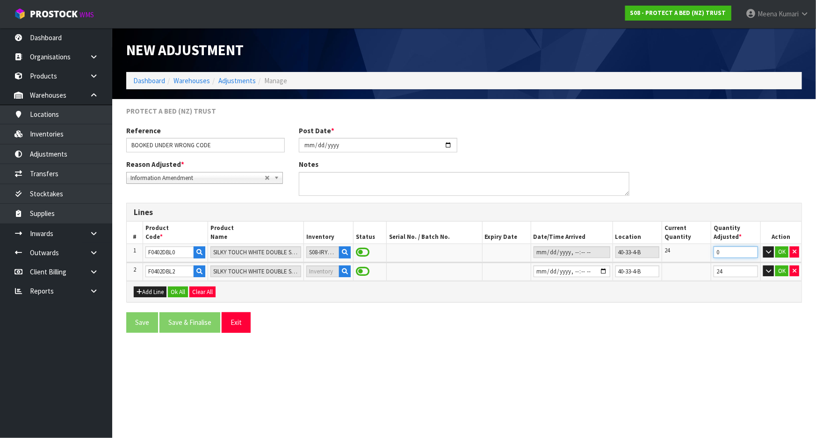
click at [682, 253] on tr "1 F0402DBL0 SILKY TOUCH WHITE DOUBLE SHS 40CM S08-IRY0008739 40-33-4-B 24 0 OK" at bounding box center [464, 253] width 675 height 18
type input "-24"
click at [779, 249] on button "OK" at bounding box center [781, 251] width 13 height 11
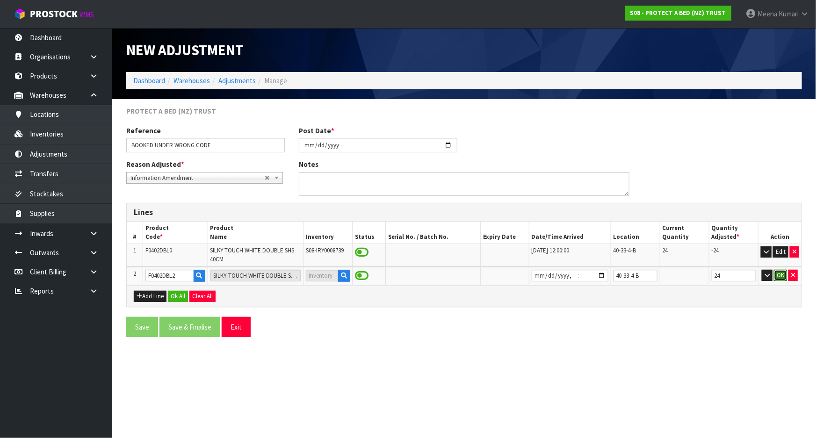
click at [778, 274] on button "OK" at bounding box center [780, 275] width 13 height 11
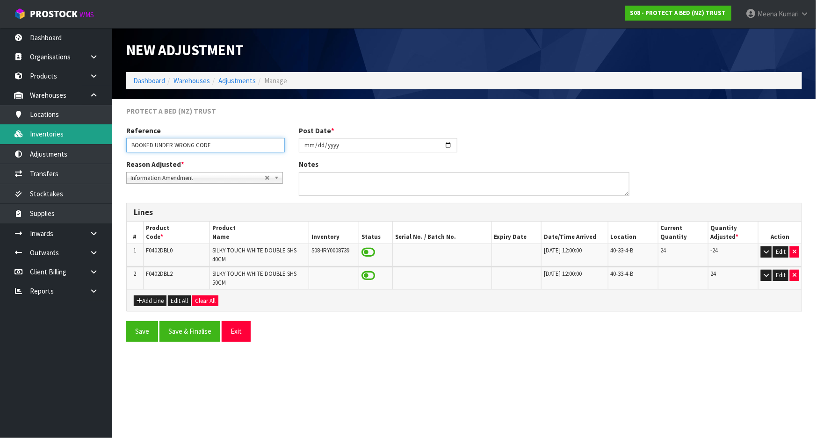
drag, startPoint x: 227, startPoint y: 147, endPoint x: 78, endPoint y: 140, distance: 149.3
click at [78, 140] on body "Toggle navigation ProStock WMS S08 - PROTECT A BED (NZ) TRUST Meena Kumari Logo…" at bounding box center [408, 219] width 816 height 438
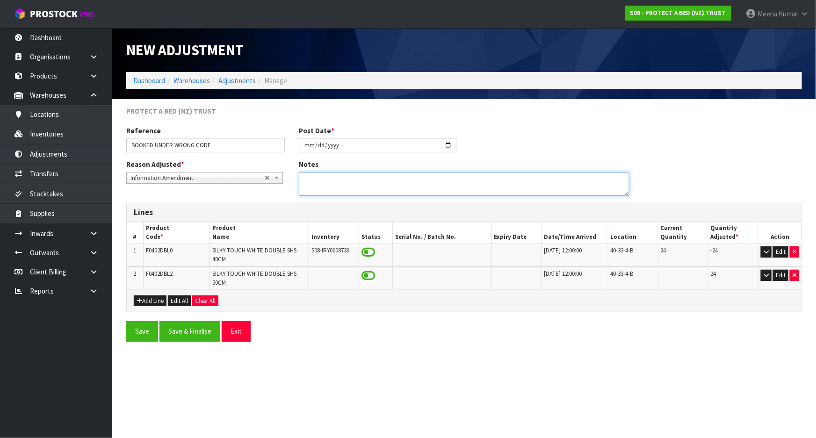
click at [439, 186] on textarea at bounding box center [464, 184] width 331 height 24
paste textarea "BOOKED UNDER WRONG CODE"
type textarea "BOOKED UNDER WRONG CODE"
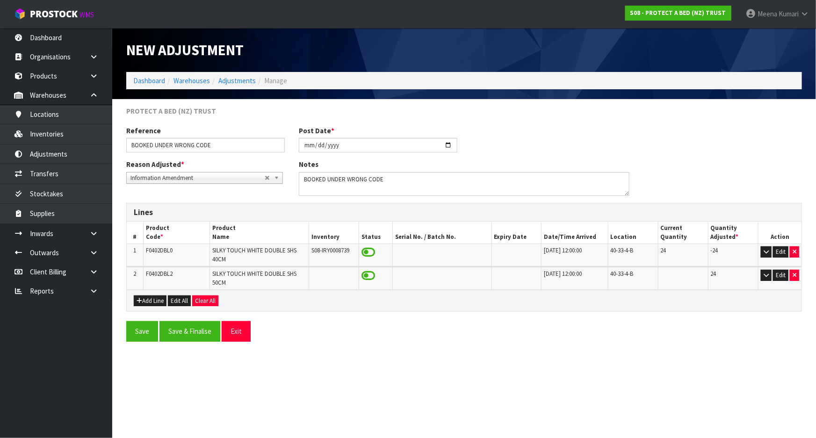
click at [162, 271] on span "F0402DBL2" at bounding box center [159, 274] width 27 height 8
copy span "F0402DBL2"
click at [157, 249] on span "F0402DBL0" at bounding box center [159, 250] width 27 height 8
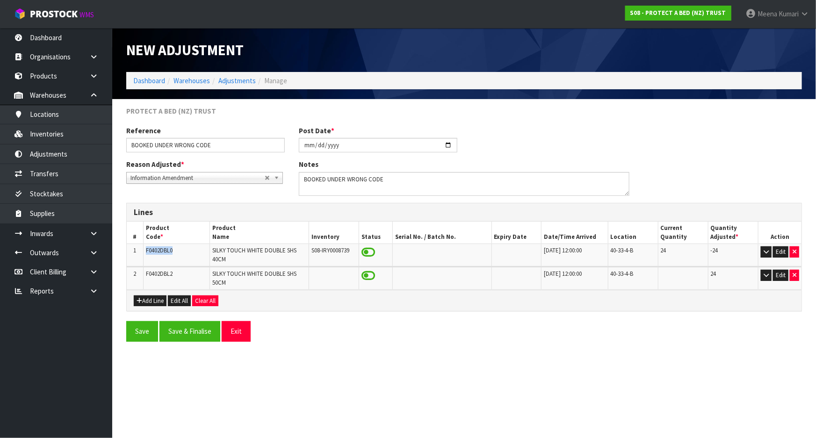
copy span "F0402DBL0"
click at [199, 327] on button "Save & Finalise" at bounding box center [189, 331] width 61 height 20
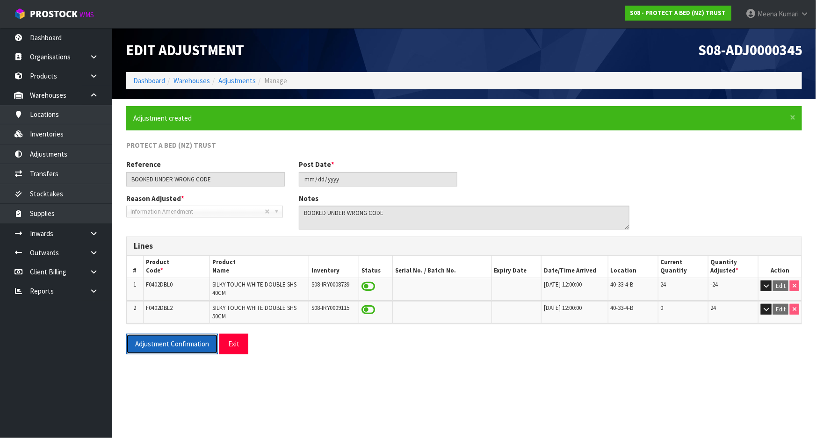
click at [159, 341] on button "Adjustment Confirmation" at bounding box center [172, 344] width 92 height 20
click at [149, 79] on link "Dashboard" at bounding box center [149, 80] width 32 height 9
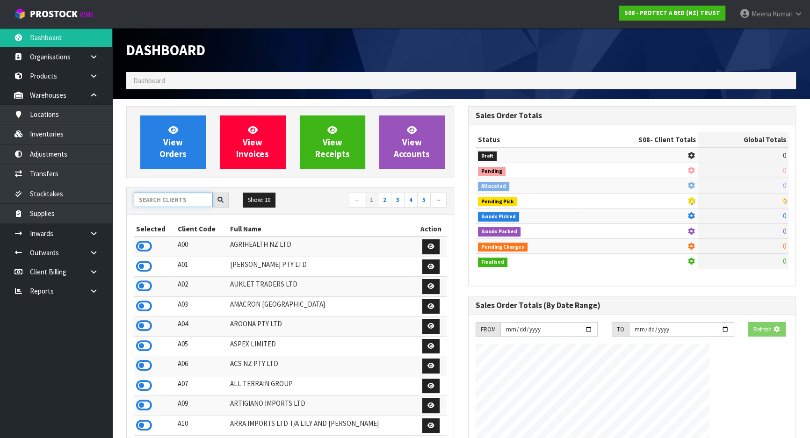
click at [167, 197] on input "text" at bounding box center [173, 200] width 79 height 14
type input "C"
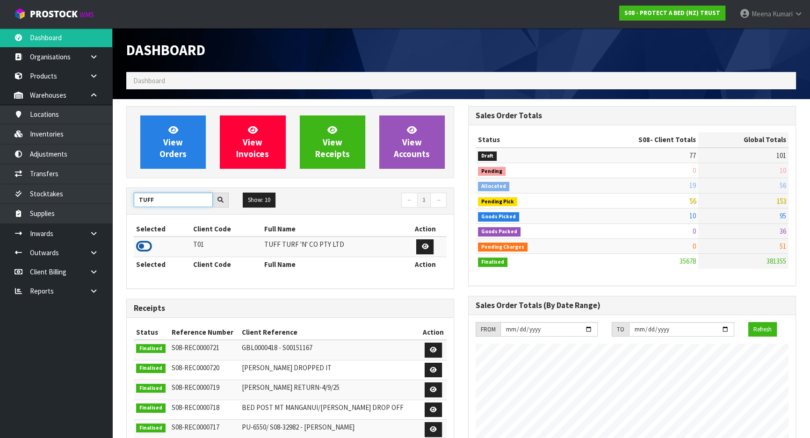
type input "TUFF"
click at [145, 247] on icon at bounding box center [144, 246] width 16 height 14
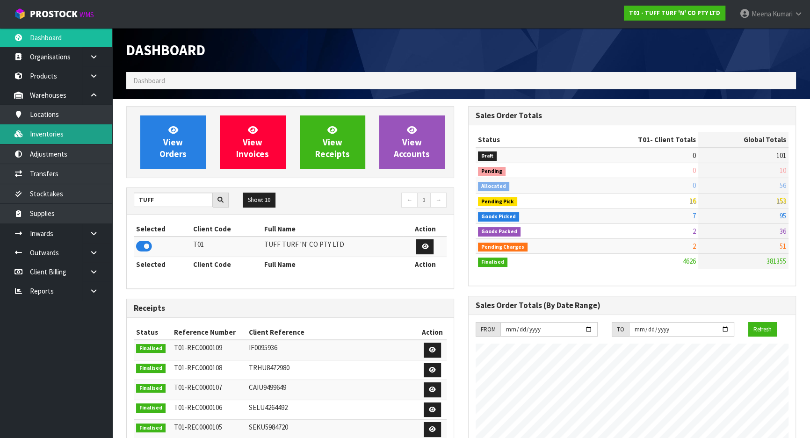
scroll to position [707, 341]
click at [56, 137] on link "Inventories" at bounding box center [56, 133] width 112 height 19
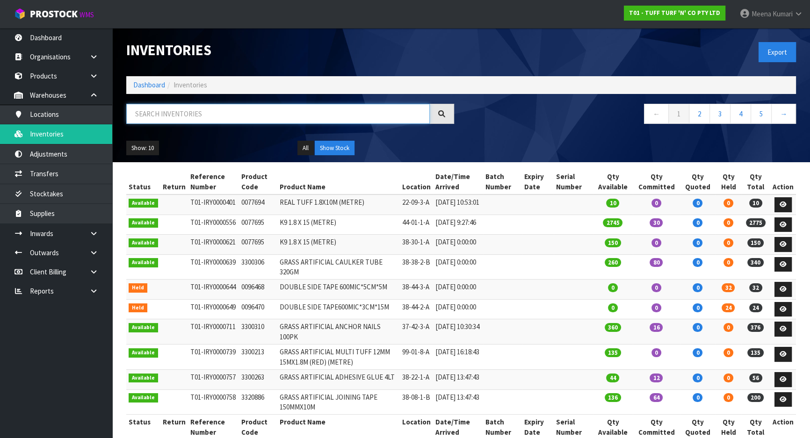
click at [211, 119] on input "text" at bounding box center [277, 114] width 303 height 20
paste input "0333038"
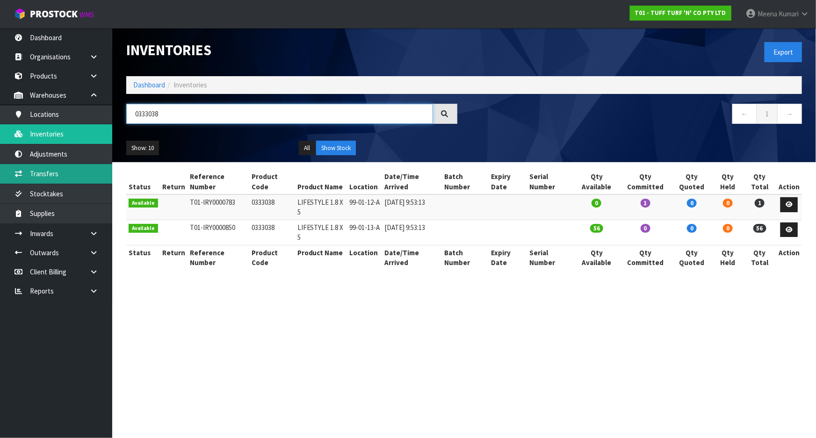
type input "0333038"
click at [80, 182] on link "Transfers" at bounding box center [56, 173] width 112 height 19
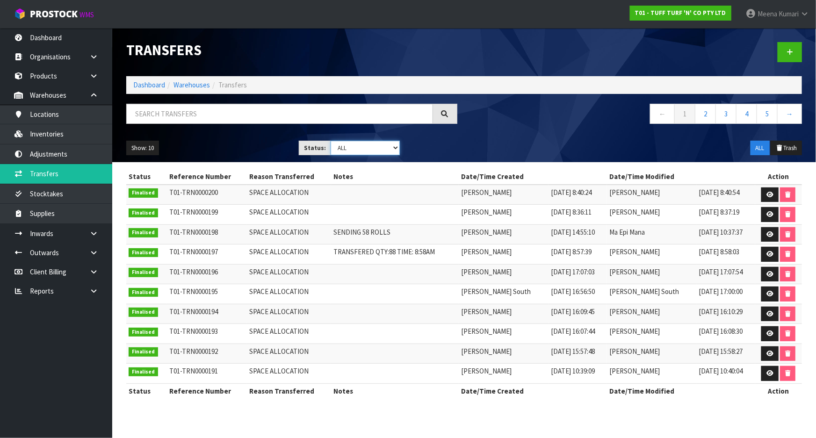
drag, startPoint x: 366, startPoint y: 145, endPoint x: 366, endPoint y: 151, distance: 5.6
click at [366, 145] on select "Draft Pending Pick Goods Picked Finalised ALL" at bounding box center [364, 148] width 69 height 14
select select "string:1"
click at [330, 141] on select "Draft Pending Pick Goods Picked Finalised ALL" at bounding box center [364, 148] width 69 height 14
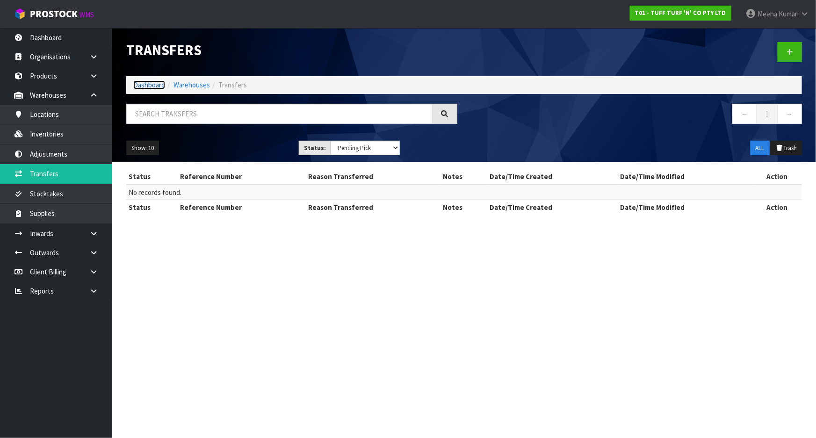
click at [152, 83] on link "Dashboard" at bounding box center [149, 84] width 32 height 9
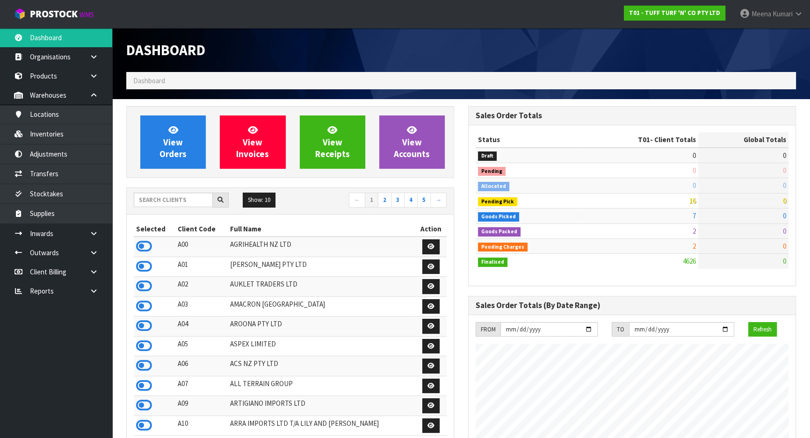
scroll to position [707, 341]
click at [154, 205] on input "text" at bounding box center [173, 200] width 79 height 14
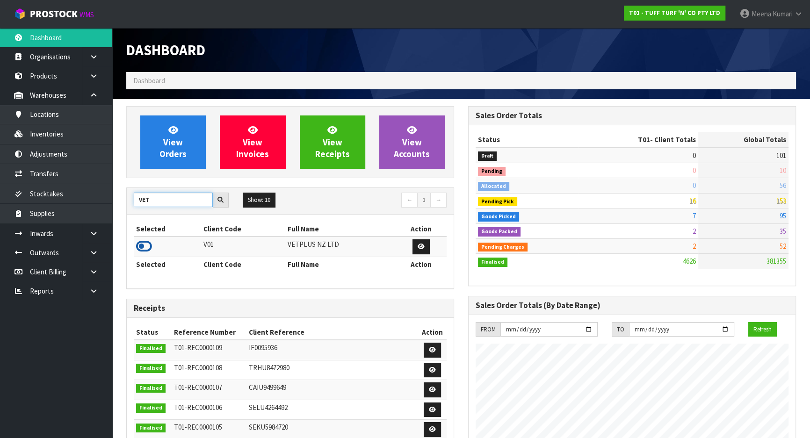
type input "VET"
click at [142, 246] on icon at bounding box center [144, 246] width 16 height 14
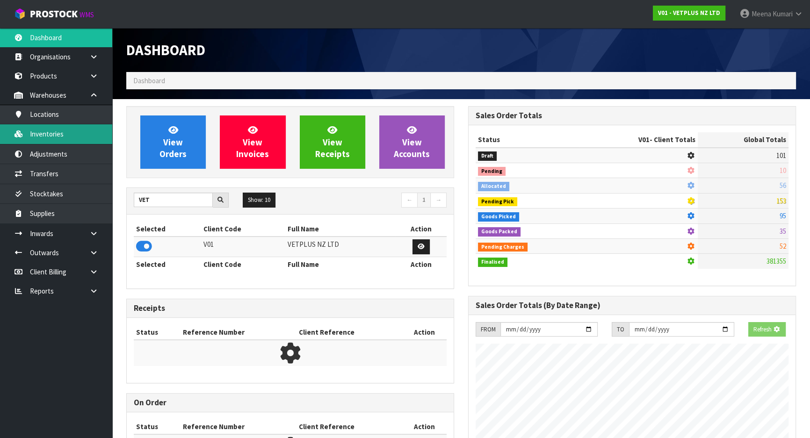
scroll to position [582, 341]
click at [88, 135] on link "Inventories" at bounding box center [56, 133] width 112 height 19
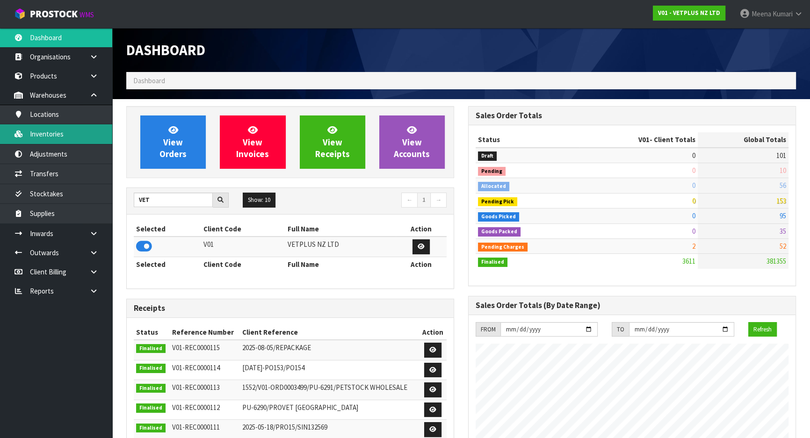
scroll to position [707, 341]
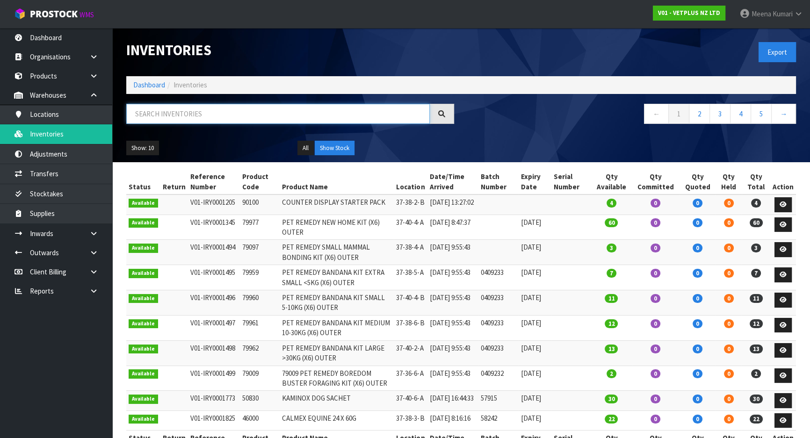
click at [240, 107] on input "text" at bounding box center [277, 114] width 303 height 20
paste input "50907"
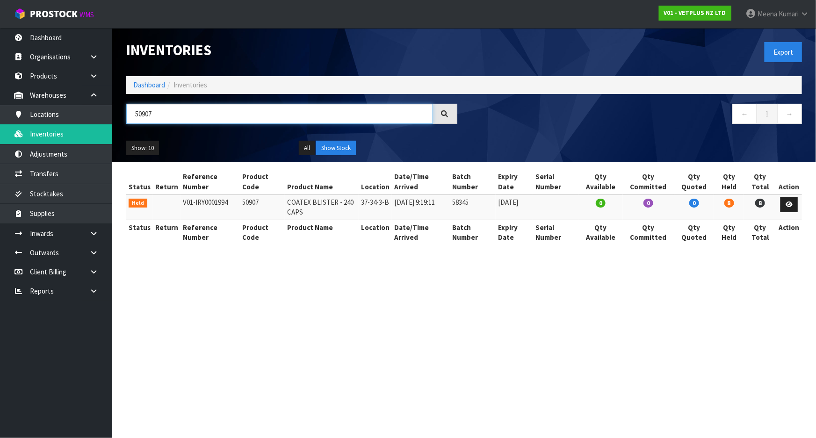
type input "50907"
click at [437, 300] on section "Inventories Export Dashboard Inventories 50907 ← 1 → Show: 10 5 10 25 50 All Sh…" at bounding box center [408, 219] width 816 height 438
click at [152, 83] on link "Dashboard" at bounding box center [149, 84] width 32 height 9
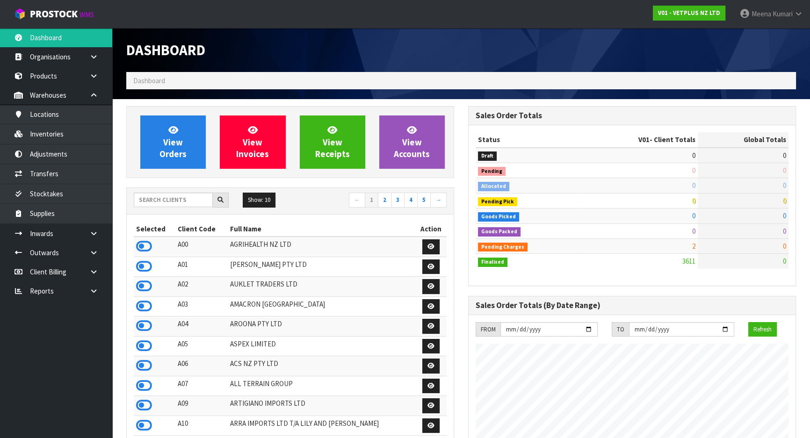
scroll to position [707, 341]
click at [160, 199] on input "text" at bounding box center [173, 200] width 79 height 14
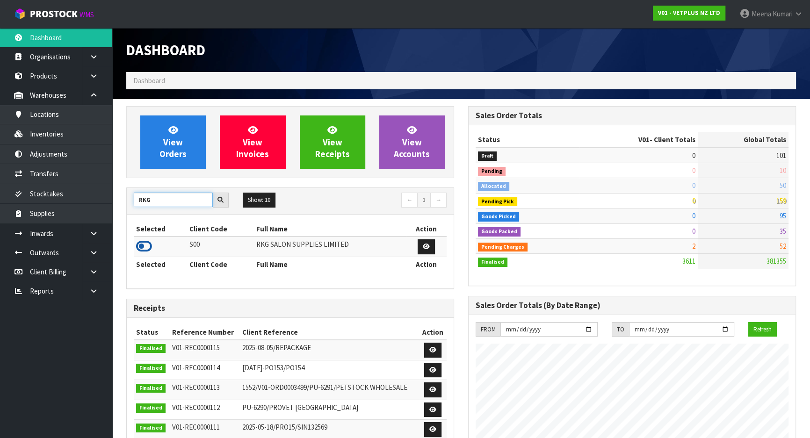
type input "RKG"
click at [144, 246] on icon at bounding box center [144, 246] width 16 height 14
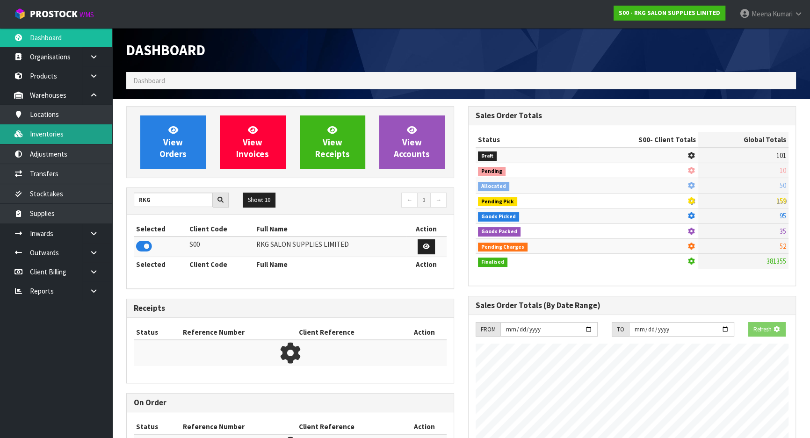
scroll to position [737, 341]
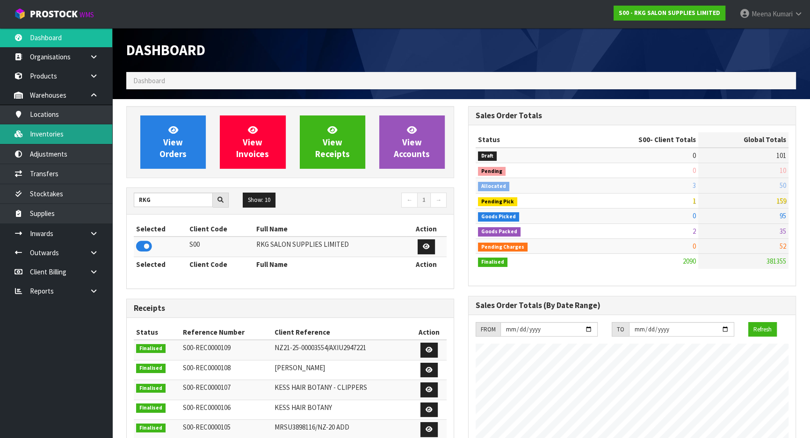
click at [72, 134] on link "Inventories" at bounding box center [56, 133] width 112 height 19
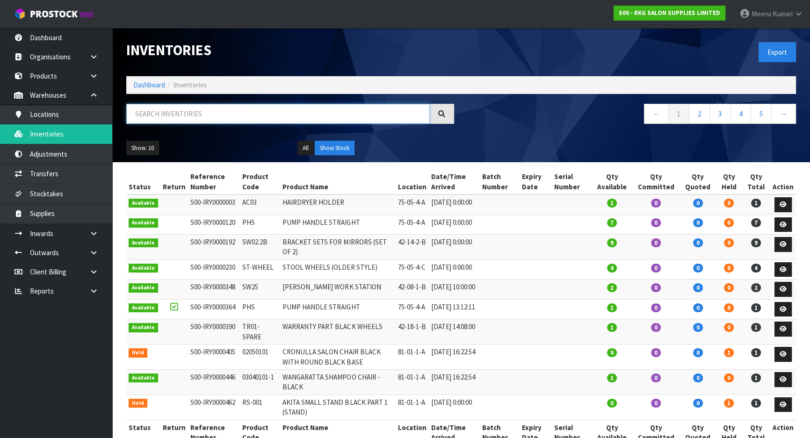
click at [223, 120] on input "text" at bounding box center [277, 114] width 303 height 20
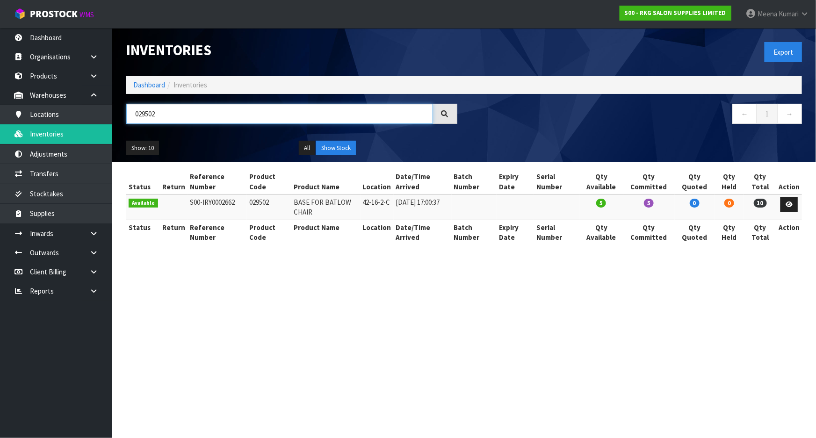
click at [237, 117] on input "029502" at bounding box center [279, 114] width 307 height 20
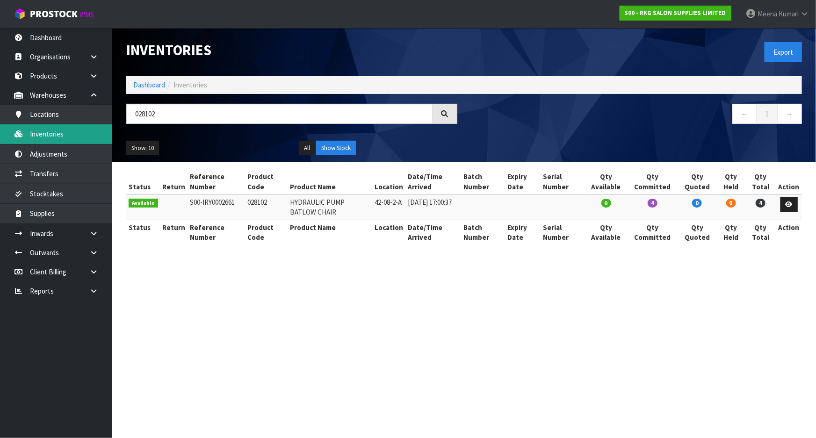
click at [73, 137] on link "Inventories" at bounding box center [56, 133] width 112 height 19
click at [238, 111] on input "028102" at bounding box center [279, 114] width 307 height 20
type input "0"
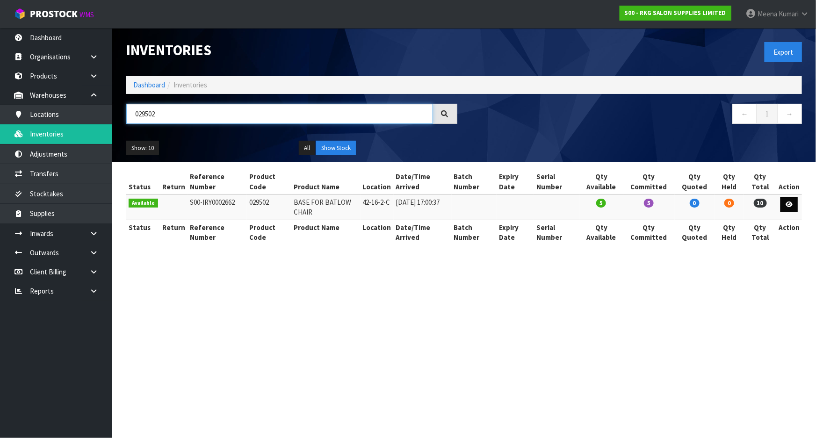
type input "029502"
click at [790, 204] on icon at bounding box center [788, 204] width 7 height 6
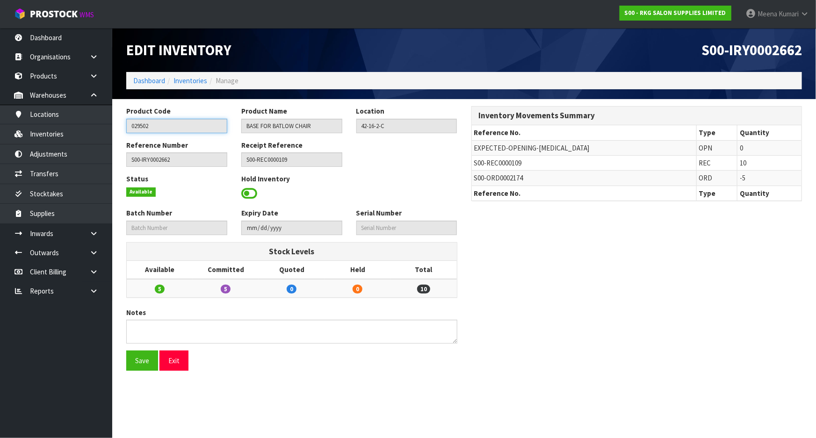
click at [198, 127] on input "029502" at bounding box center [176, 126] width 101 height 14
click at [56, 71] on link "Products" at bounding box center [56, 75] width 112 height 19
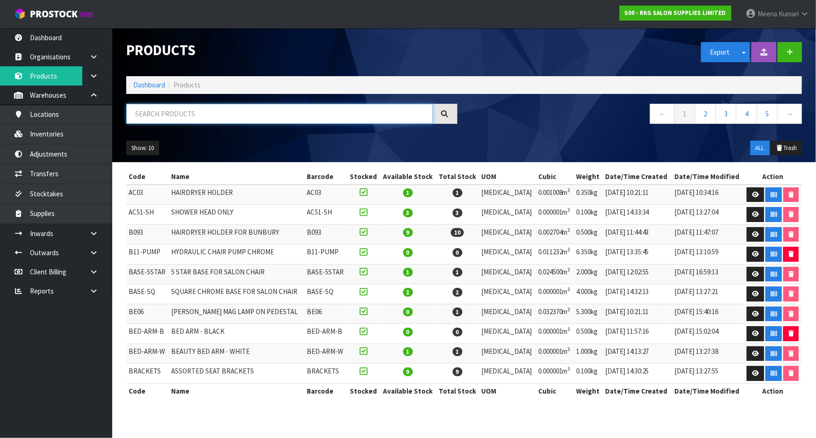
click at [203, 105] on input "text" at bounding box center [279, 114] width 307 height 20
paste input "029502"
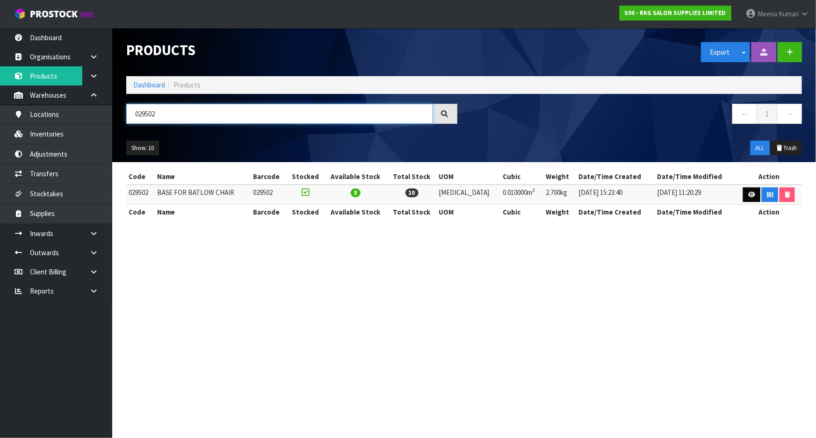
type input "029502"
click at [748, 197] on icon at bounding box center [751, 195] width 7 height 6
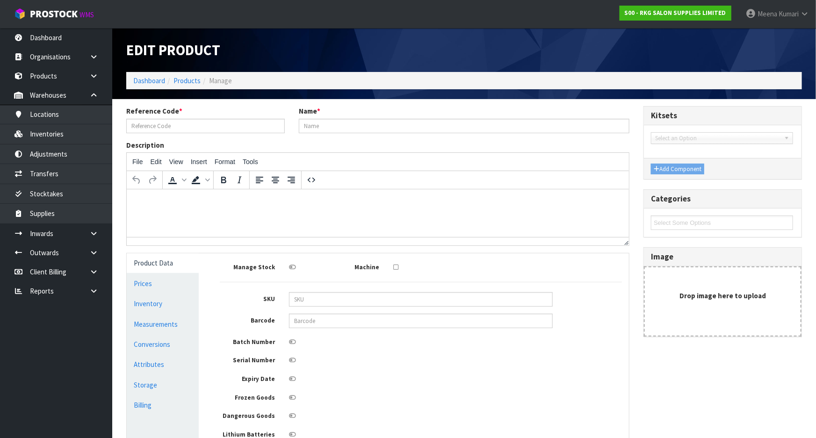
type input "029502"
type input "BASE FOR BATLOW CHAIR"
type input "50"
type input "4"
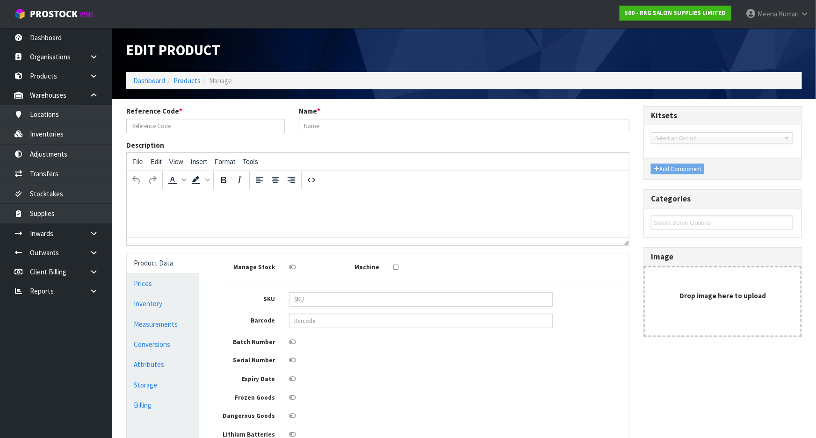
type input "0.01"
type input "2.7"
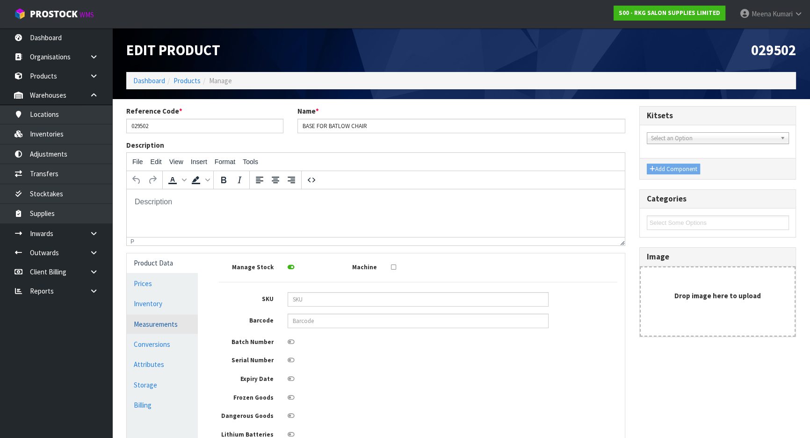
click at [170, 321] on link "Measurements" at bounding box center [162, 324] width 71 height 19
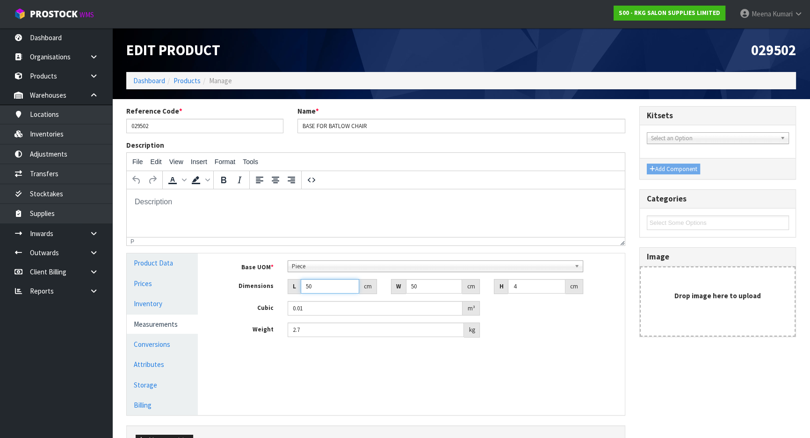
drag, startPoint x: 324, startPoint y: 288, endPoint x: 243, endPoint y: 288, distance: 80.9
click at [243, 288] on div "Dimensions L 50 cm W 50 cm H 4 cm" at bounding box center [418, 286] width 412 height 15
type input "6"
type input "0.0012"
type input "61"
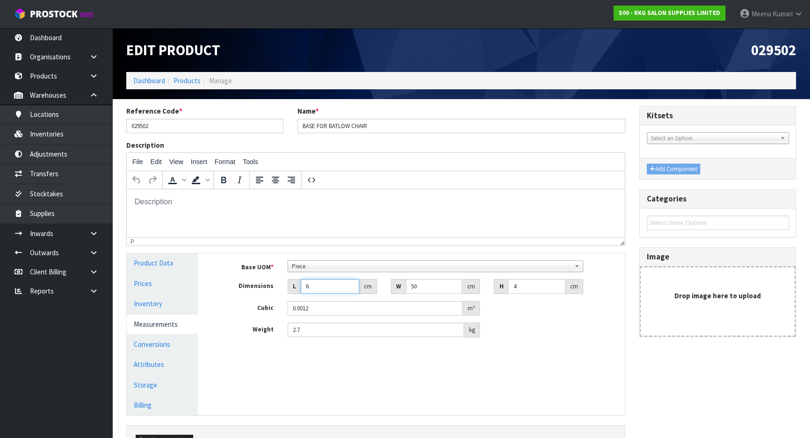
type input "0.0122"
type input "61"
type input "6"
type input "0.001464"
type input "61"
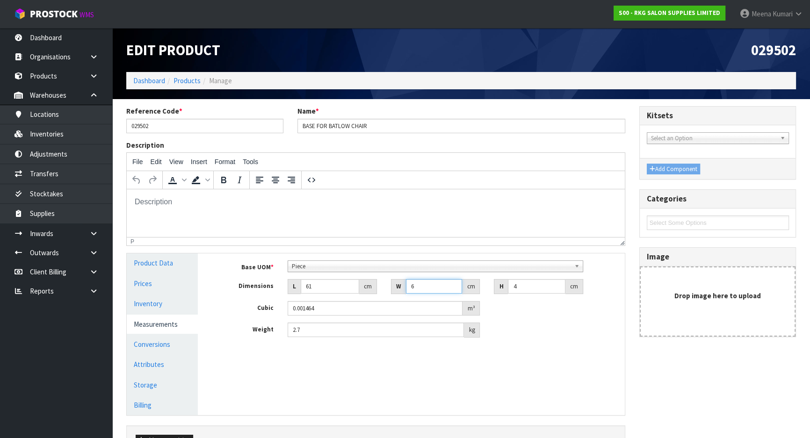
type input "0.014884"
type input "61"
type input "1"
type input "0.003721"
type input "1"
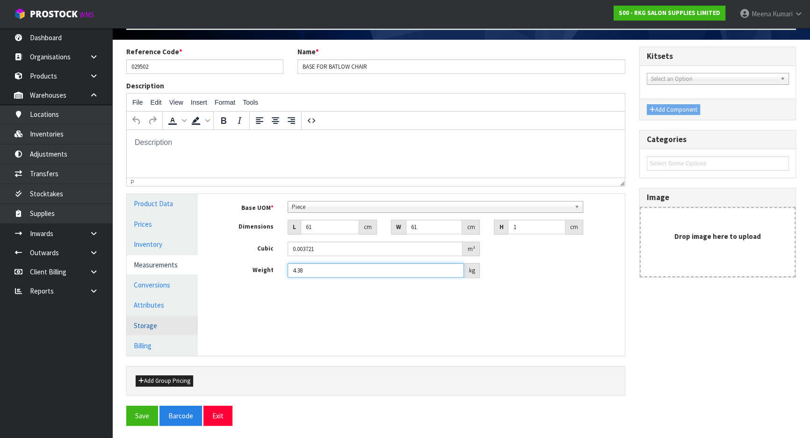
scroll to position [61, 0]
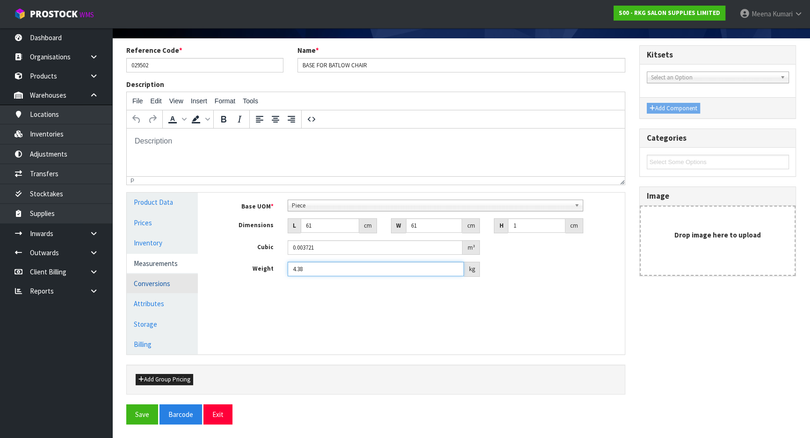
type input "4.38"
click at [177, 289] on link "Conversions" at bounding box center [162, 283] width 71 height 19
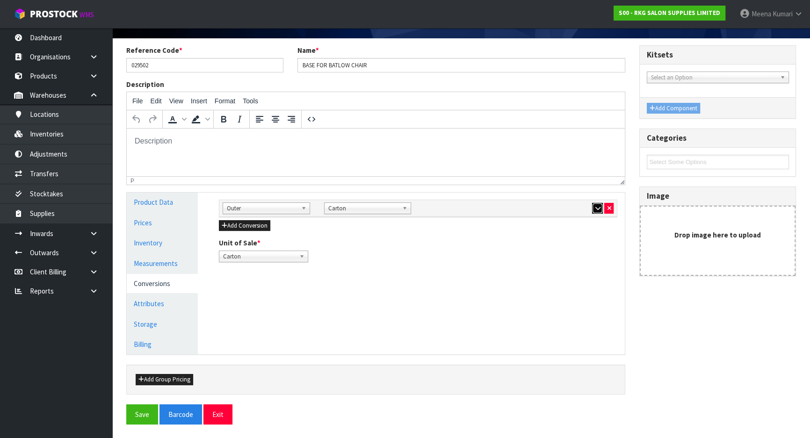
click at [596, 208] on icon "button" at bounding box center [597, 208] width 5 height 6
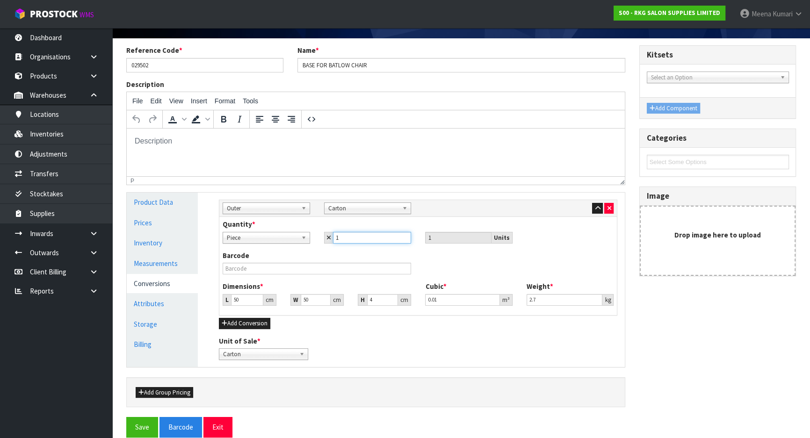
drag, startPoint x: 365, startPoint y: 243, endPoint x: 272, endPoint y: 232, distance: 93.2
click at [272, 232] on div "Piece Carton Piece 1 1 Units" at bounding box center [417, 238] width 405 height 12
type input "4"
type input "5"
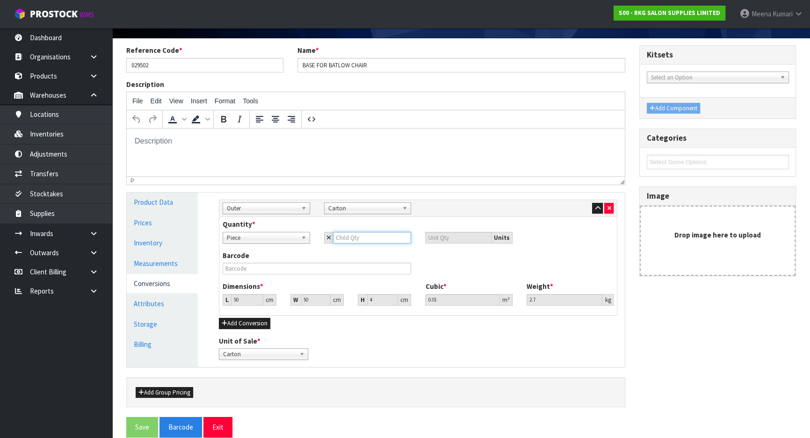
type input "5"
type input "6"
type input "0.0012"
type input "62"
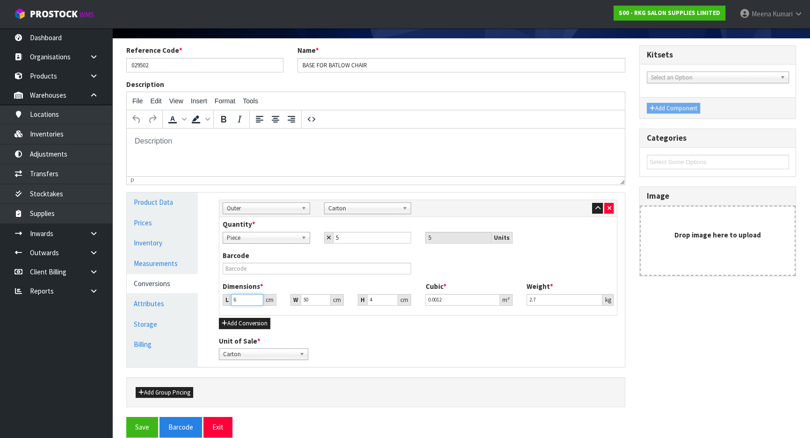
type input "0.0124"
type input "62"
type input "6"
type input "0.001488"
type input "61"
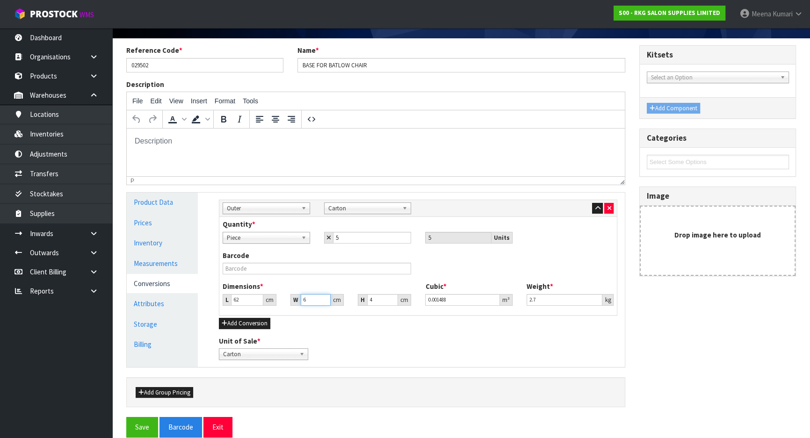
type input "0.015128"
type input "61"
type input "1"
type input "0.003782"
type input "16"
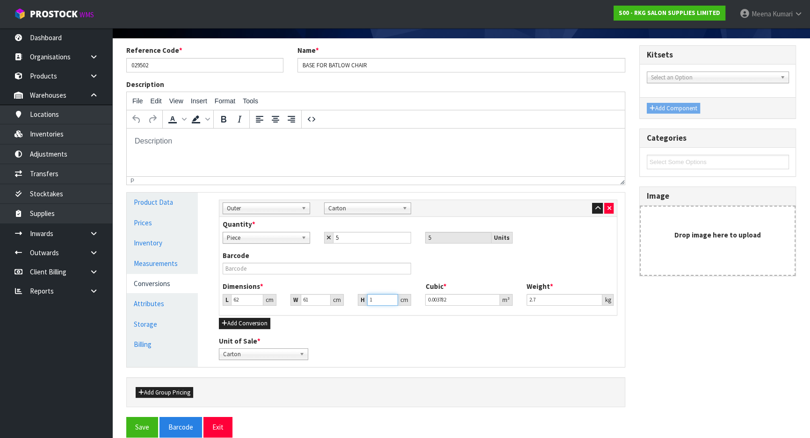
type input "0.060512"
type input "16"
type input "24"
click at [150, 426] on button "Save" at bounding box center [142, 427] width 32 height 20
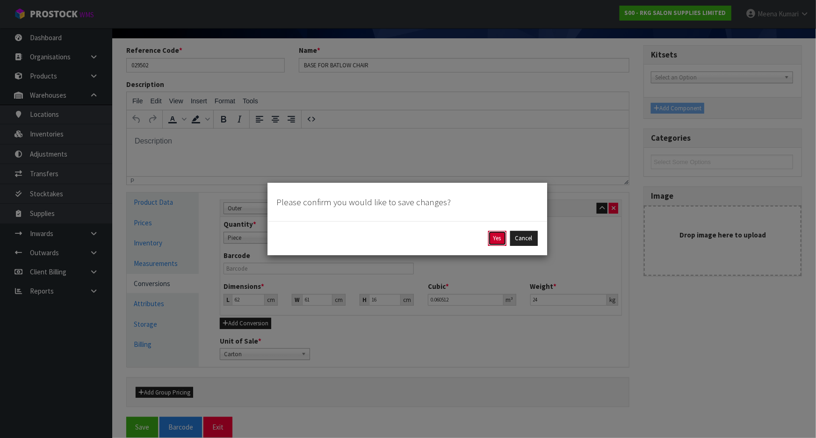
click at [491, 239] on button "Yes" at bounding box center [497, 238] width 18 height 15
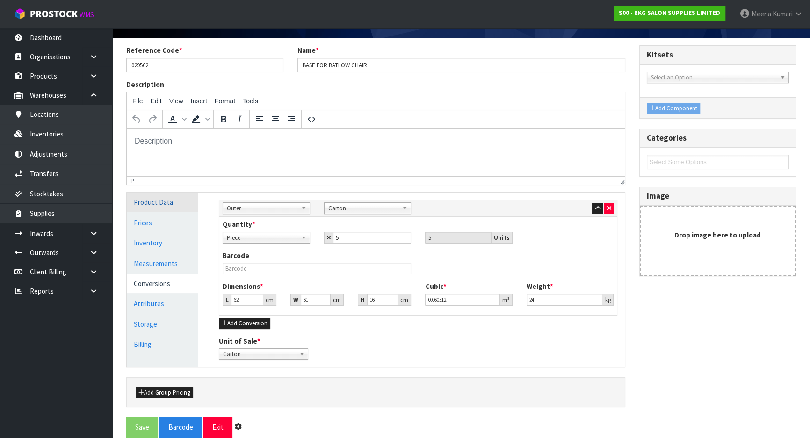
scroll to position [0, 0]
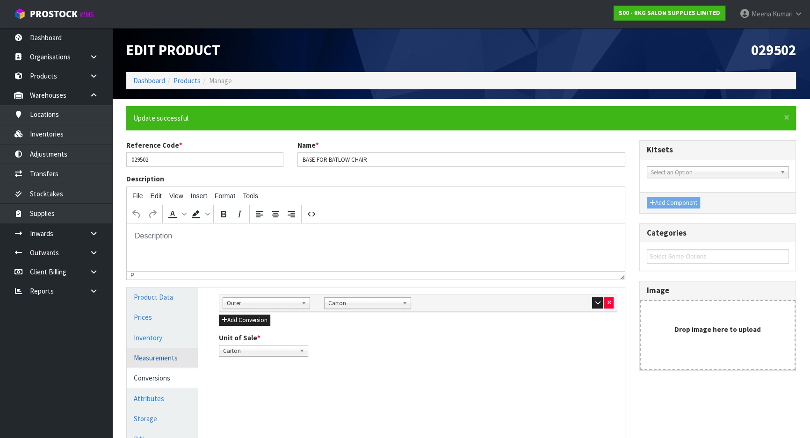
click at [166, 361] on link "Measurements" at bounding box center [162, 357] width 71 height 19
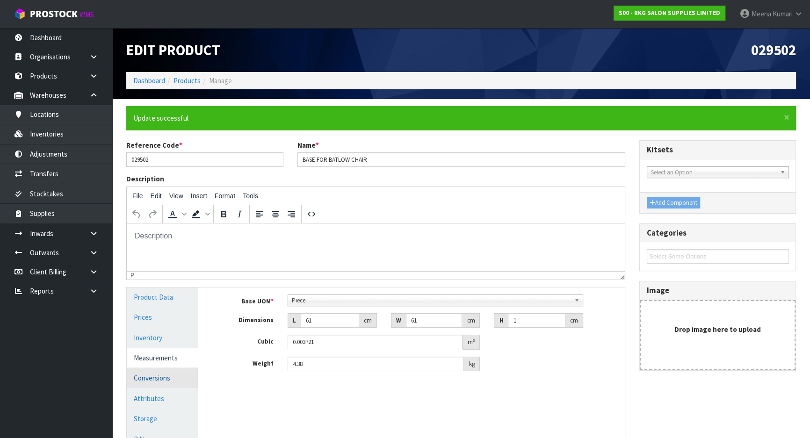
click at [187, 373] on link "Conversions" at bounding box center [162, 377] width 71 height 19
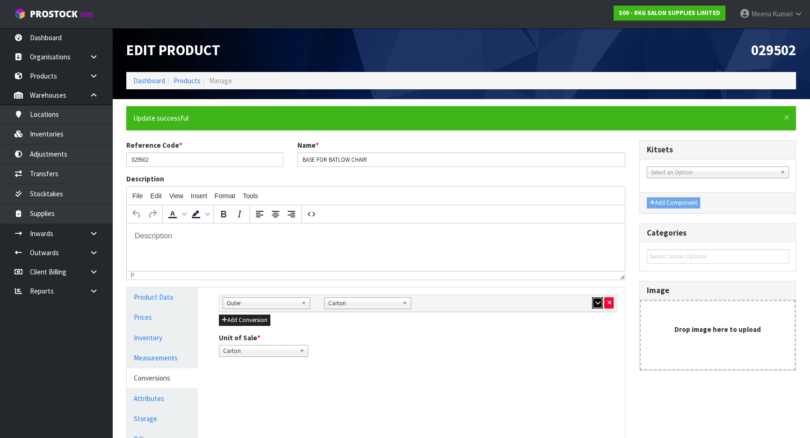
click at [594, 303] on button "button" at bounding box center [597, 302] width 11 height 11
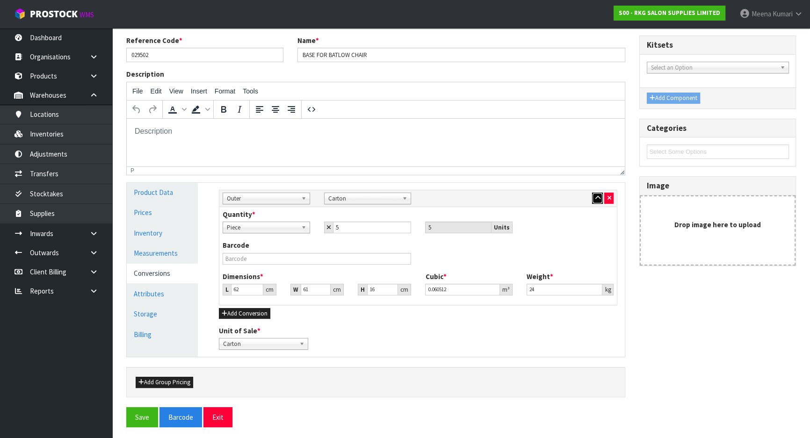
scroll to position [107, 0]
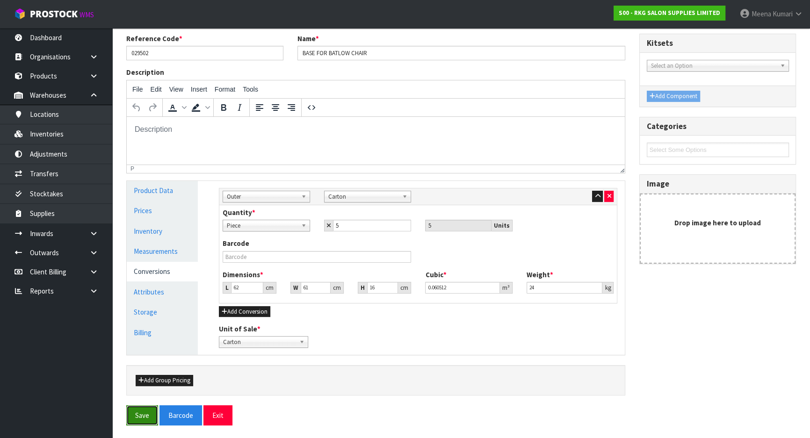
click at [134, 412] on button "Save" at bounding box center [142, 415] width 32 height 20
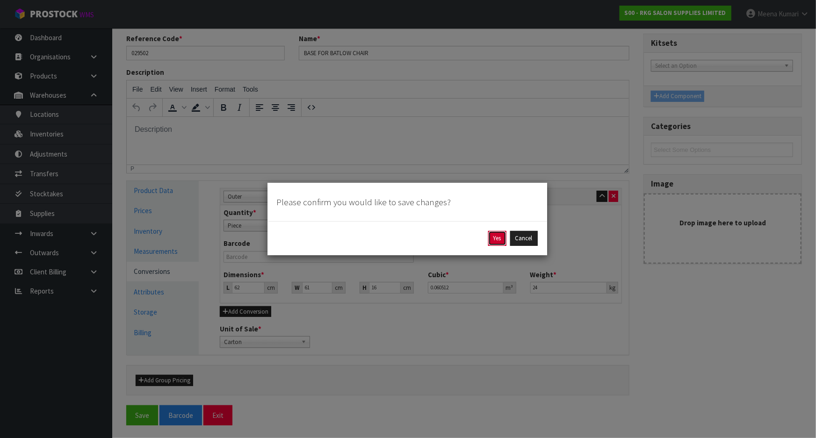
click at [500, 238] on button "Yes" at bounding box center [497, 238] width 18 height 15
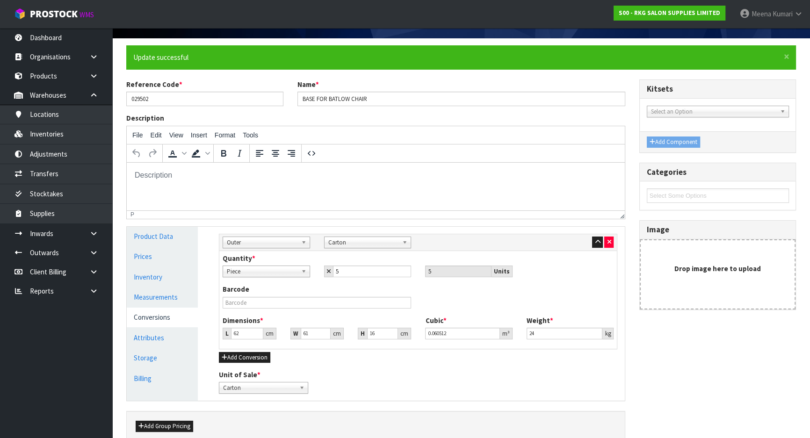
scroll to position [0, 0]
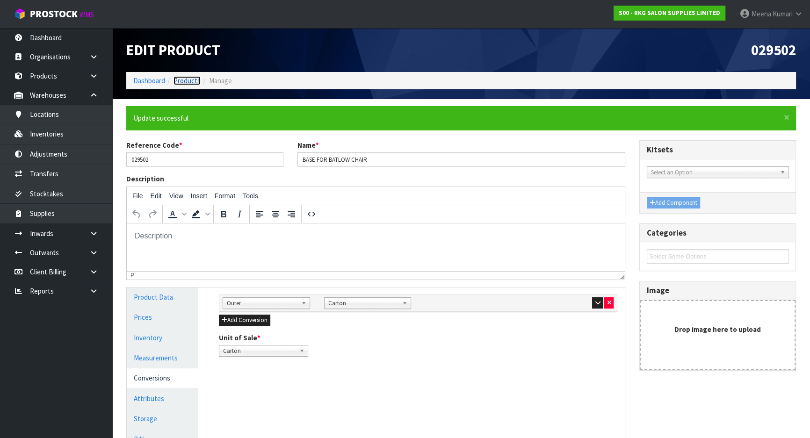
click at [192, 80] on link "Products" at bounding box center [186, 80] width 27 height 9
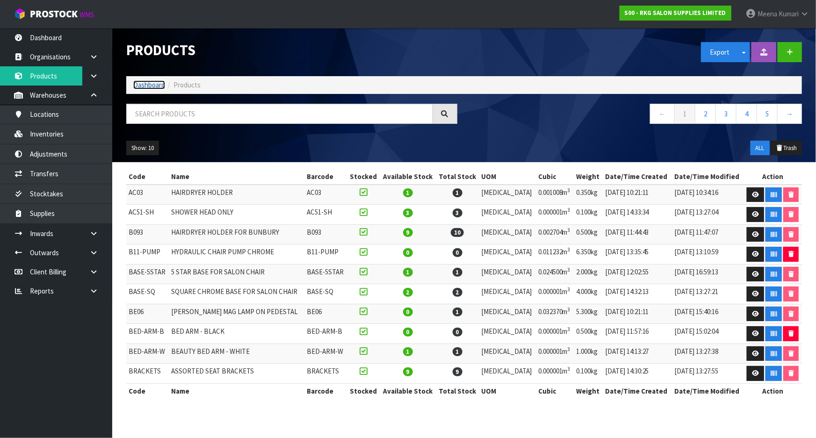
click at [157, 89] on link "Dashboard" at bounding box center [149, 84] width 32 height 9
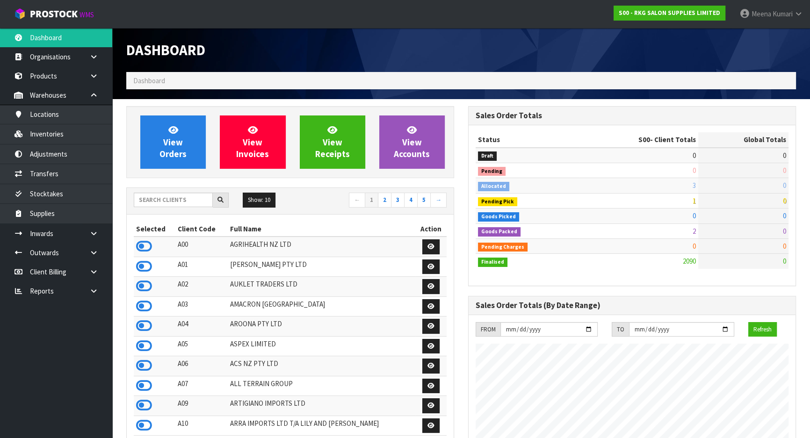
scroll to position [707, 341]
click at [178, 199] on input "text" at bounding box center [173, 200] width 79 height 14
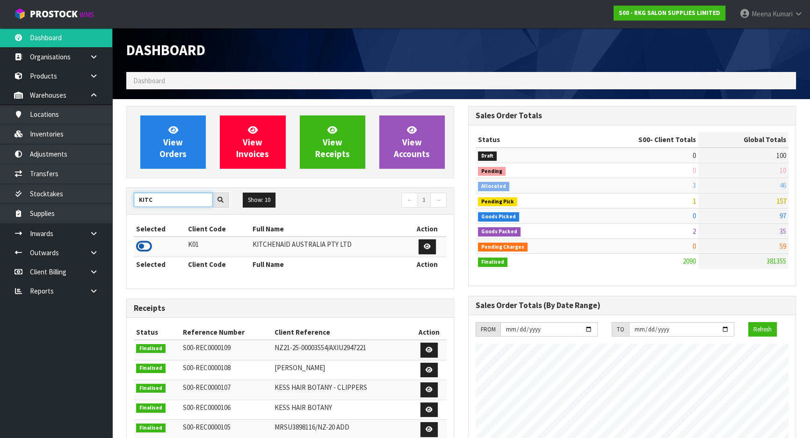
type input "KITC"
click at [144, 251] on icon at bounding box center [144, 246] width 16 height 14
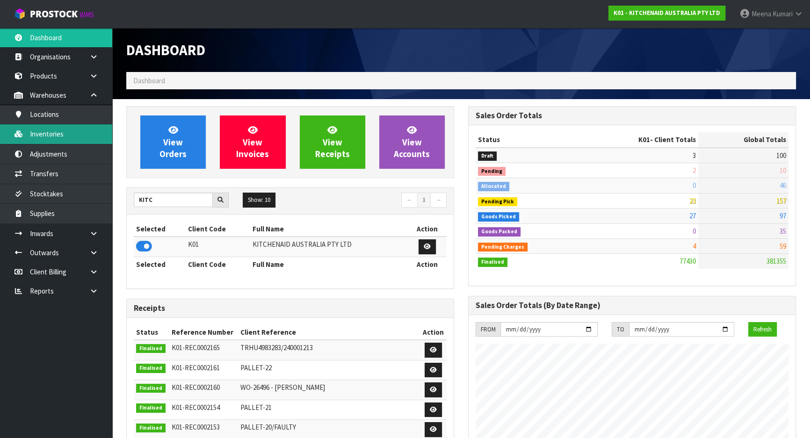
click at [71, 137] on link "Inventories" at bounding box center [56, 133] width 112 height 19
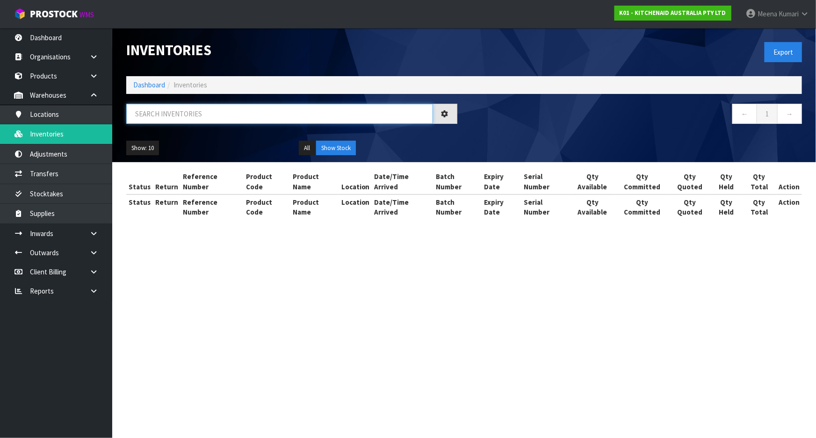
click at [211, 115] on input "text" at bounding box center [279, 114] width 307 height 20
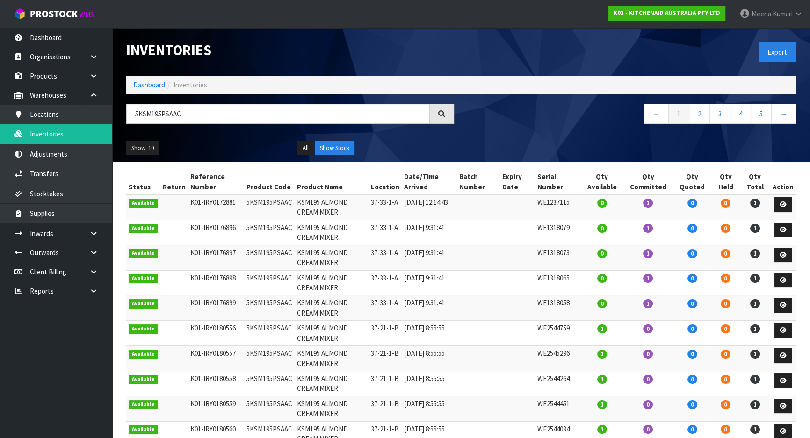
click at [377, 201] on td "37-33-1-A" at bounding box center [384, 206] width 33 height 25
copy tr "37-33-1-A"
click at [183, 110] on input "5KSM195PSAAC" at bounding box center [277, 114] width 303 height 20
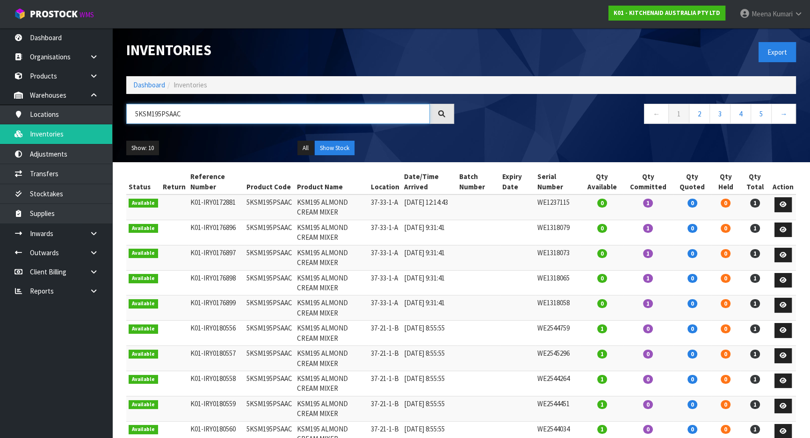
click at [183, 110] on input "5KSM195PSAAC" at bounding box center [277, 114] width 303 height 20
paste input "37-33-1-A"
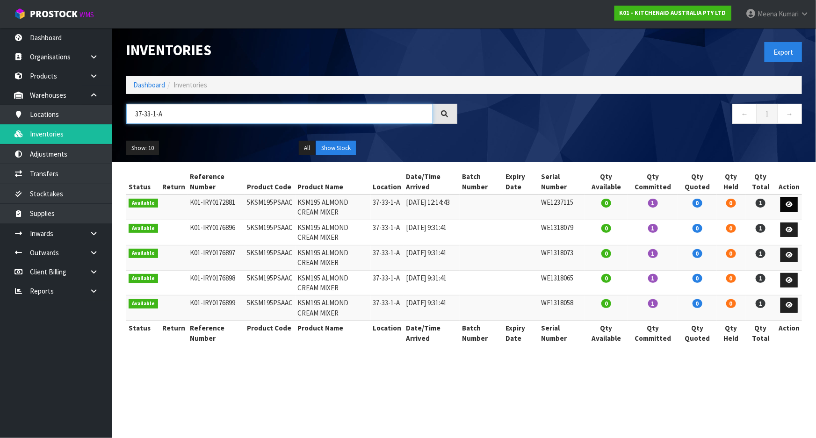
type input "37-33-1-A"
click at [790, 203] on icon at bounding box center [788, 204] width 7 height 6
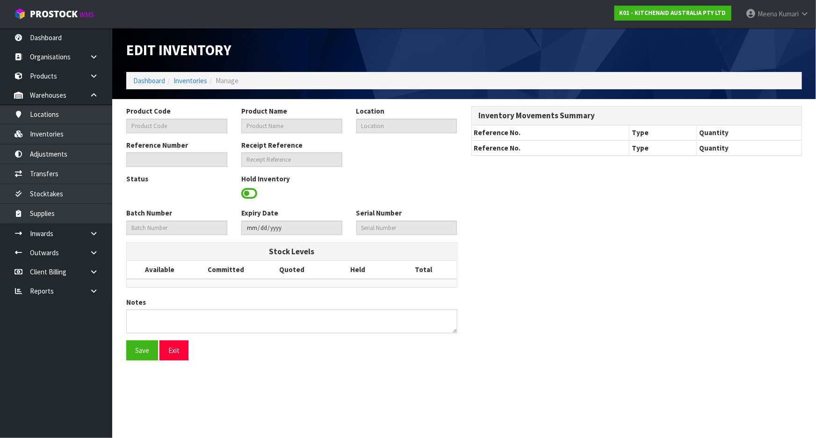
type input "5KSM195PSAAC"
type input "KSM195 ALMOND CREAM MIXER"
type input "37-33-1-A"
type input "K01-IRY0172881"
type input "K01-REC0002073"
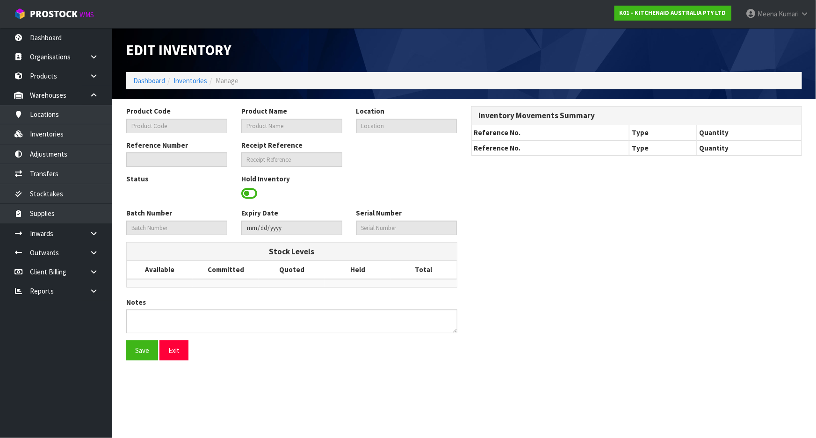
type input "WE1237115"
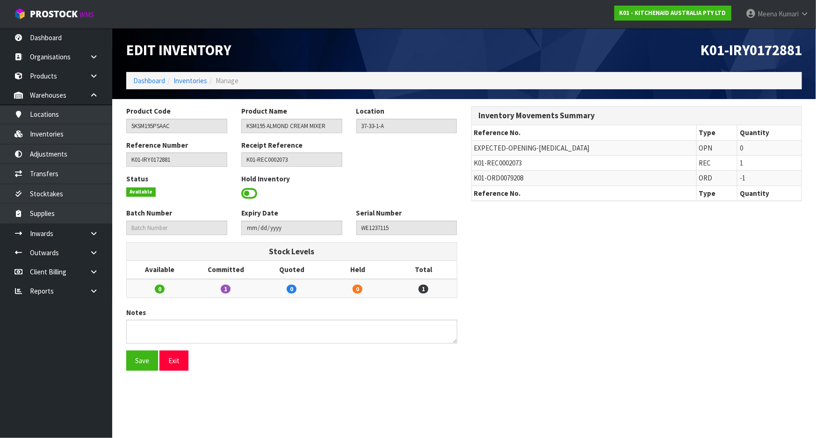
click at [490, 163] on span "K01-REC0002073" at bounding box center [498, 162] width 48 height 9
copy tr "K01-REC0002073"
click at [89, 241] on link at bounding box center [97, 233] width 30 height 19
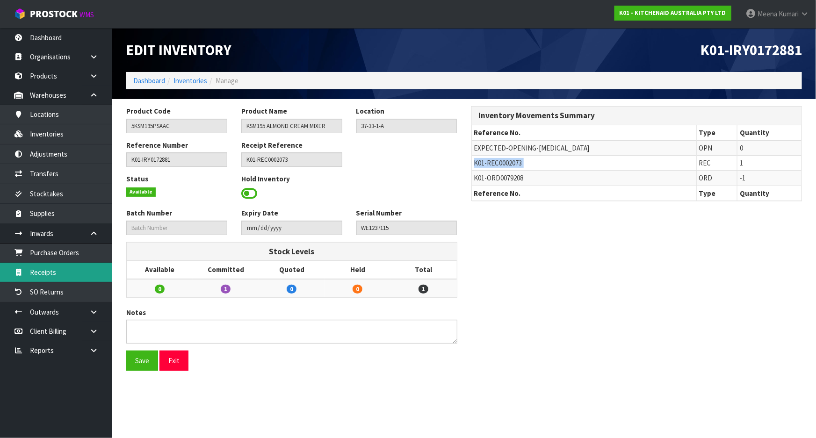
click at [79, 273] on link "Receipts" at bounding box center [56, 272] width 112 height 19
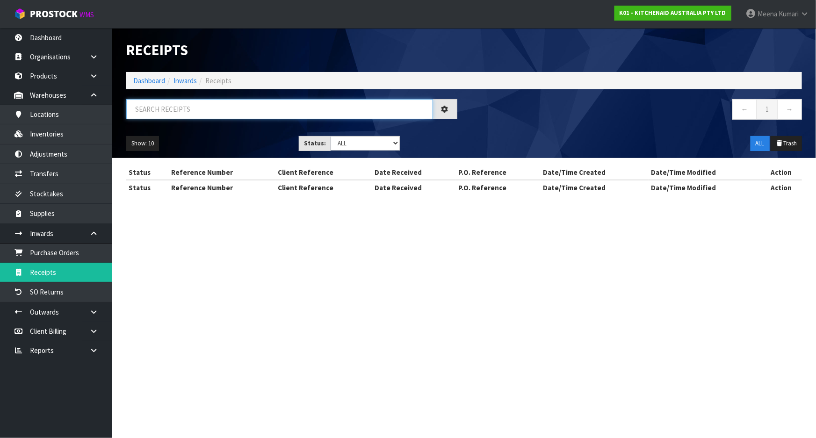
click at [286, 115] on input "text" at bounding box center [279, 109] width 307 height 20
paste input "K01-REC0002073"
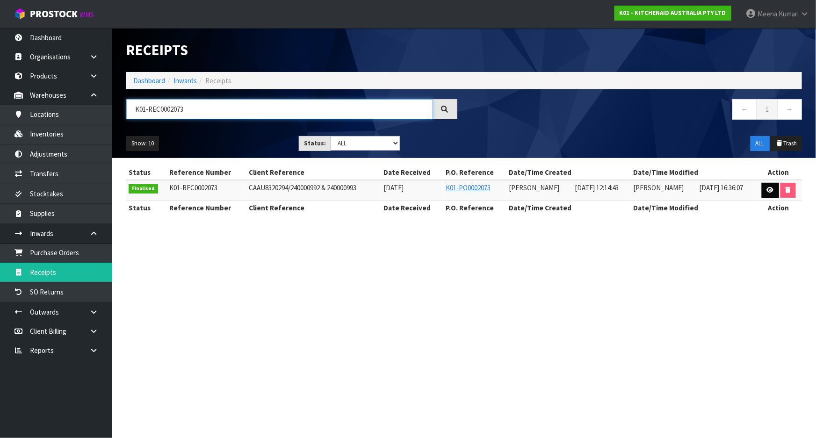
type input "K01-REC0002073"
click at [769, 190] on icon at bounding box center [770, 190] width 7 height 6
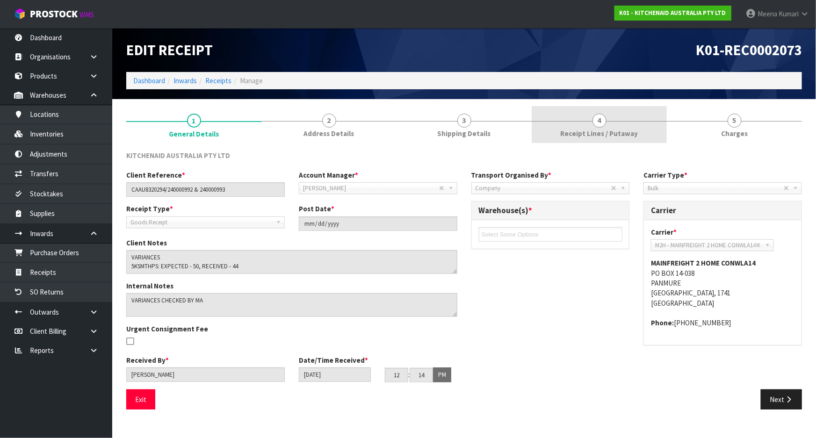
click at [629, 141] on link "4 Receipt Lines / Putaway" at bounding box center [598, 124] width 135 height 37
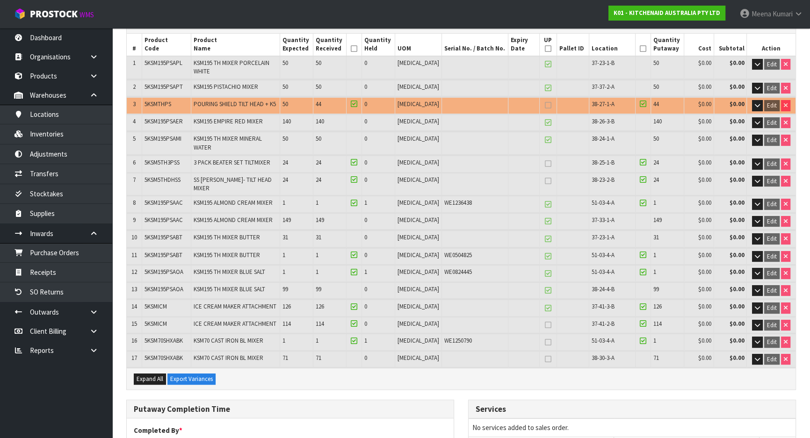
scroll to position [127, 0]
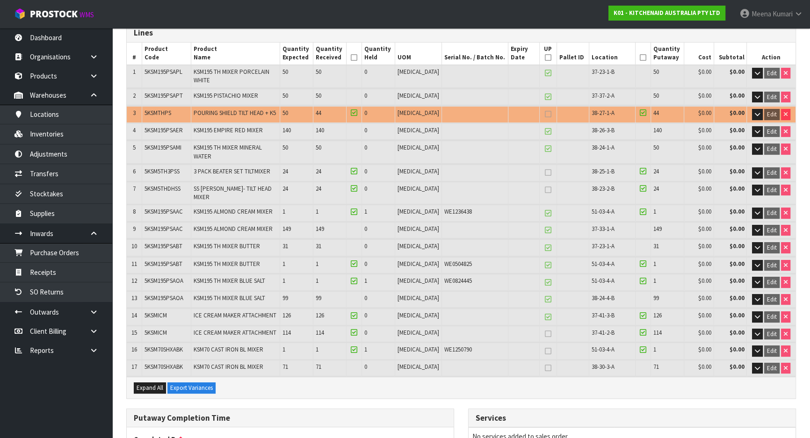
click at [170, 208] on span "5KSM195PSAAC" at bounding box center [163, 212] width 38 height 8
copy span "5KSM195PSAAC"
click at [81, 135] on link "Inventories" at bounding box center [56, 133] width 112 height 19
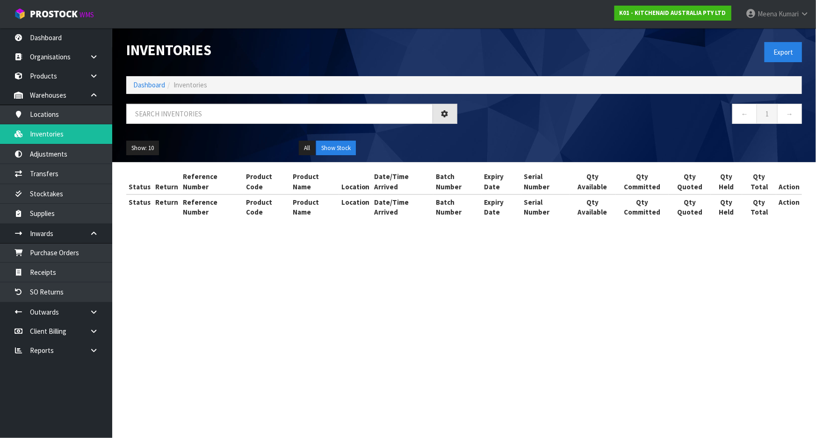
click at [178, 130] on div at bounding box center [291, 117] width 345 height 27
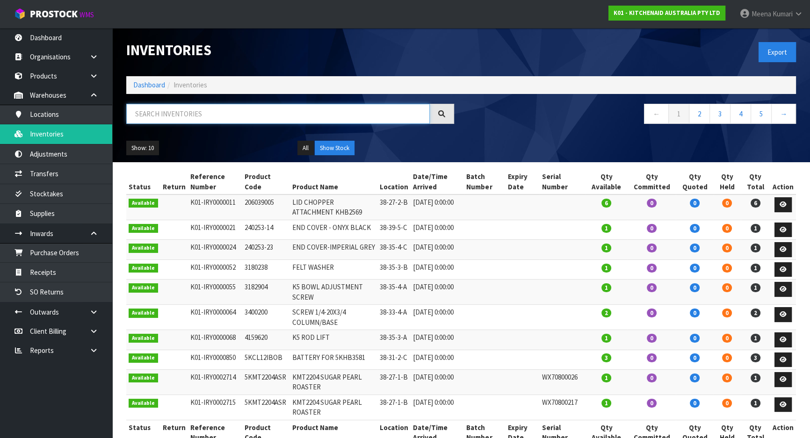
click at [190, 105] on input "text" at bounding box center [277, 114] width 303 height 20
paste input "5KSM195PSAAC"
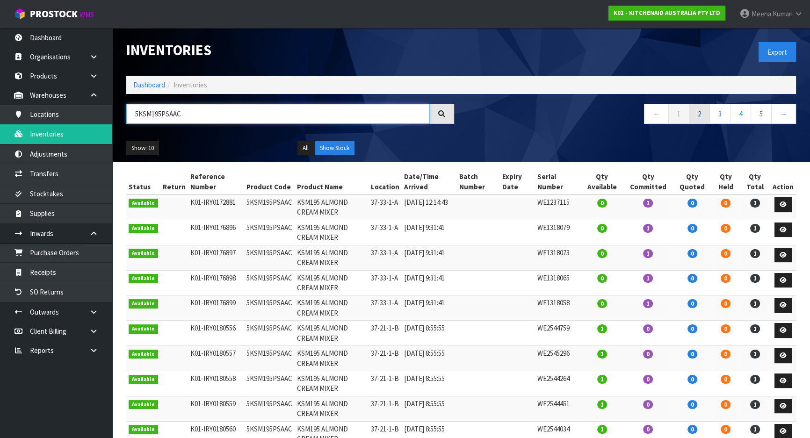
type input "5KSM195PSAAC"
click at [703, 114] on link "2" at bounding box center [699, 114] width 21 height 20
click at [725, 112] on link "3" at bounding box center [719, 114] width 21 height 20
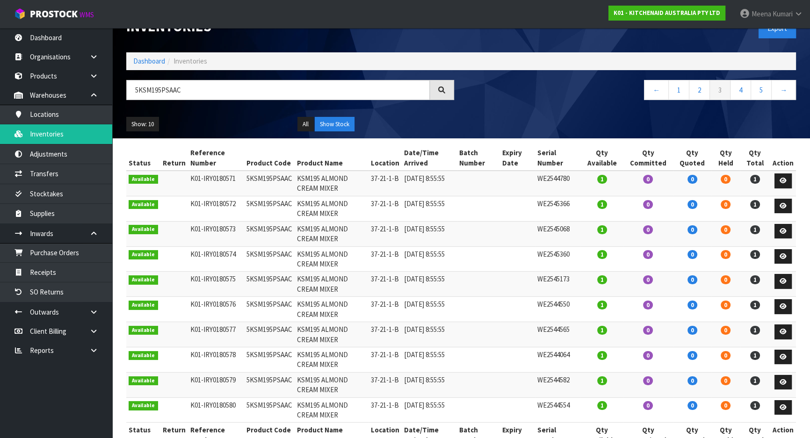
scroll to position [49, 0]
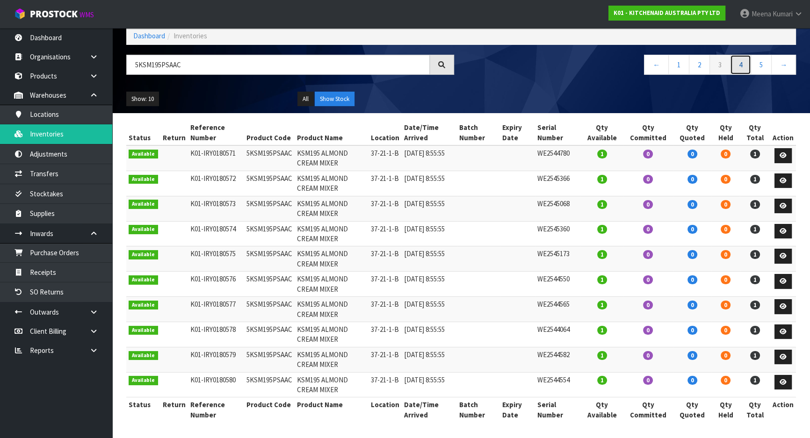
click at [740, 63] on link "4" at bounding box center [740, 65] width 21 height 20
click at [762, 62] on link "6" at bounding box center [760, 65] width 21 height 20
click at [762, 64] on link "8" at bounding box center [760, 65] width 21 height 20
click at [762, 64] on link "12" at bounding box center [759, 65] width 24 height 20
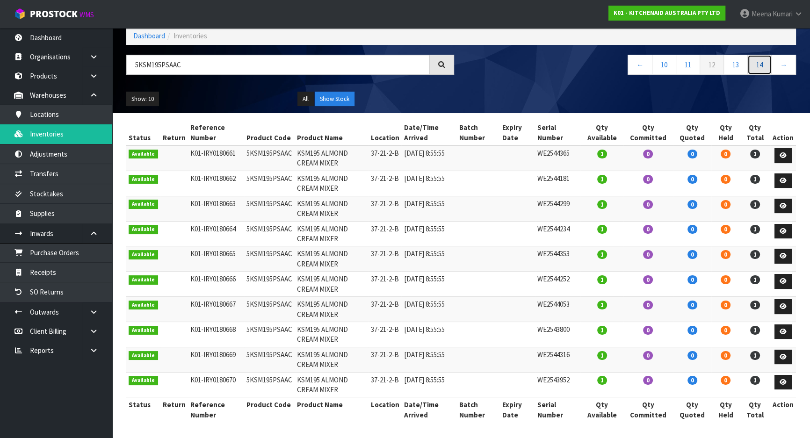
click at [756, 64] on link "14" at bounding box center [759, 65] width 24 height 20
click at [756, 64] on link "18" at bounding box center [759, 65] width 24 height 20
click at [756, 64] on link "20" at bounding box center [759, 65] width 24 height 20
click at [756, 64] on link "22" at bounding box center [759, 65] width 24 height 20
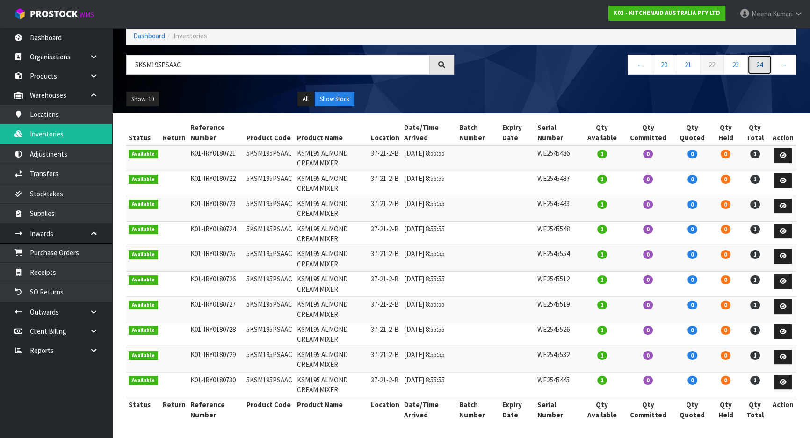
click at [753, 65] on link "24" at bounding box center [759, 65] width 24 height 20
click at [753, 65] on link "26" at bounding box center [759, 65] width 24 height 20
click at [753, 65] on link "28" at bounding box center [759, 65] width 24 height 20
click at [753, 65] on link "29" at bounding box center [759, 65] width 24 height 20
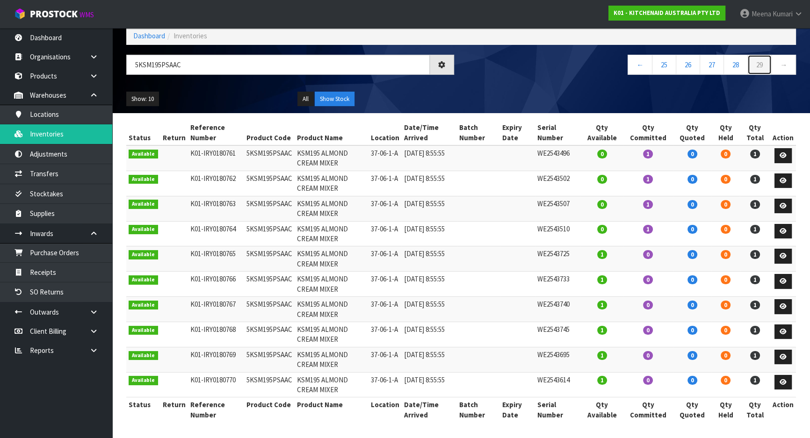
click at [753, 65] on link "29" at bounding box center [759, 65] width 24 height 20
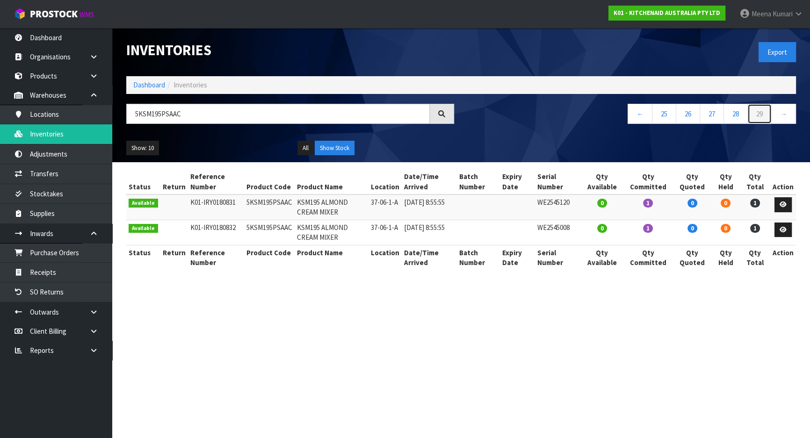
click at [753, 65] on div "Inventories Export Dashboard Inventories 5KSM195PSAAC ← 25 26 27 28 29 → Show: …" at bounding box center [460, 95] width 683 height 134
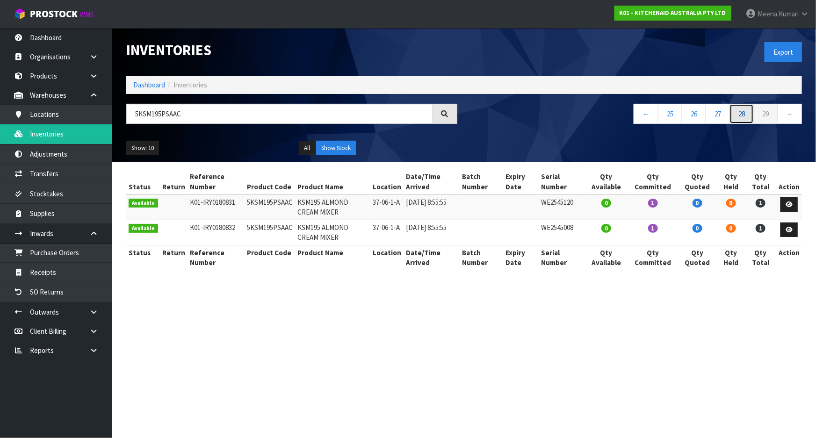
click at [740, 116] on link "28" at bounding box center [741, 114] width 24 height 20
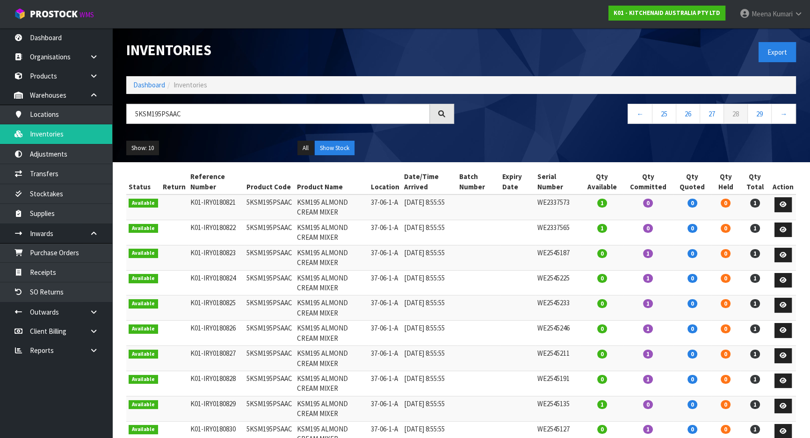
click at [383, 204] on td "37-06-1-A" at bounding box center [384, 206] width 33 height 25
click at [271, 205] on td "5KSM195PSAAC" at bounding box center [269, 206] width 50 height 25
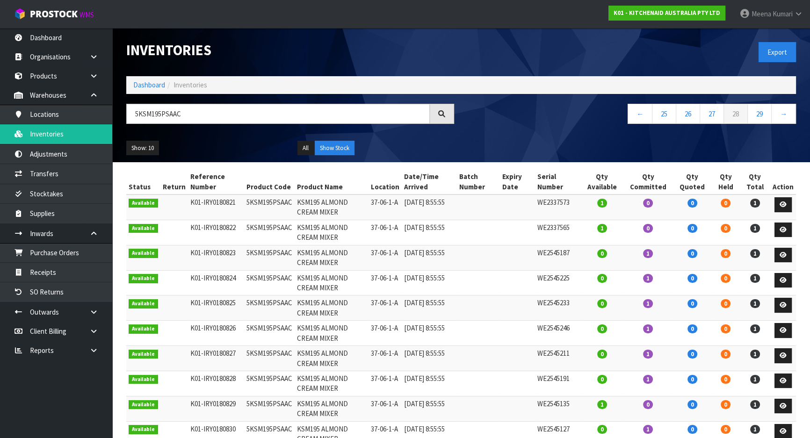
copy td "5KSM195PSAAC"
click at [661, 108] on link "25" at bounding box center [664, 114] width 24 height 20
click at [646, 115] on link "←" at bounding box center [639, 114] width 25 height 20
click at [639, 114] on link "←" at bounding box center [639, 114] width 25 height 20
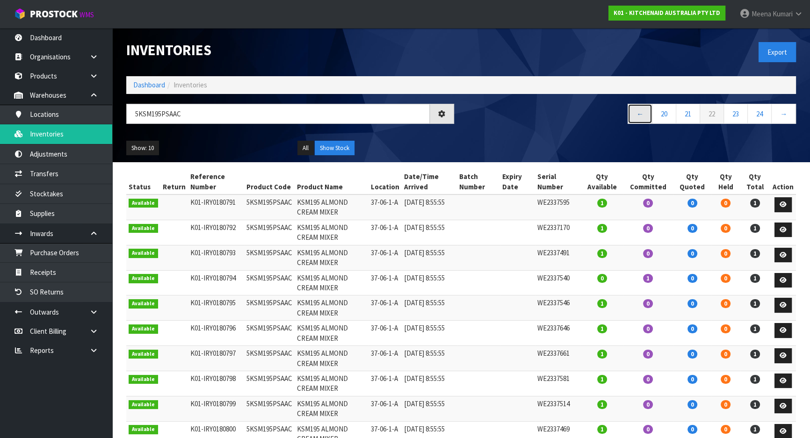
click at [639, 114] on link "←" at bounding box center [639, 114] width 25 height 20
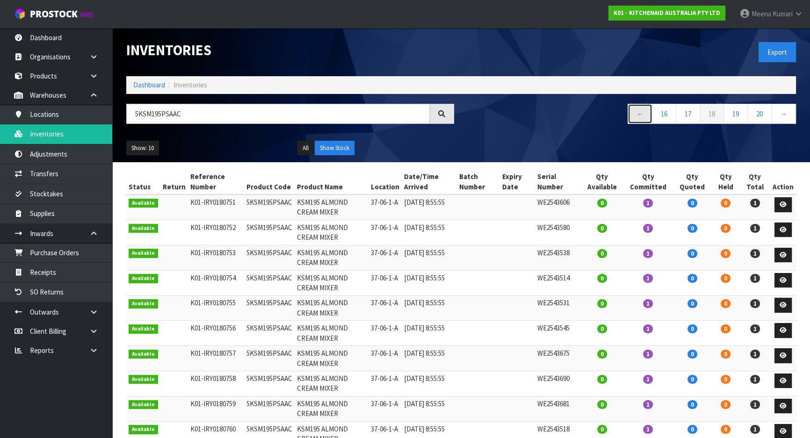
click at [639, 114] on link "←" at bounding box center [639, 114] width 25 height 20
click at [639, 113] on link "←" at bounding box center [639, 114] width 25 height 20
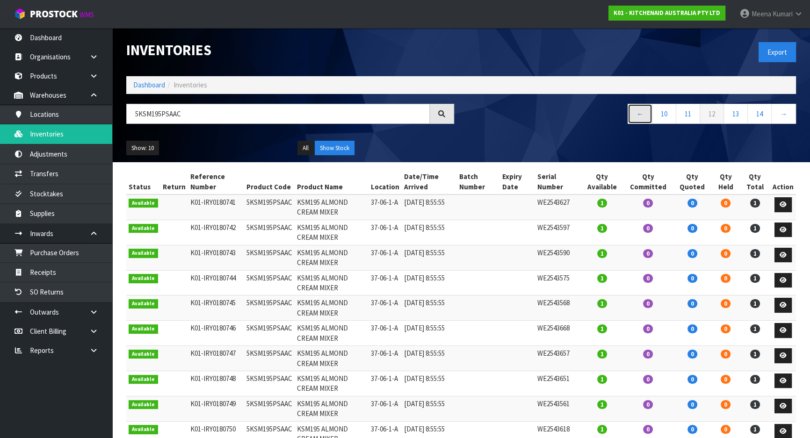
click at [639, 113] on link "←" at bounding box center [639, 114] width 25 height 20
click at [639, 113] on link "←" at bounding box center [643, 114] width 25 height 20
click at [639, 112] on link "←" at bounding box center [646, 114] width 25 height 20
click at [639, 112] on link "←" at bounding box center [649, 114] width 25 height 20
click at [656, 112] on link "←" at bounding box center [652, 114] width 25 height 20
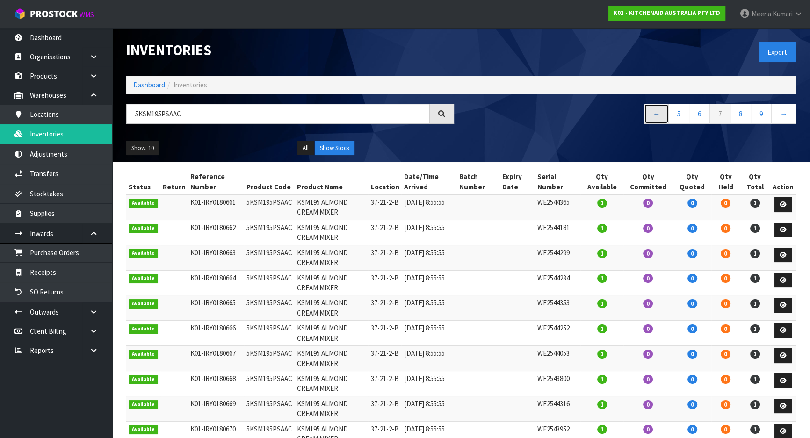
click at [656, 112] on link "←" at bounding box center [656, 114] width 25 height 20
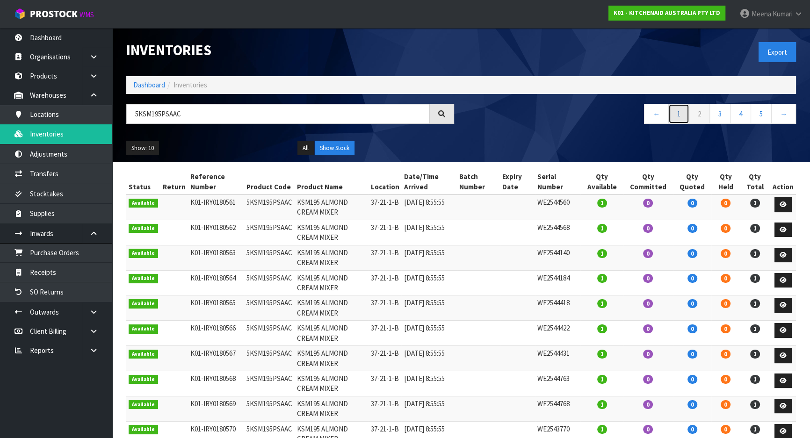
click at [670, 118] on link "1" at bounding box center [678, 114] width 21 height 20
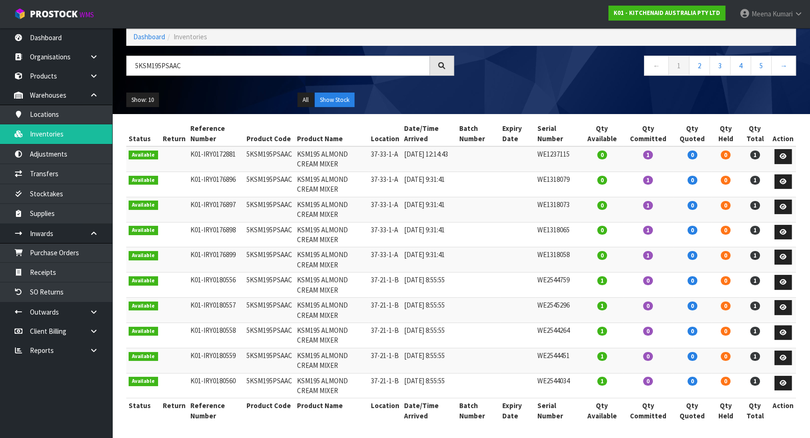
scroll to position [49, 0]
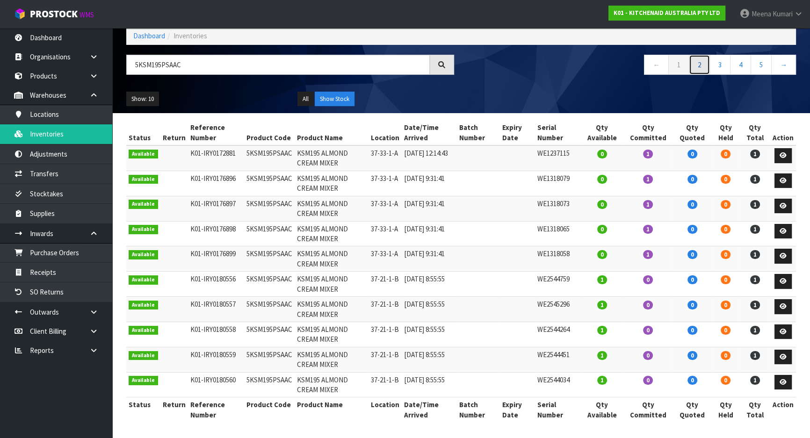
click at [701, 65] on link "2" at bounding box center [699, 65] width 21 height 20
click at [720, 65] on link "3" at bounding box center [719, 65] width 21 height 20
click at [724, 65] on link "3" at bounding box center [719, 65] width 21 height 20
click at [738, 65] on link "4" at bounding box center [740, 65] width 21 height 20
click at [740, 66] on link "5" at bounding box center [740, 65] width 21 height 20
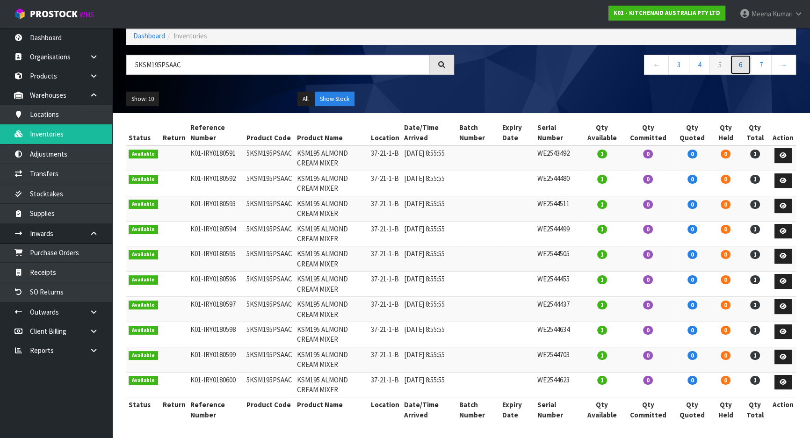
click at [740, 66] on link "6" at bounding box center [740, 65] width 21 height 20
click at [740, 66] on link "7" at bounding box center [740, 65] width 21 height 20
click at [740, 66] on link "8" at bounding box center [740, 65] width 21 height 20
click at [740, 66] on link "9" at bounding box center [736, 65] width 21 height 20
click at [740, 66] on link "10" at bounding box center [735, 65] width 24 height 20
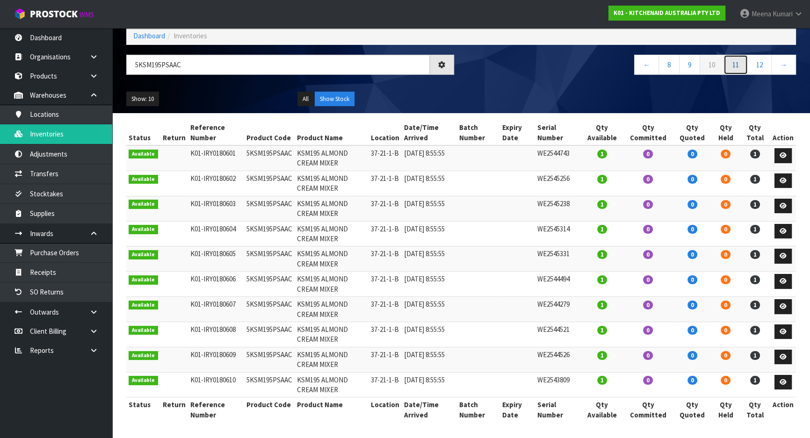
click at [740, 66] on link "11" at bounding box center [735, 65] width 24 height 20
click at [740, 66] on link "12" at bounding box center [735, 65] width 24 height 20
click at [711, 65] on link "12" at bounding box center [711, 65] width 24 height 20
click at [689, 65] on link "11" at bounding box center [687, 65] width 24 height 20
click at [713, 65] on link "11" at bounding box center [711, 65] width 24 height 20
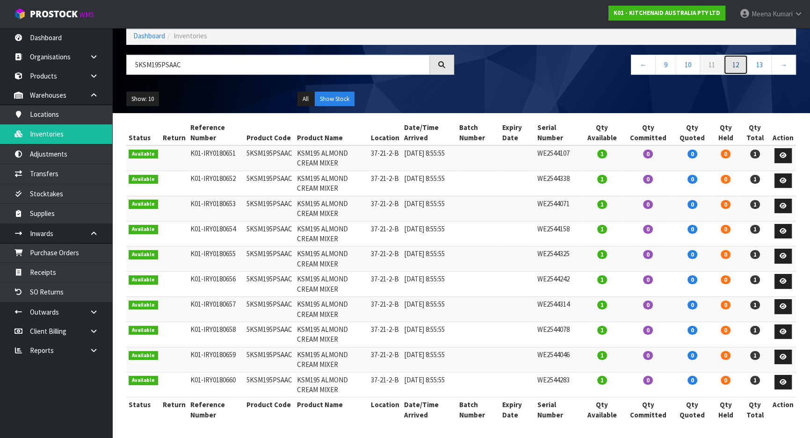
click at [726, 68] on link "12" at bounding box center [735, 65] width 24 height 20
click at [738, 66] on link "13" at bounding box center [735, 65] width 24 height 20
click at [738, 66] on link "14" at bounding box center [735, 65] width 24 height 20
click at [738, 66] on link "15" at bounding box center [735, 65] width 24 height 20
click at [738, 66] on link "16" at bounding box center [735, 65] width 24 height 20
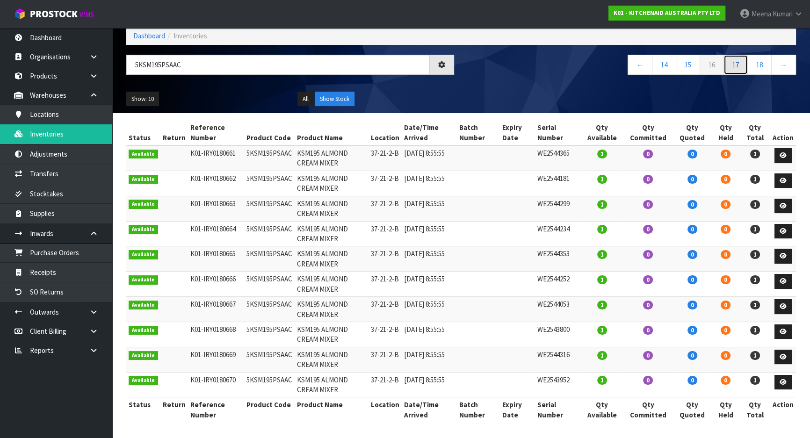
click at [738, 66] on link "17" at bounding box center [735, 65] width 24 height 20
click at [738, 66] on link "18" at bounding box center [735, 65] width 24 height 20
click at [738, 66] on link "19" at bounding box center [735, 65] width 24 height 20
click at [738, 66] on link "20" at bounding box center [735, 65] width 24 height 20
click at [738, 66] on link "21" at bounding box center [735, 65] width 24 height 20
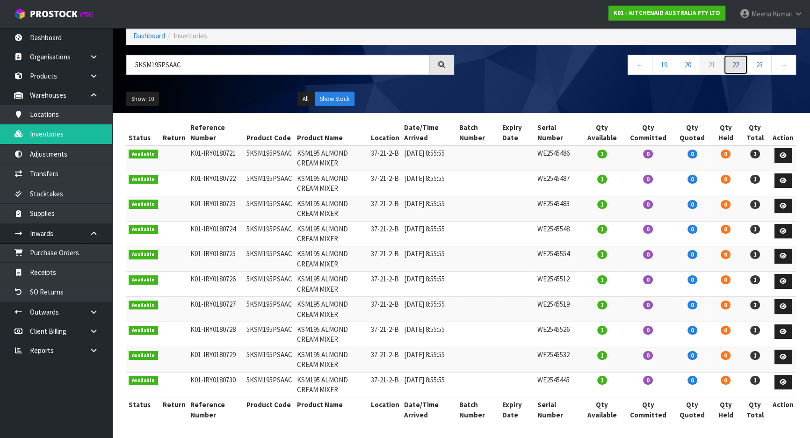
click at [738, 66] on link "22" at bounding box center [735, 65] width 24 height 20
click at [738, 66] on link "23" at bounding box center [735, 65] width 24 height 20
click at [738, 66] on link "24" at bounding box center [735, 65] width 24 height 20
click at [686, 65] on link "23" at bounding box center [687, 65] width 24 height 20
click at [682, 66] on link "22" at bounding box center [687, 65] width 24 height 20
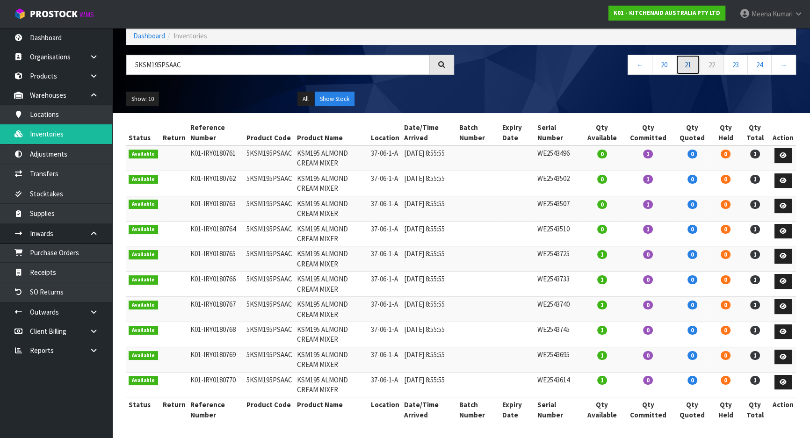
click at [675, 67] on link "21" at bounding box center [687, 65] width 24 height 20
click at [668, 65] on link "19" at bounding box center [664, 65] width 24 height 20
click at [662, 65] on link "17" at bounding box center [664, 65] width 24 height 20
click at [682, 65] on link "16" at bounding box center [687, 65] width 24 height 20
click at [688, 67] on link "15" at bounding box center [687, 65] width 24 height 20
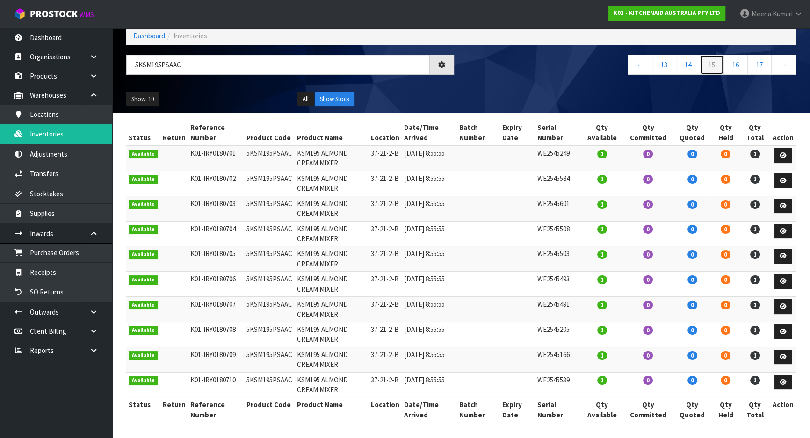
click at [708, 65] on link "15" at bounding box center [711, 65] width 24 height 20
click at [731, 65] on link "16" at bounding box center [735, 65] width 24 height 20
click at [732, 65] on link "17" at bounding box center [735, 65] width 24 height 20
click at [741, 65] on link "18" at bounding box center [735, 65] width 24 height 20
click at [737, 65] on link "19" at bounding box center [735, 65] width 24 height 20
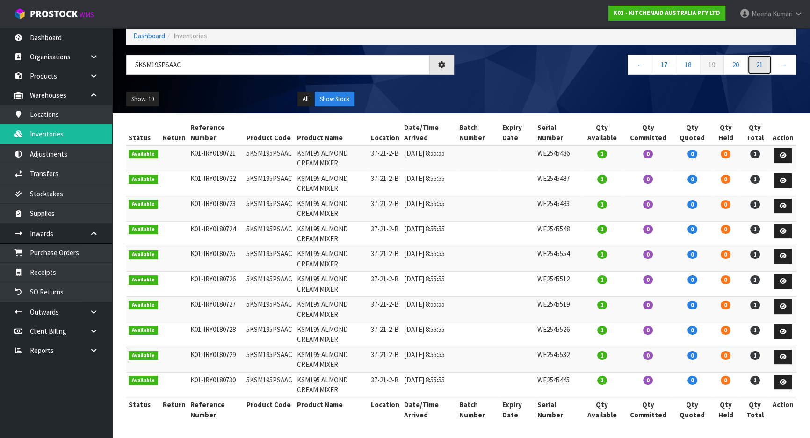
click at [748, 65] on link "21" at bounding box center [759, 65] width 24 height 20
click at [742, 64] on link "22" at bounding box center [735, 65] width 24 height 20
click at [742, 64] on link "23" at bounding box center [735, 65] width 24 height 20
click at [740, 65] on link "24" at bounding box center [735, 65] width 24 height 20
click at [741, 65] on link "25" at bounding box center [735, 65] width 24 height 20
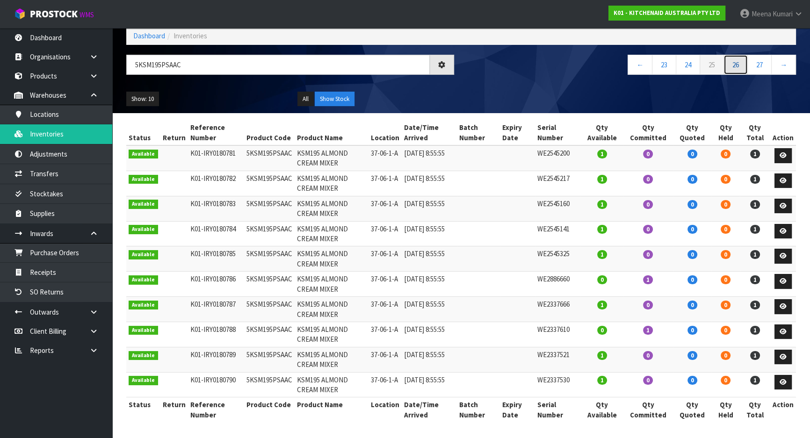
click at [741, 65] on link "26" at bounding box center [735, 65] width 24 height 20
click at [741, 65] on link "27" at bounding box center [735, 65] width 24 height 20
click at [741, 65] on link "28" at bounding box center [735, 65] width 24 height 20
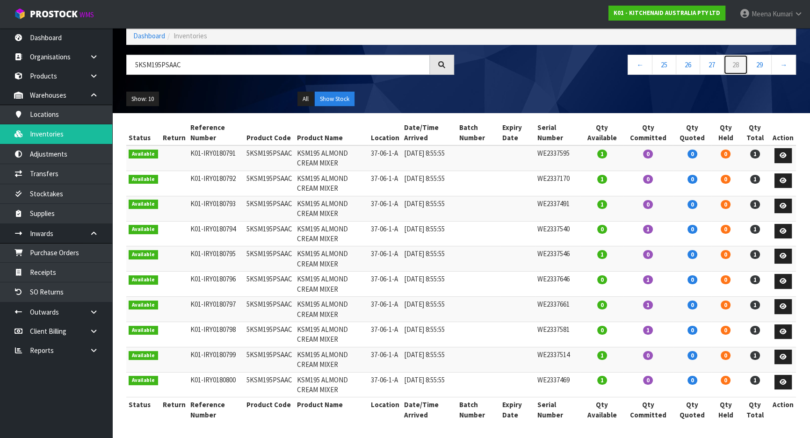
click at [741, 65] on link "28" at bounding box center [735, 65] width 24 height 20
click at [750, 63] on link "29" at bounding box center [759, 65] width 24 height 20
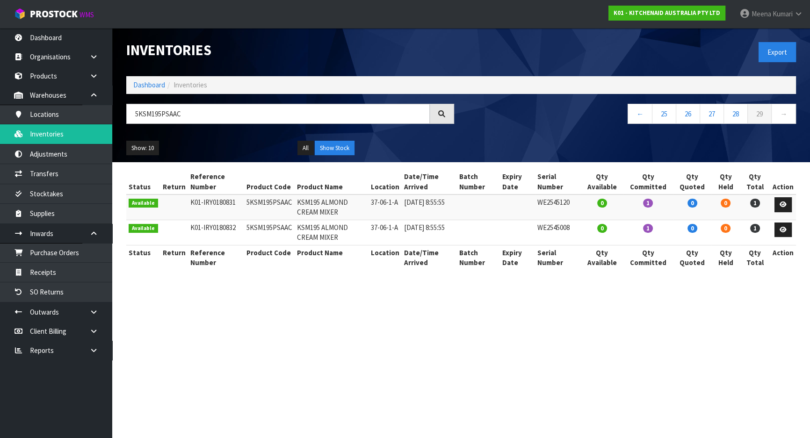
scroll to position [0, 0]
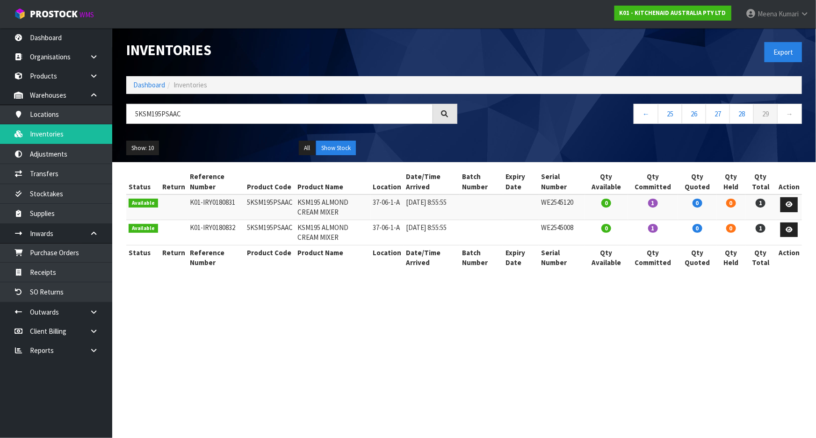
click at [739, 65] on div "Export" at bounding box center [636, 52] width 345 height 48
click at [744, 115] on link "28" at bounding box center [741, 114] width 24 height 20
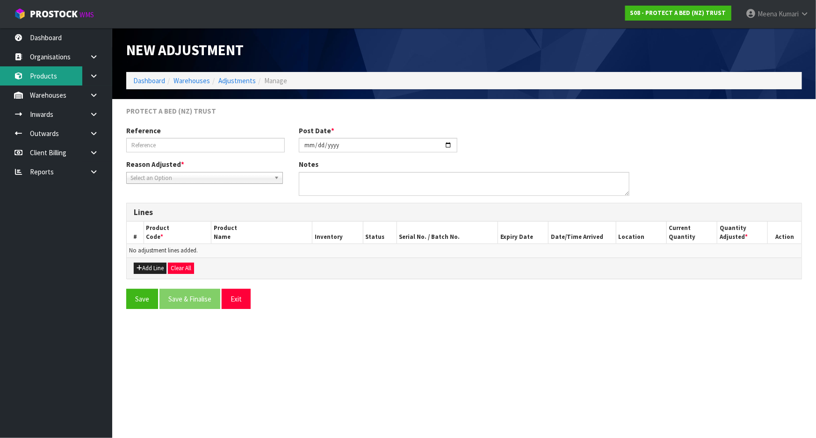
click at [66, 78] on link "Products" at bounding box center [56, 75] width 112 height 19
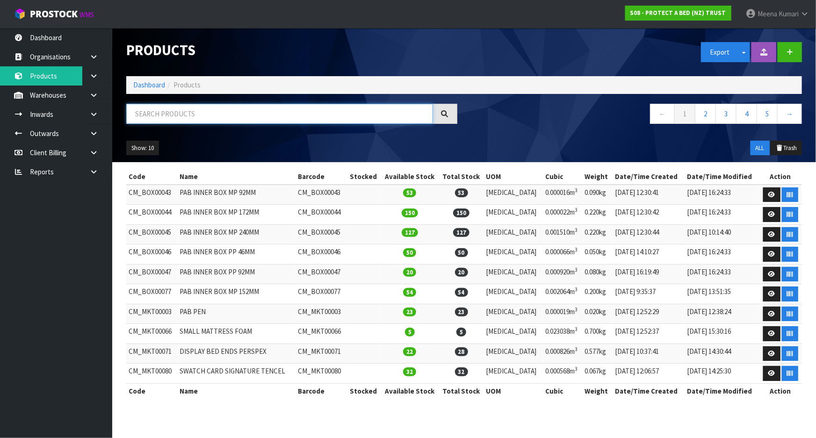
click at [196, 117] on input "text" at bounding box center [279, 114] width 307 height 20
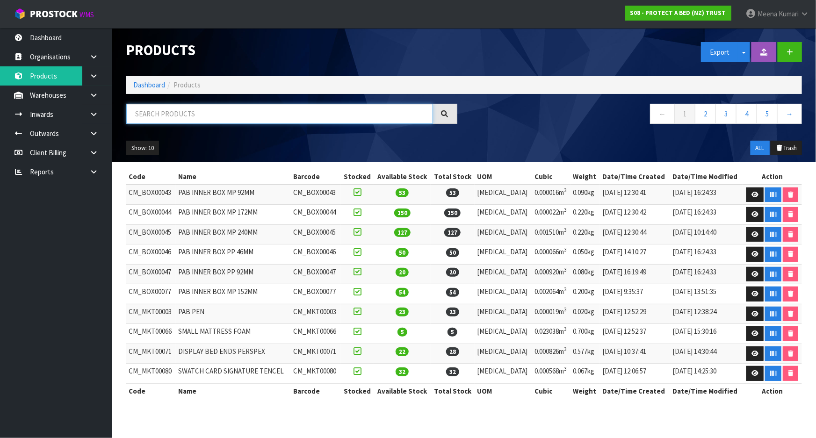
paste input "F0402DBL2"
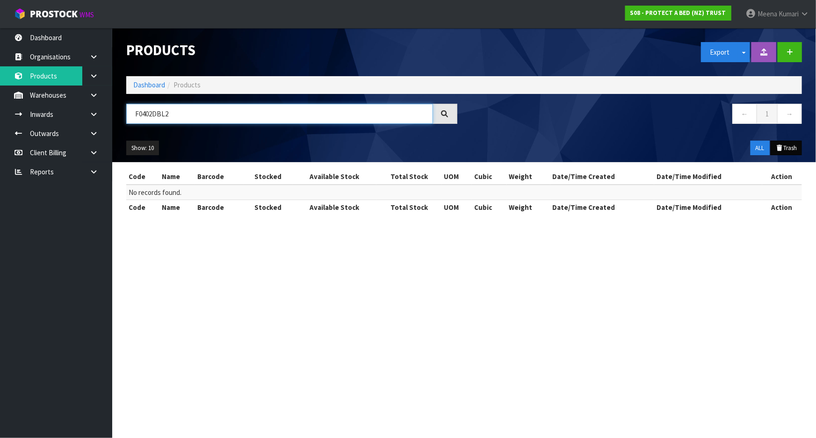
type input "F0402DBL2"
click at [783, 147] on button "Trash" at bounding box center [785, 148] width 31 height 15
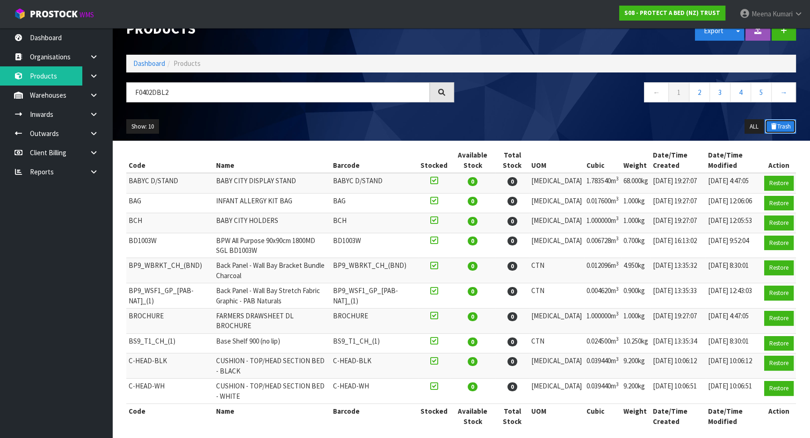
scroll to position [7, 0]
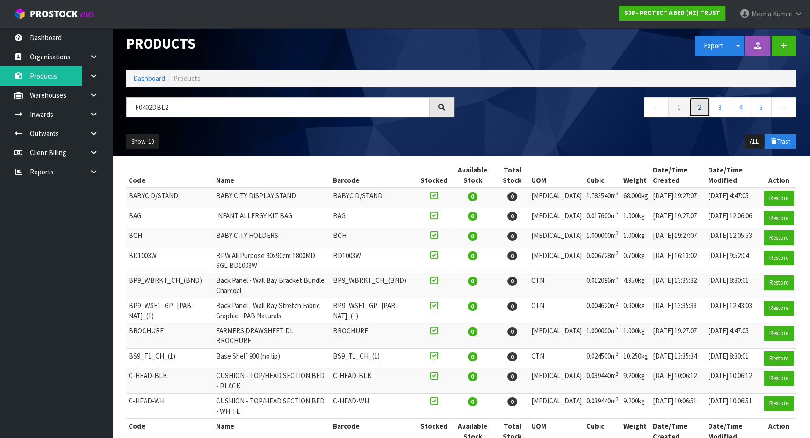
click at [701, 105] on link "2" at bounding box center [699, 107] width 21 height 20
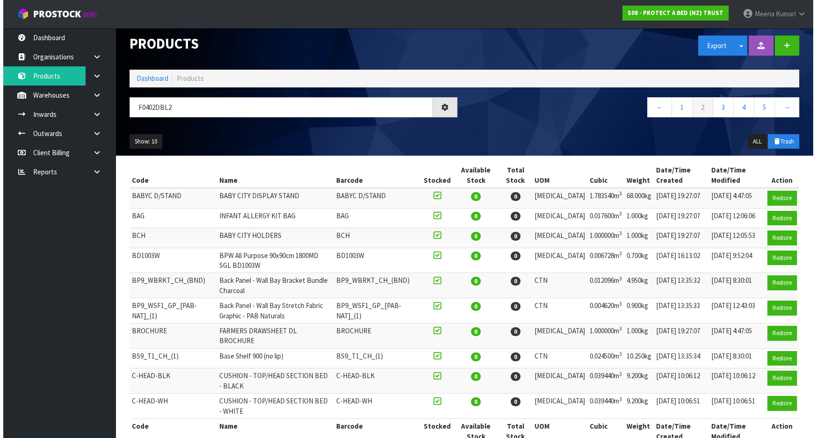
scroll to position [0, 0]
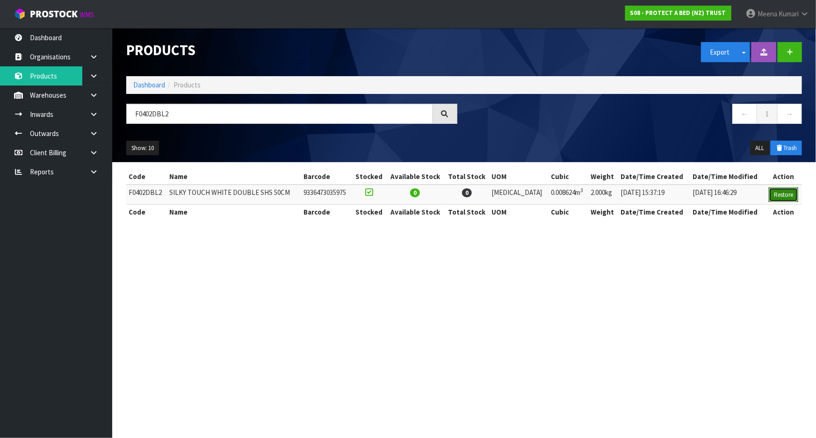
click at [787, 193] on button "Restore" at bounding box center [782, 194] width 29 height 15
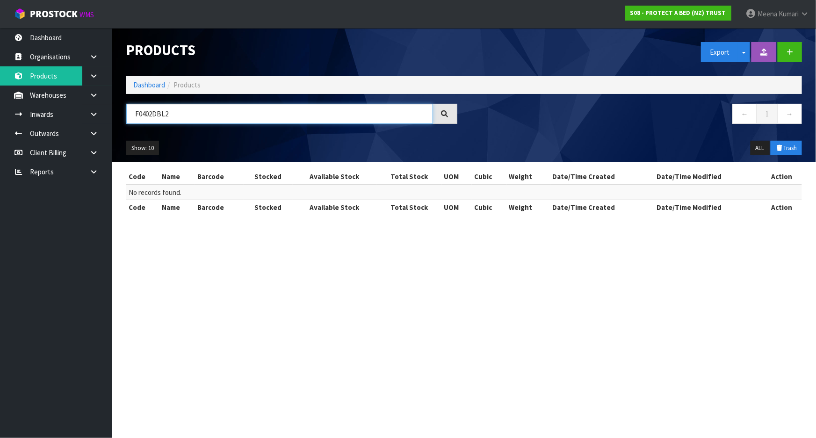
click at [239, 117] on input "F0402DBL2" at bounding box center [279, 114] width 307 height 20
click at [62, 105] on link "Inwards" at bounding box center [56, 114] width 112 height 19
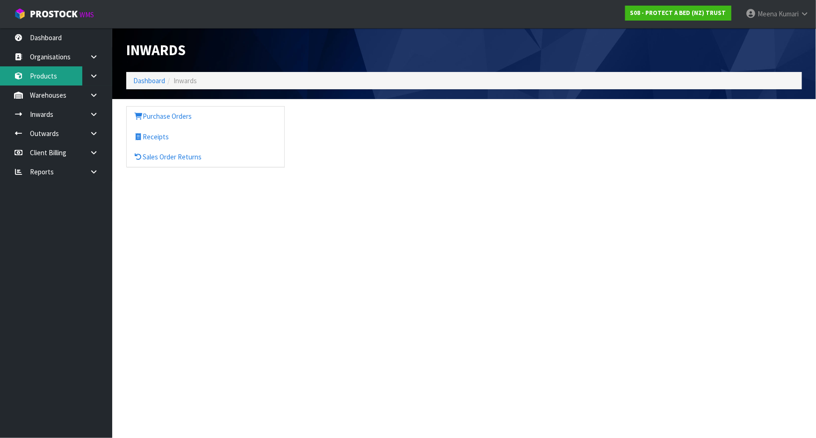
click at [56, 80] on body "Toggle navigation ProStock WMS S08 - PROTECT A BED (NZ) TRUST [PERSON_NAME] Log…" at bounding box center [408, 219] width 816 height 438
click at [64, 78] on link "Products" at bounding box center [56, 75] width 112 height 19
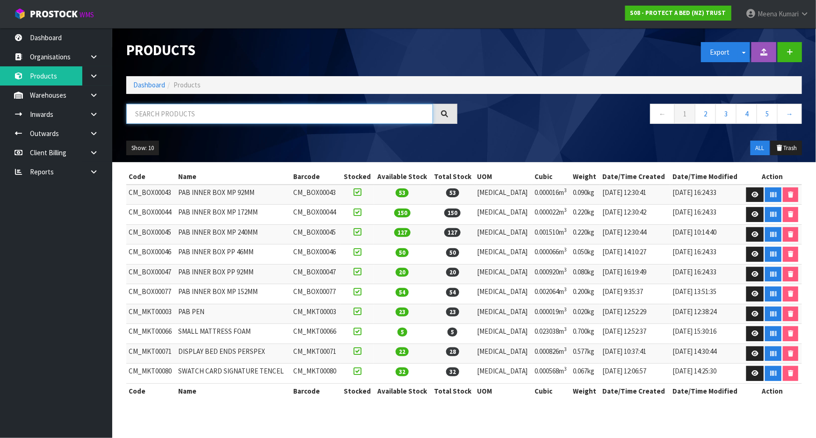
click at [207, 114] on input "text" at bounding box center [279, 114] width 307 height 20
click at [210, 115] on input "text" at bounding box center [279, 114] width 307 height 20
paste input "F0402DBL2"
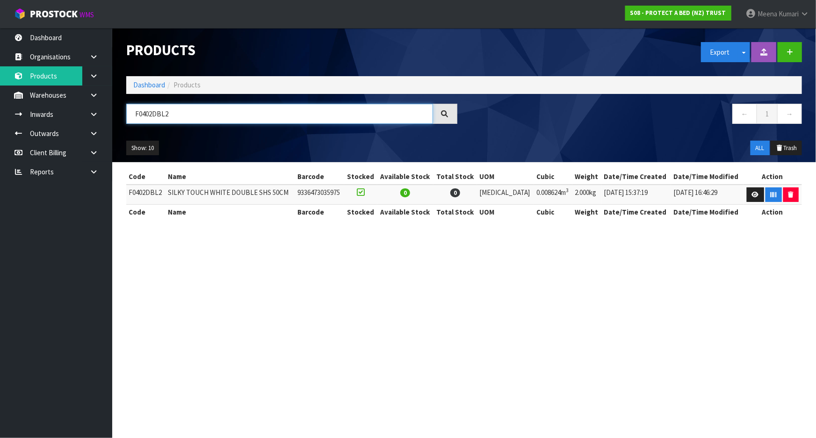
type input "F0402DBL2"
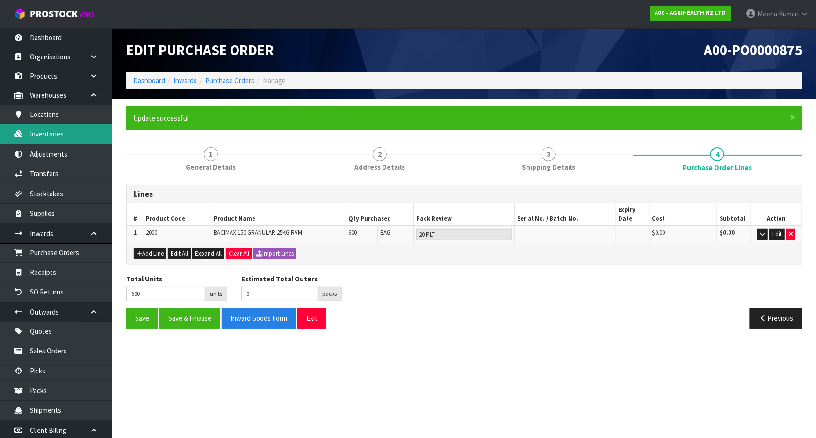
click at [86, 131] on link "Inventories" at bounding box center [56, 133] width 112 height 19
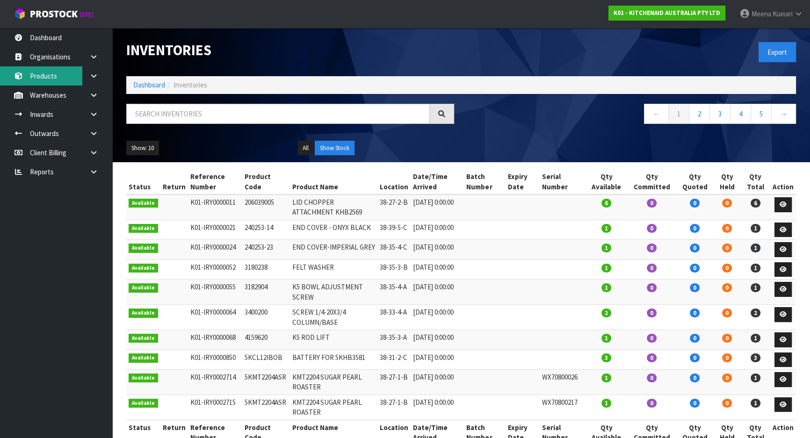
click at [47, 71] on link "Products" at bounding box center [56, 75] width 112 height 19
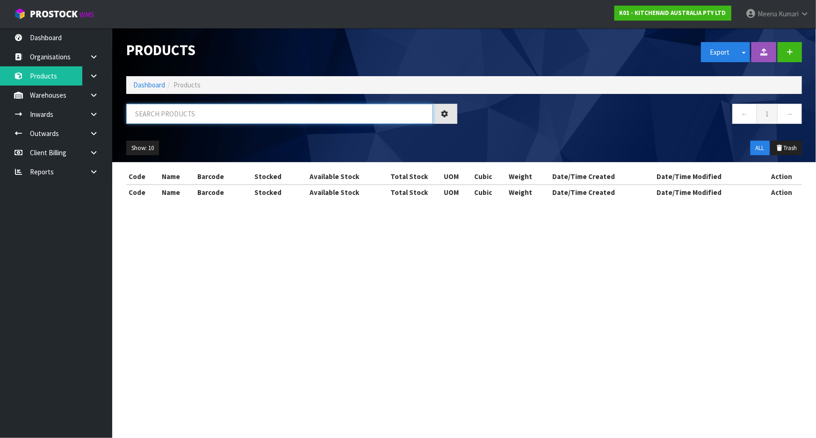
click at [173, 112] on input "text" at bounding box center [279, 114] width 307 height 20
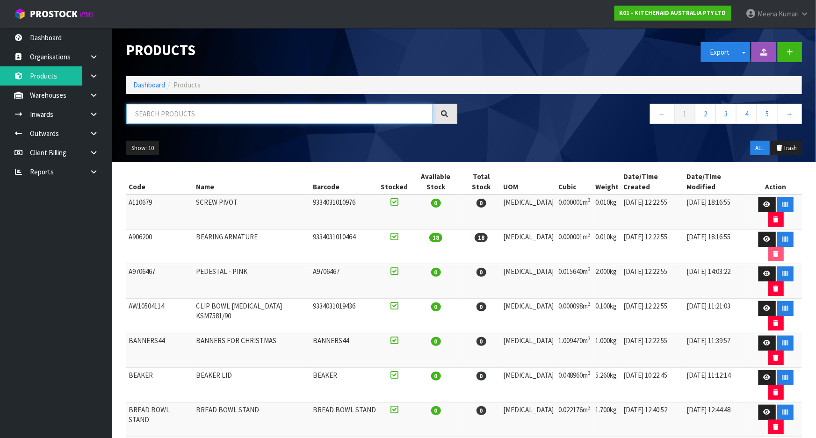
paste input "5KSM195PSAAC"
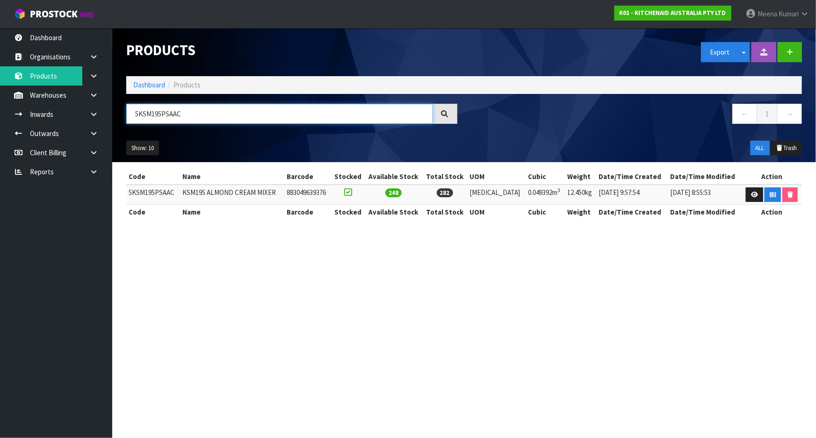
type input "5KSM195PSAAC"
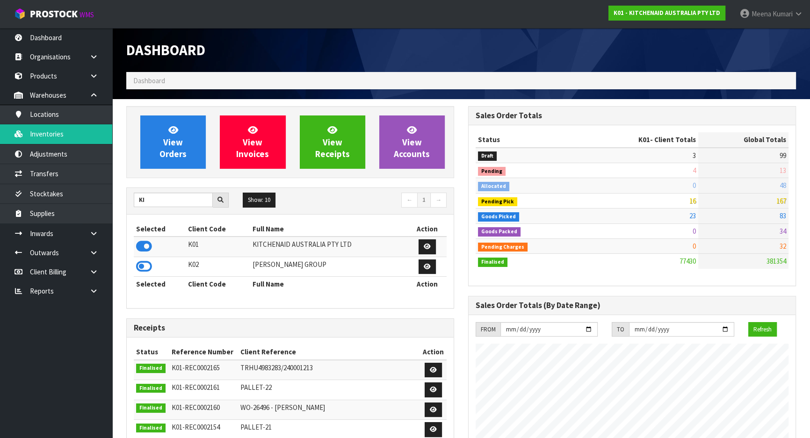
scroll to position [707, 341]
click at [89, 136] on link "Inventories" at bounding box center [56, 133] width 112 height 19
click at [55, 148] on link "Adjustments" at bounding box center [56, 153] width 112 height 19
click at [55, 136] on link "Inventories" at bounding box center [56, 133] width 112 height 19
